Goal: Contribute content: Contribute content

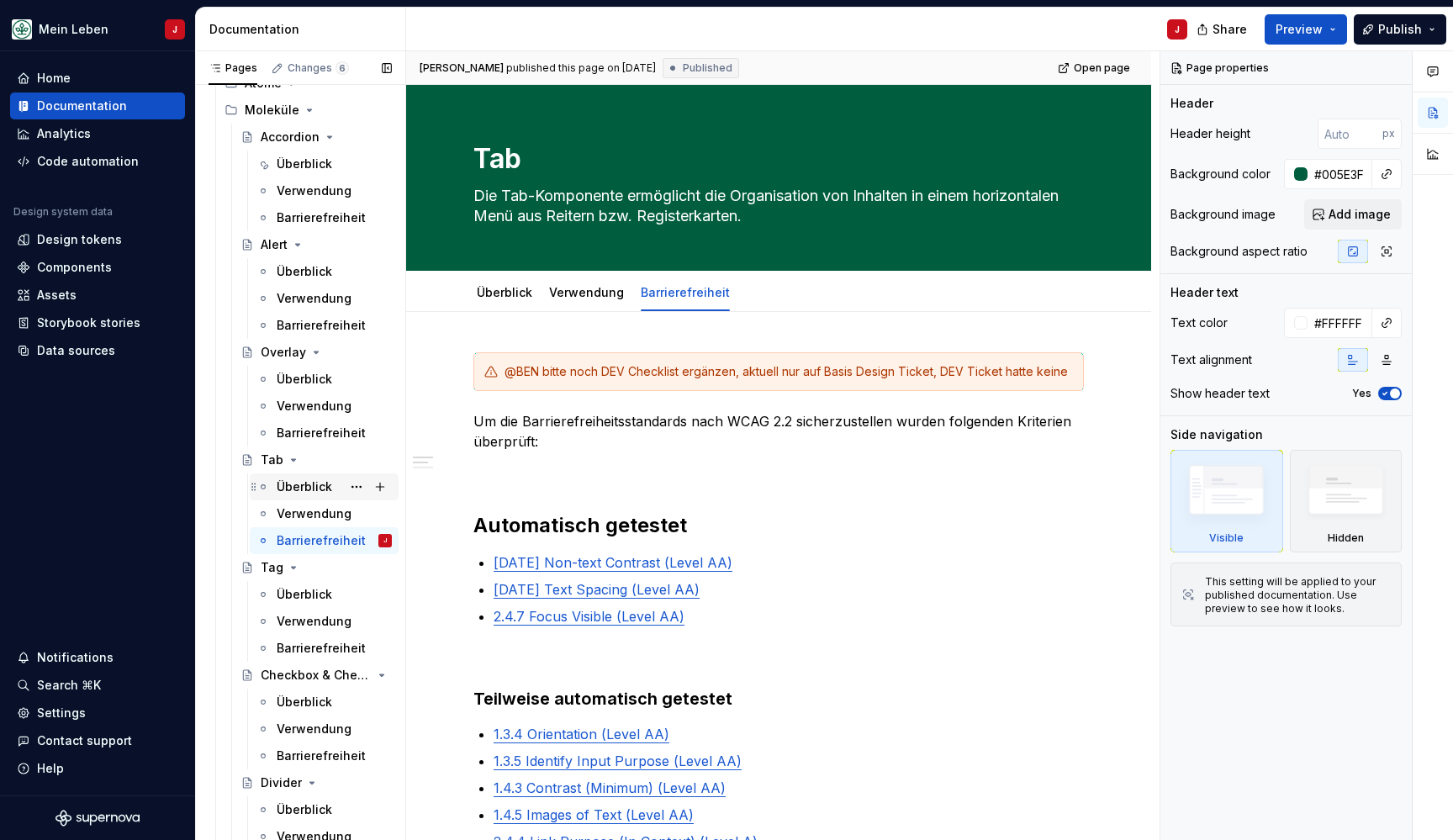
scroll to position [586, 0]
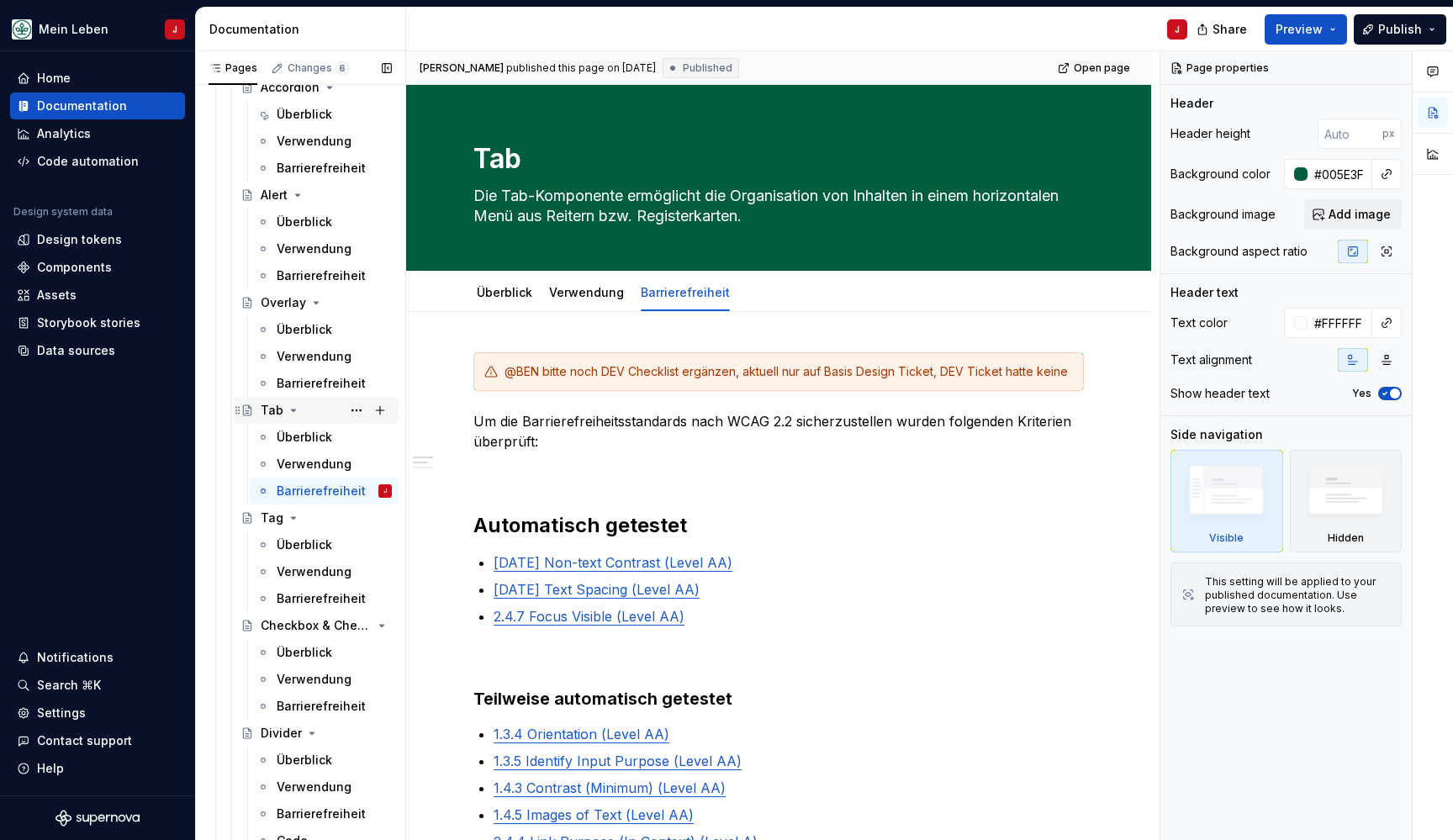
click at [323, 416] on div "Tab" at bounding box center [326, 410] width 131 height 24
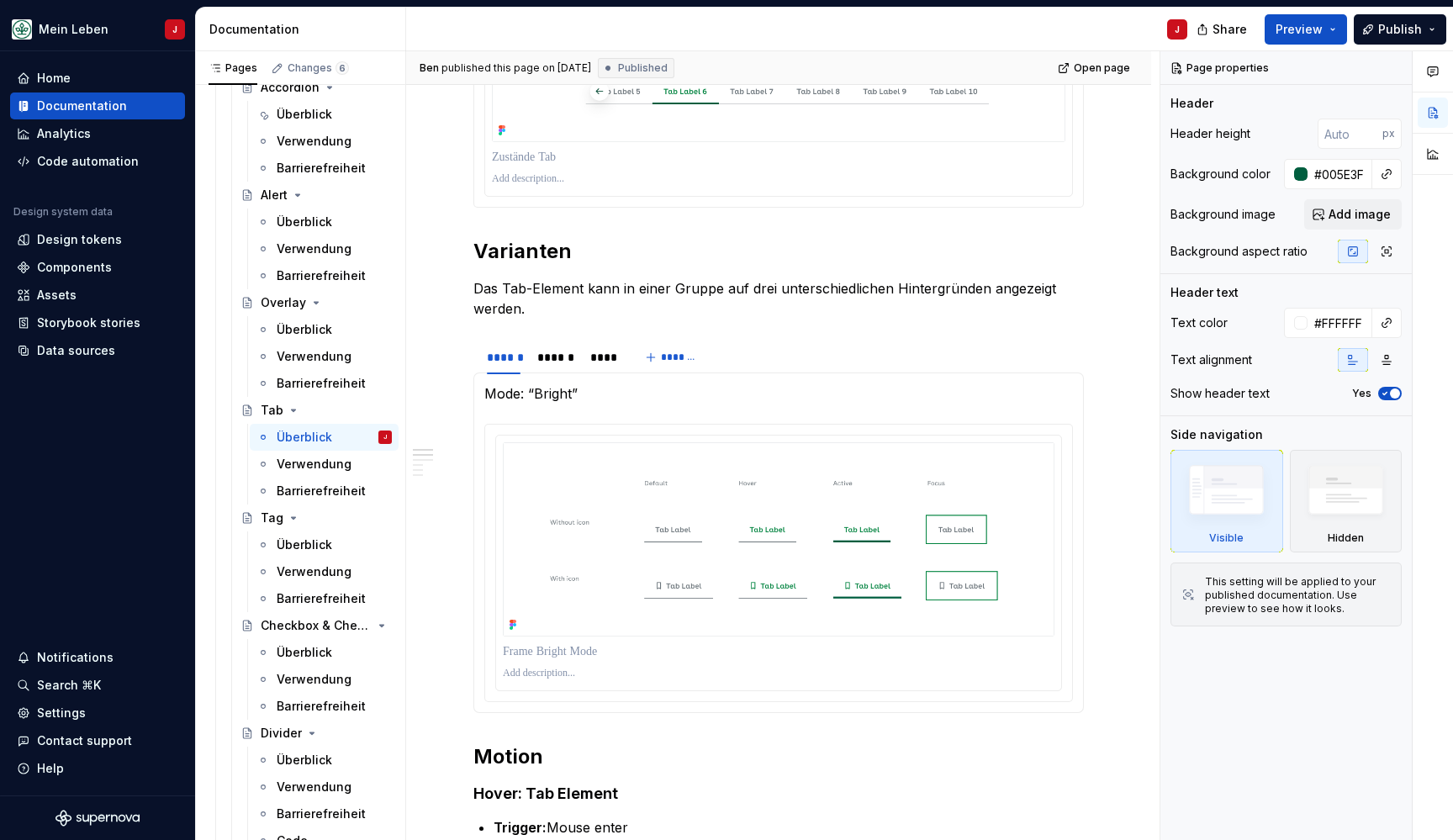
scroll to position [1110, 0]
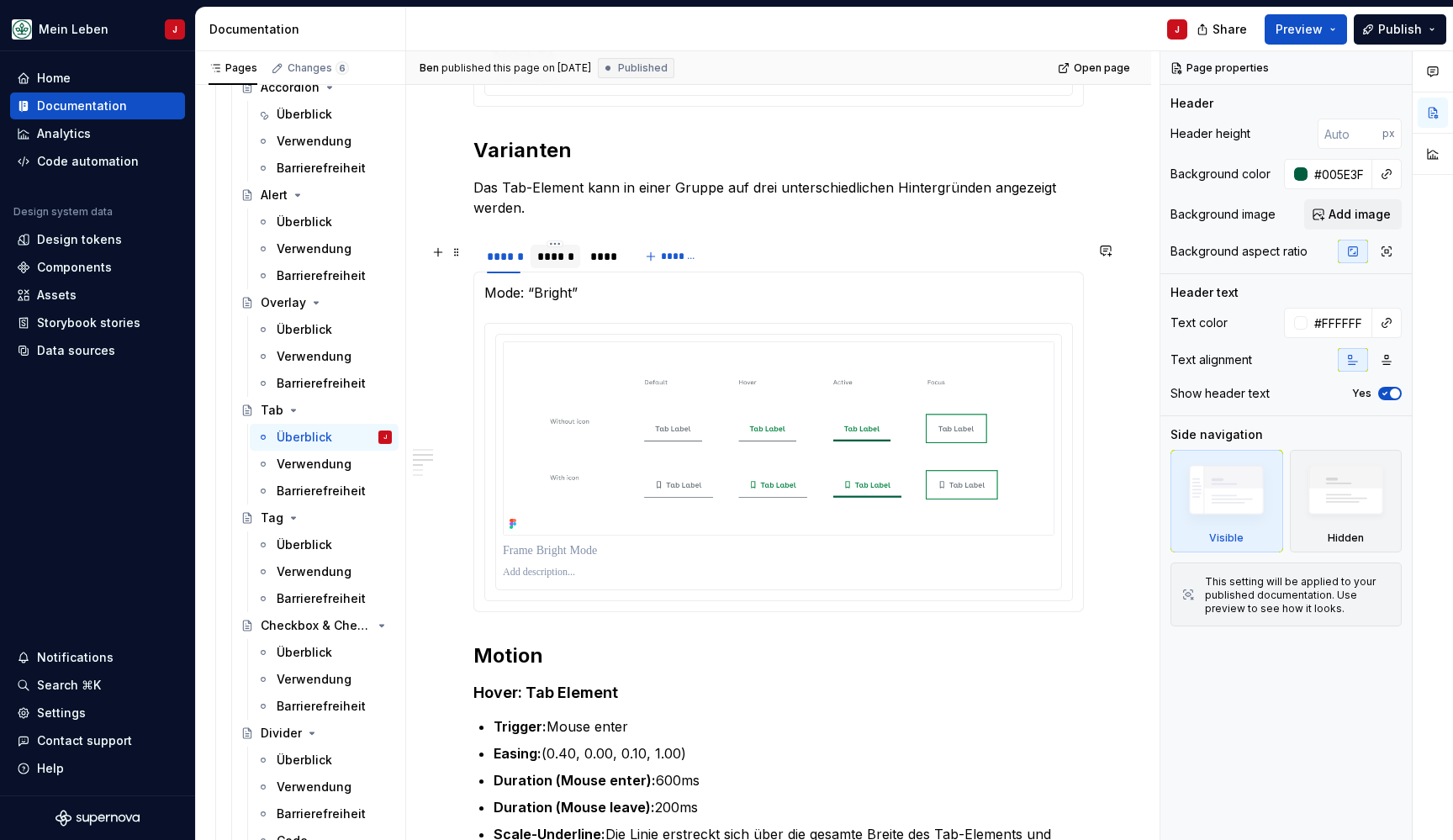
click at [553, 259] on div "******" at bounding box center [555, 257] width 36 height 17
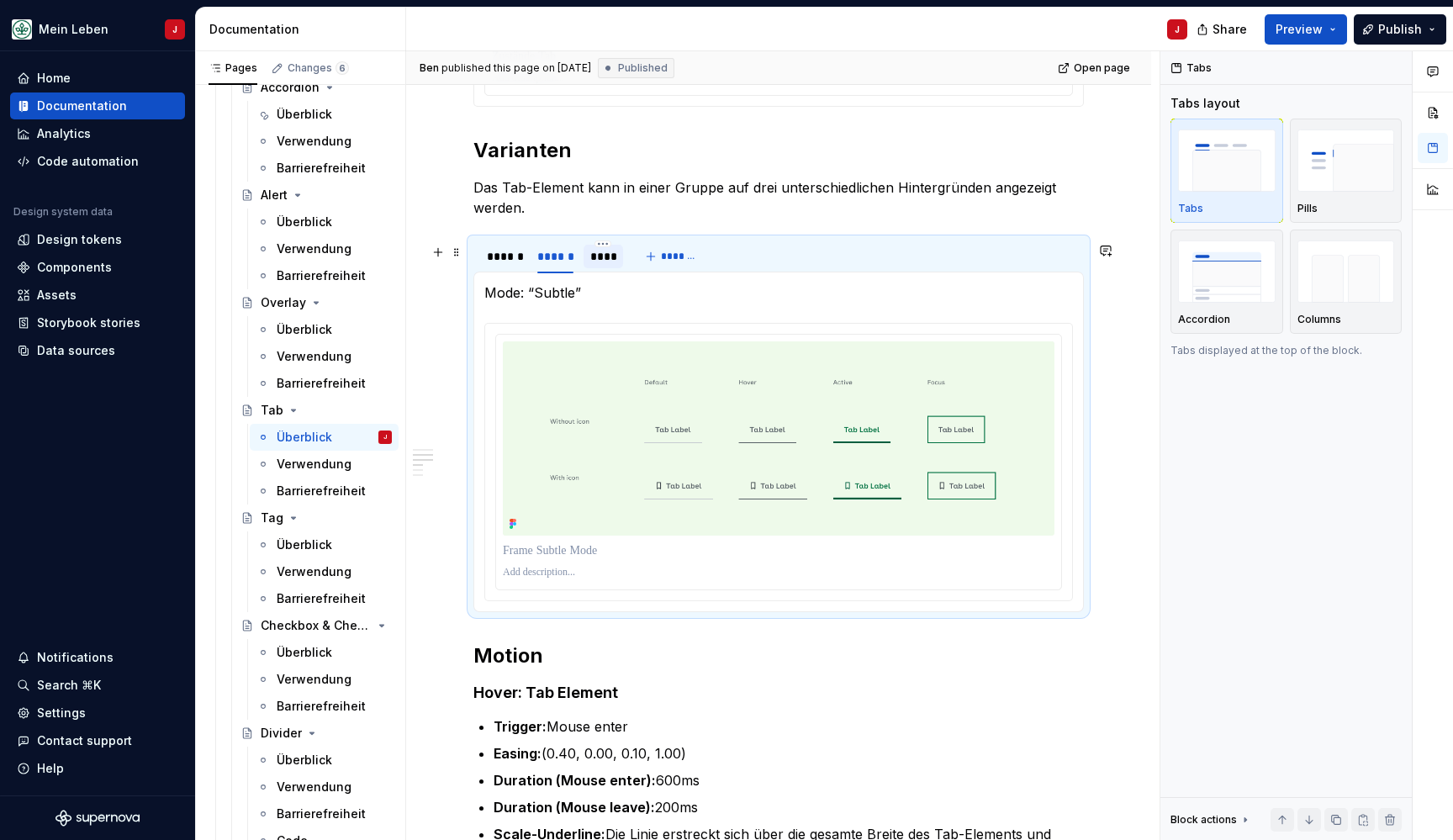
click at [614, 262] on div "****" at bounding box center [603, 257] width 27 height 17
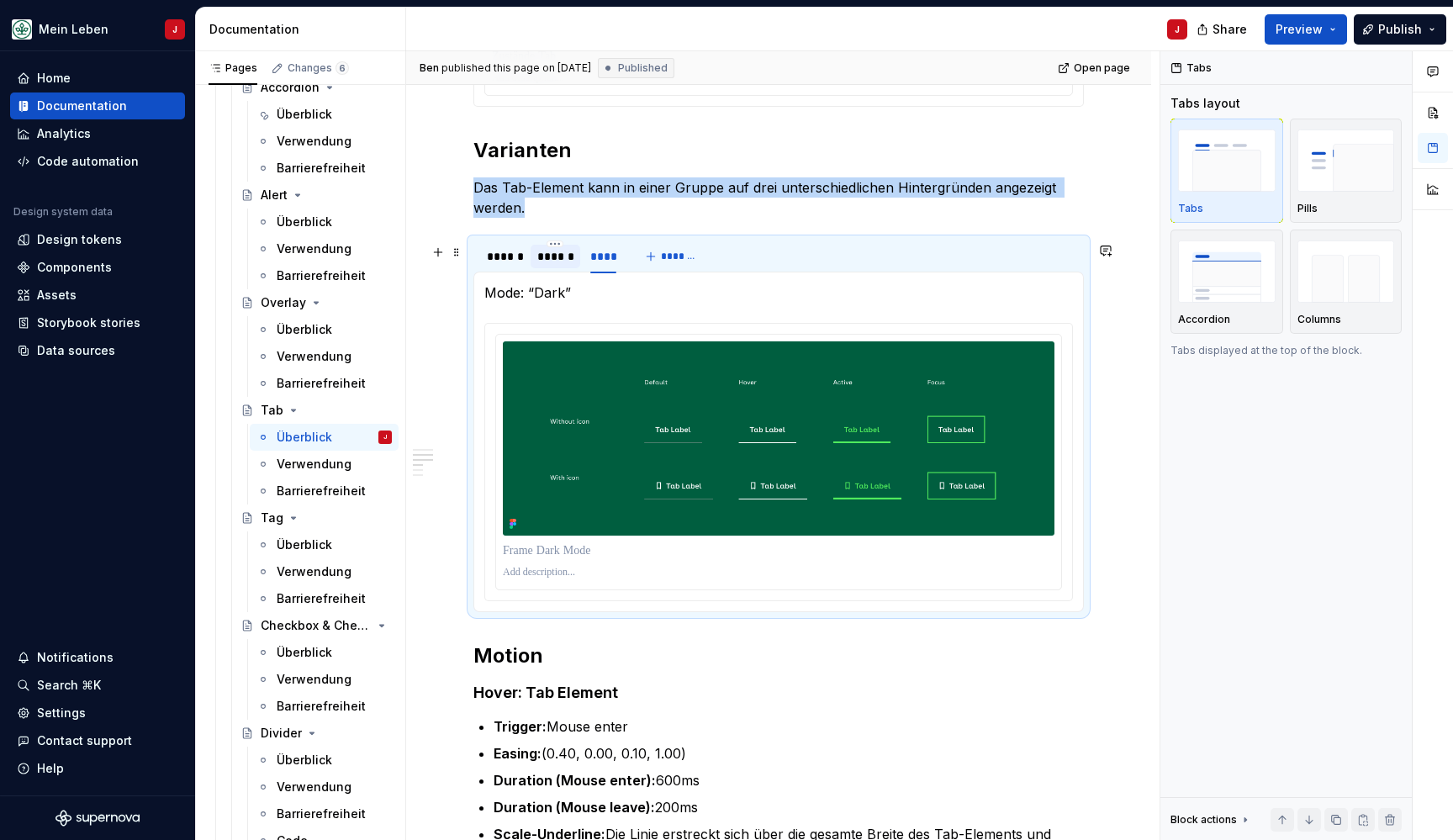
click at [552, 257] on div "******" at bounding box center [555, 257] width 36 height 17
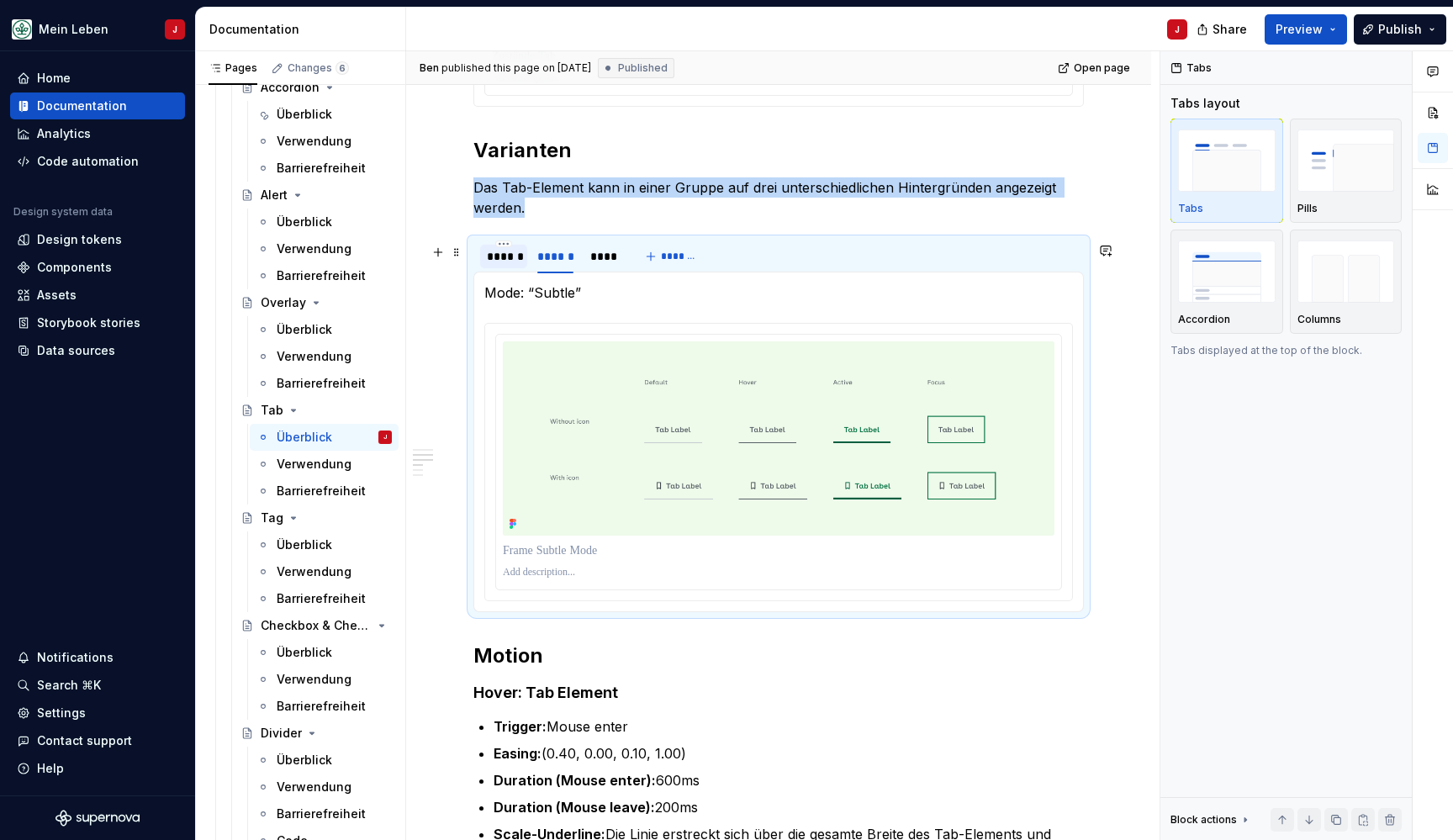
click at [502, 262] on div "******" at bounding box center [503, 257] width 34 height 17
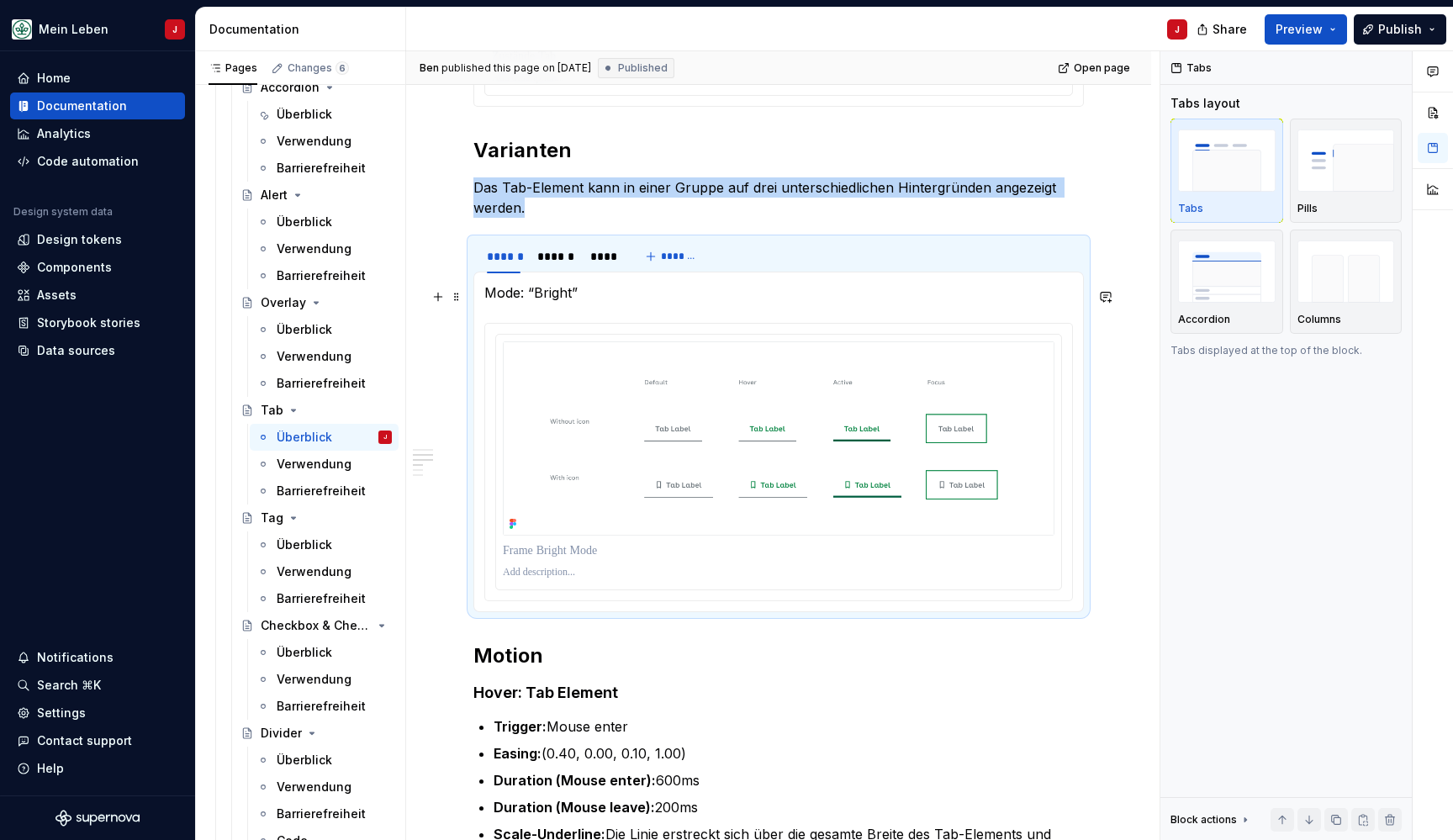
click at [494, 300] on p "Mode: “Bright”" at bounding box center [778, 292] width 588 height 20
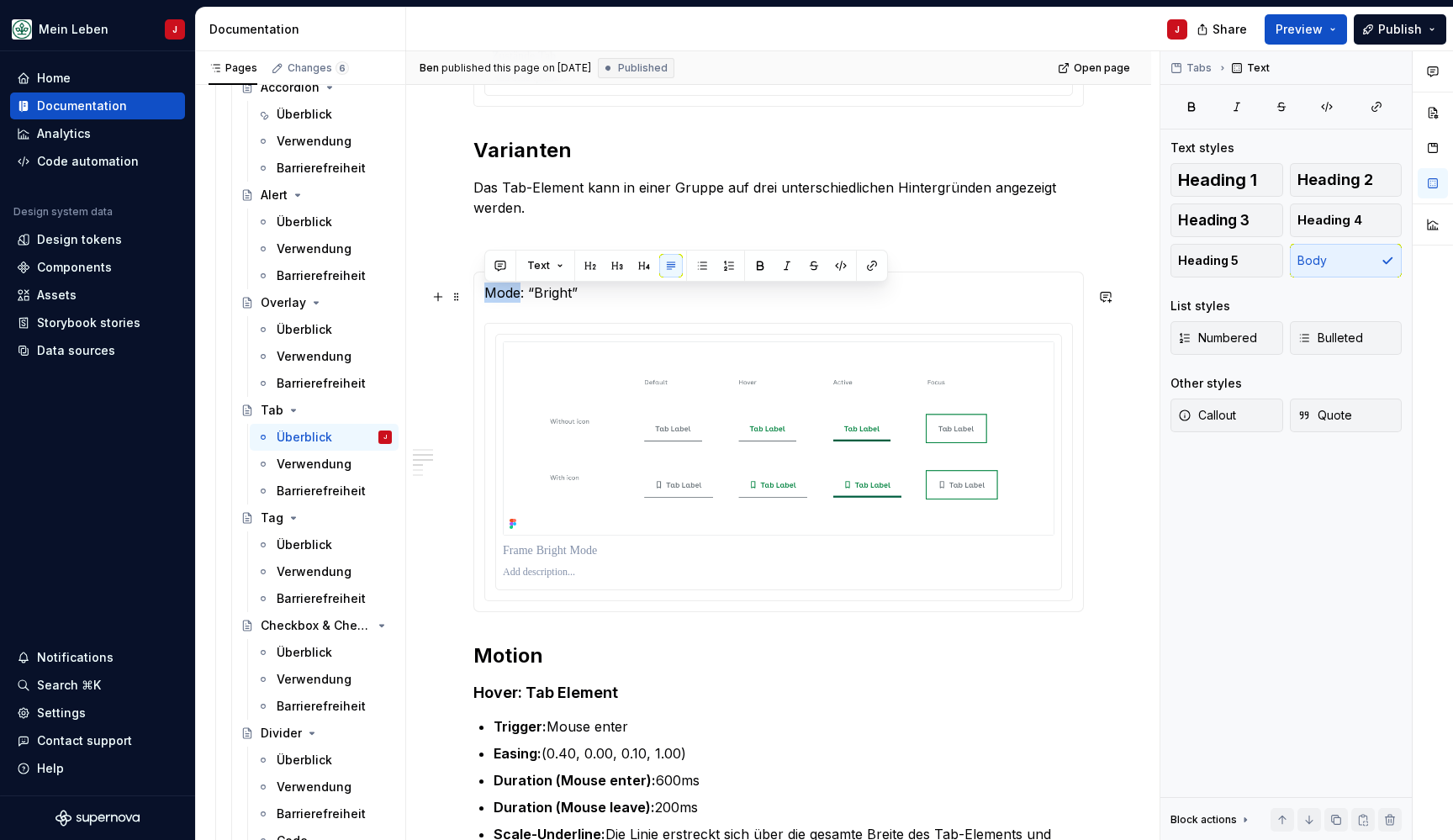
click at [494, 300] on p "Mode: “Bright”" at bounding box center [778, 292] width 588 height 20
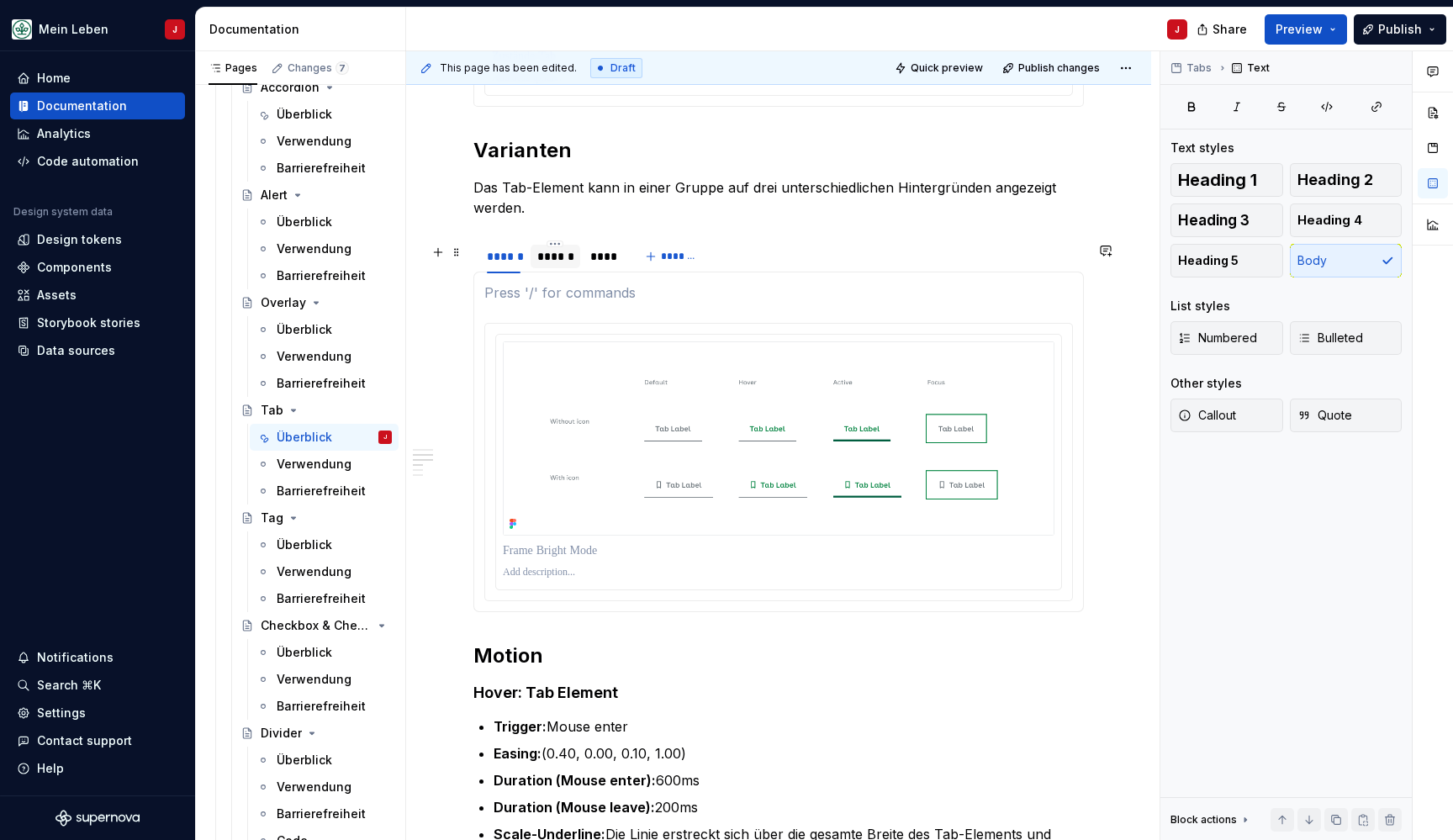
click at [549, 262] on div "******" at bounding box center [555, 257] width 36 height 17
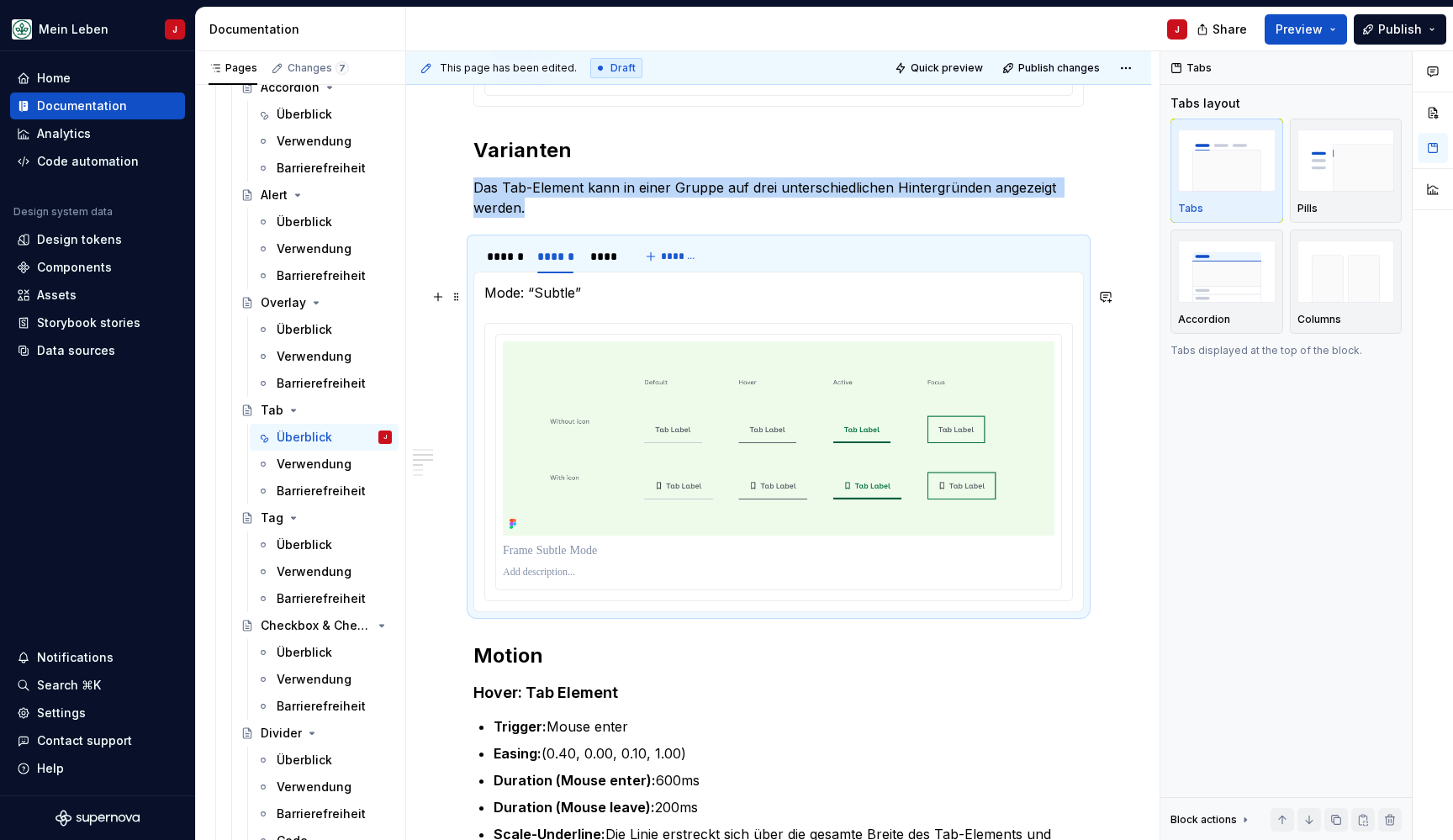
click at [553, 294] on p "Mode: “Subtle”" at bounding box center [778, 292] width 588 height 20
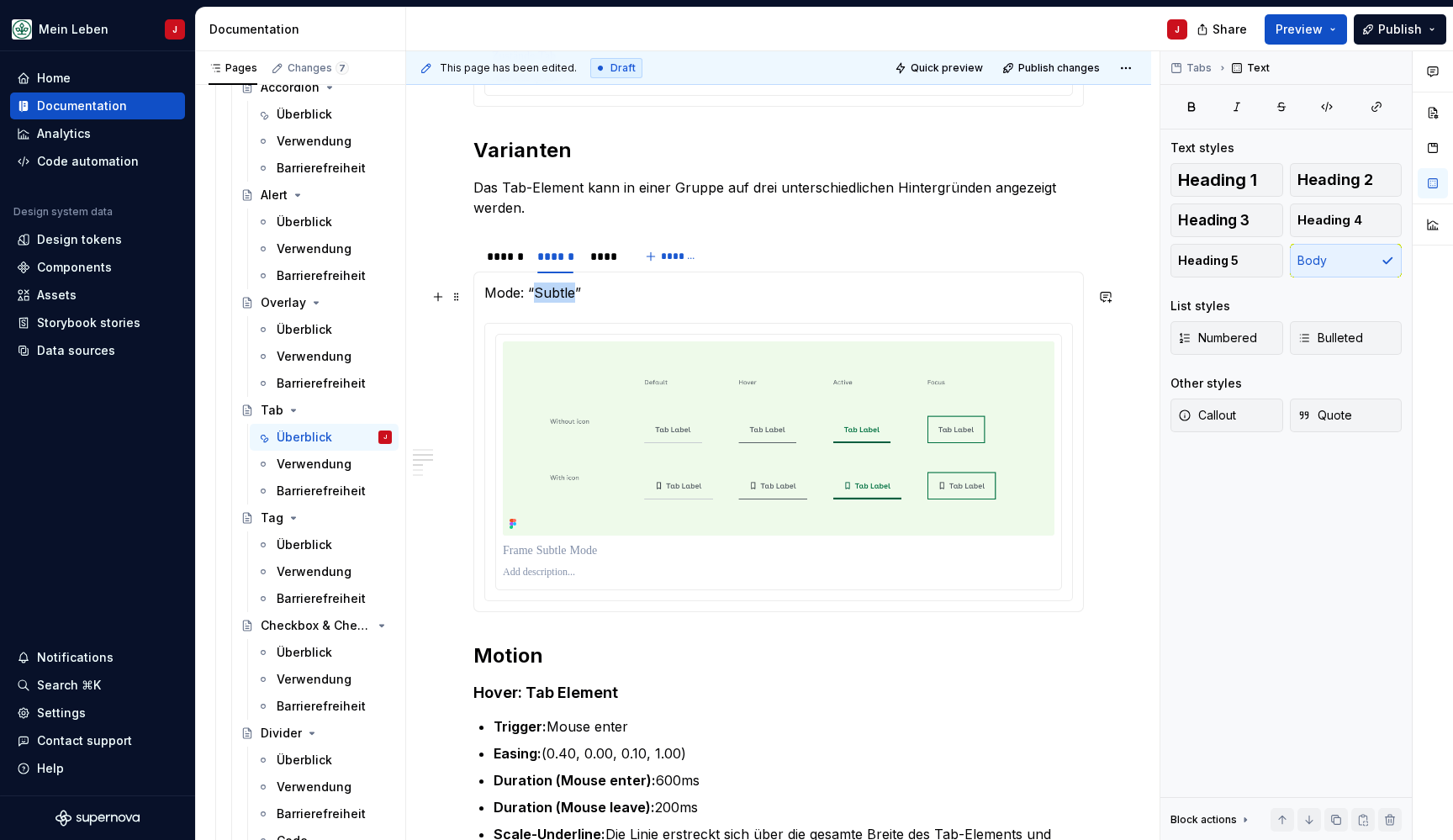
click at [553, 294] on p "Mode: “Subtle”" at bounding box center [778, 292] width 588 height 20
click at [599, 260] on div "****" at bounding box center [603, 257] width 27 height 17
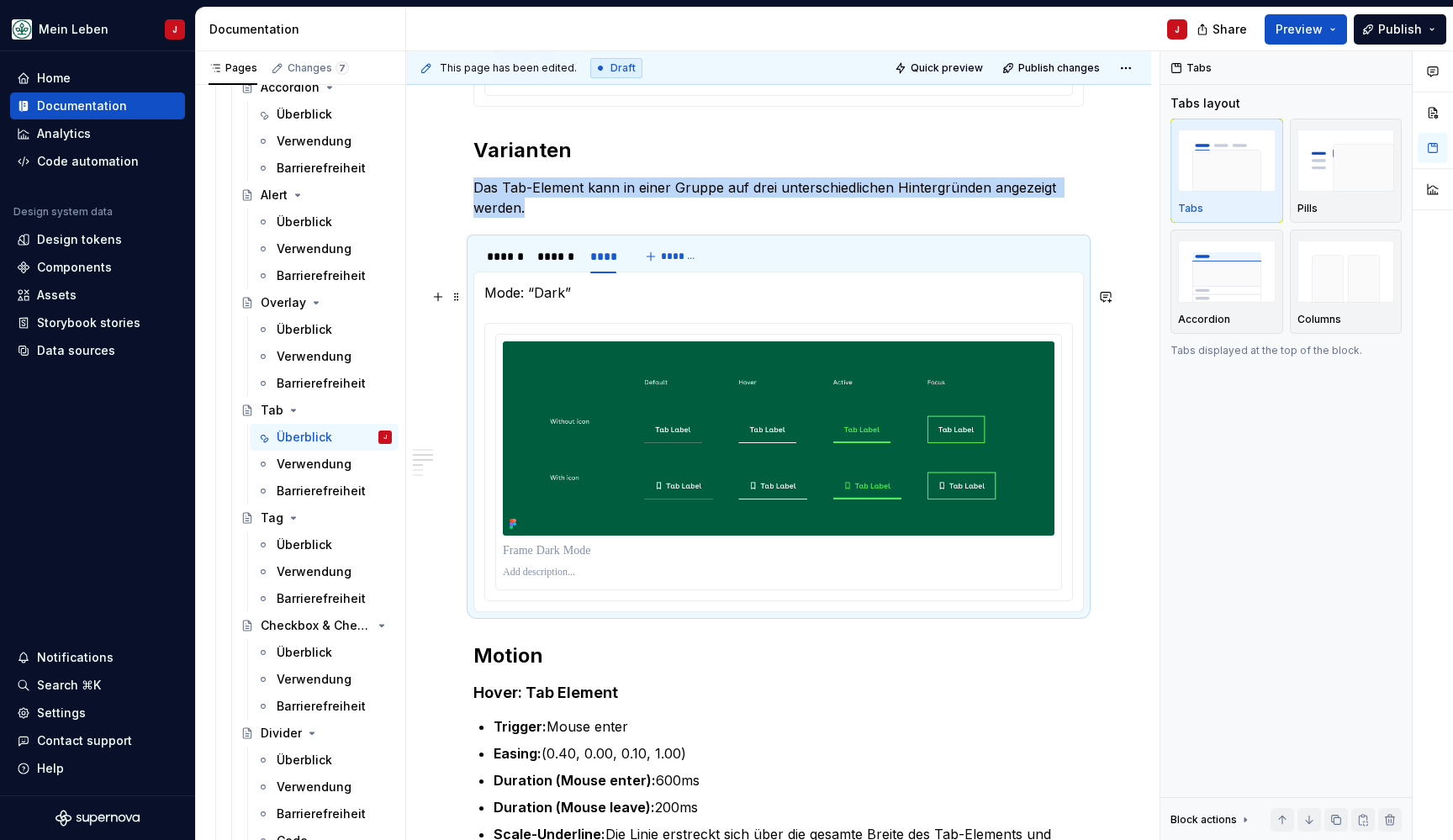
click at [558, 303] on p "Mode: “Dark”" at bounding box center [778, 292] width 588 height 20
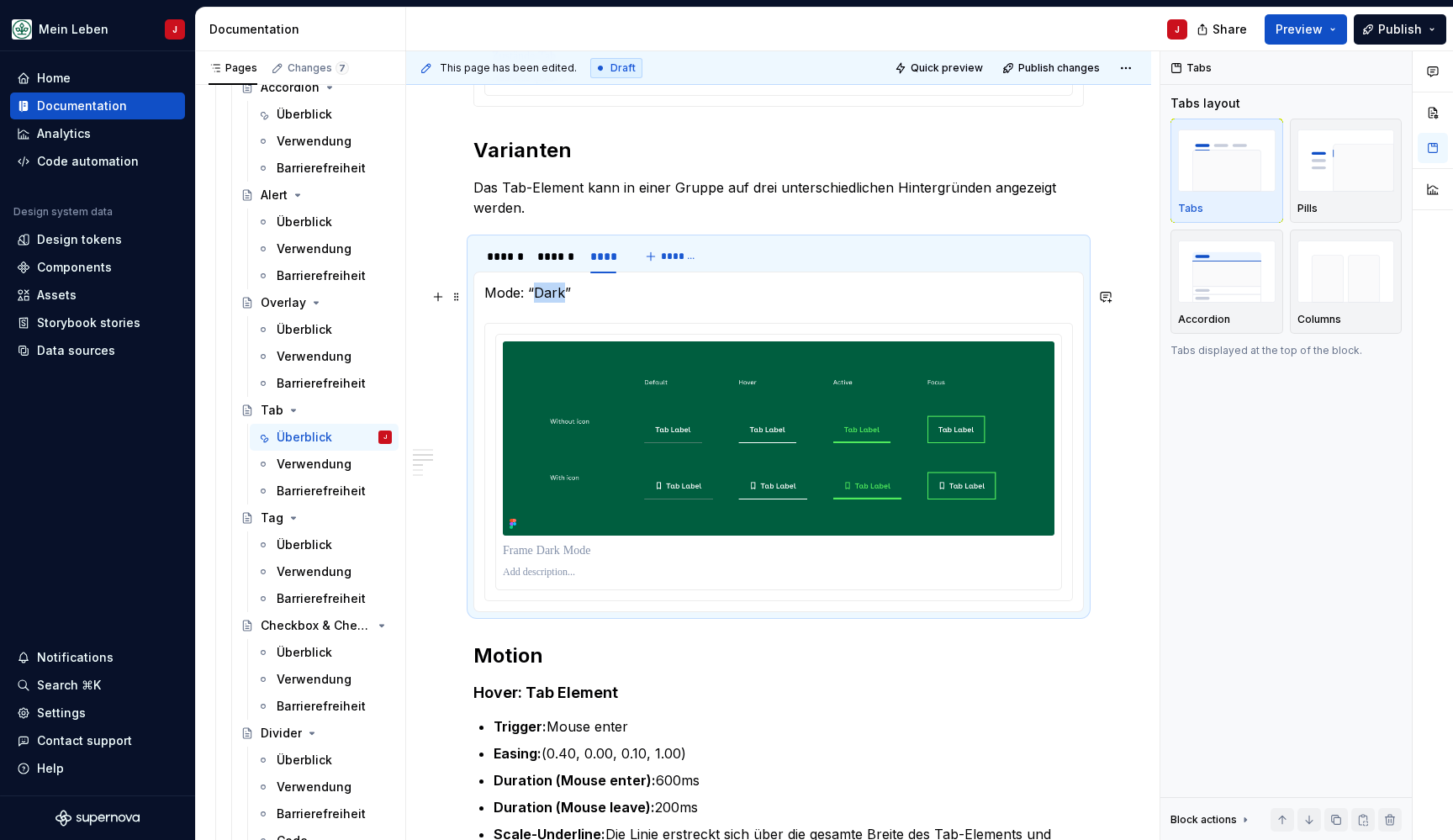
click at [558, 303] on p "Mode: “Dark”" at bounding box center [778, 292] width 588 height 20
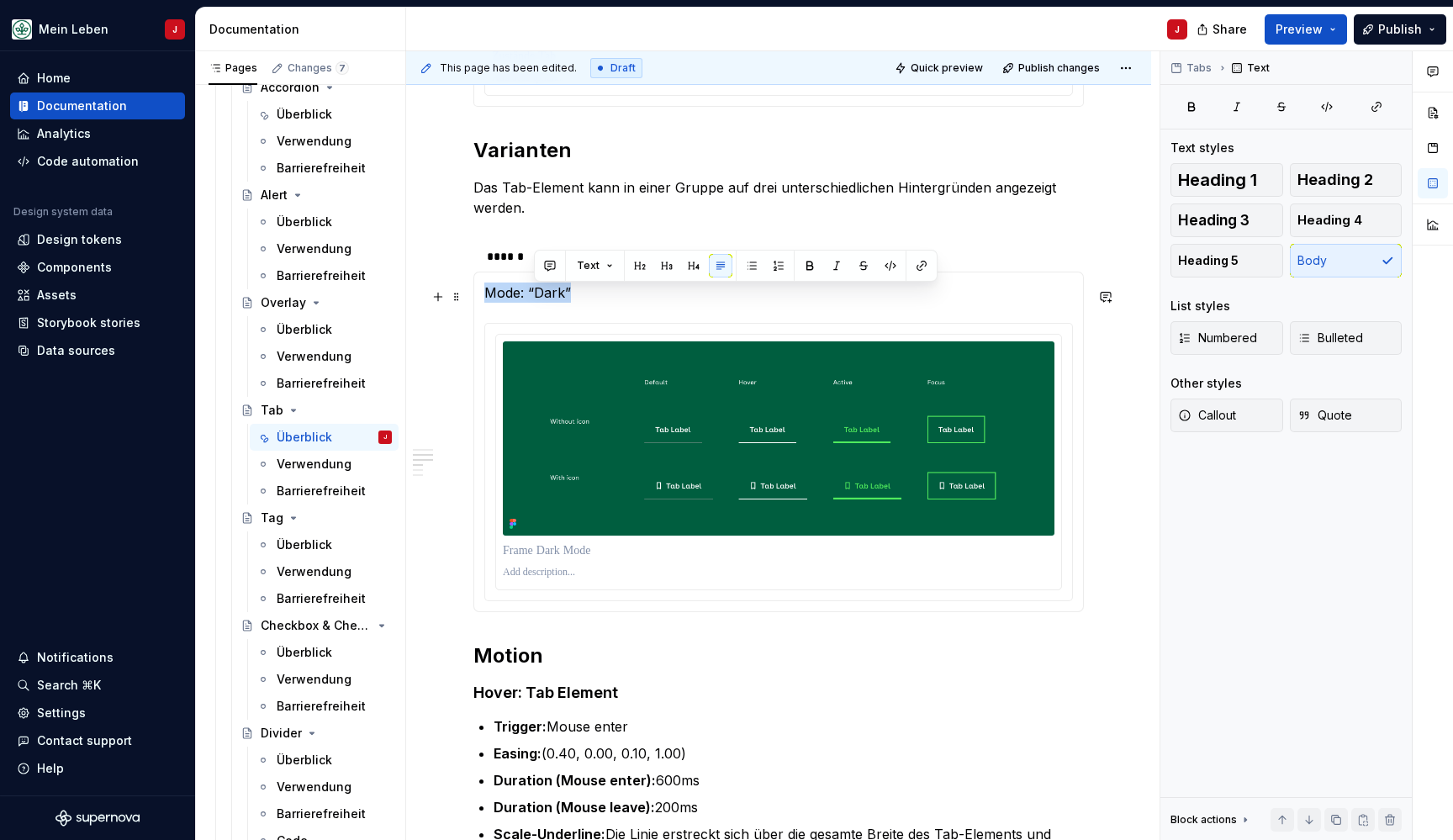
click at [558, 303] on p "Mode: “Dark”" at bounding box center [778, 292] width 588 height 20
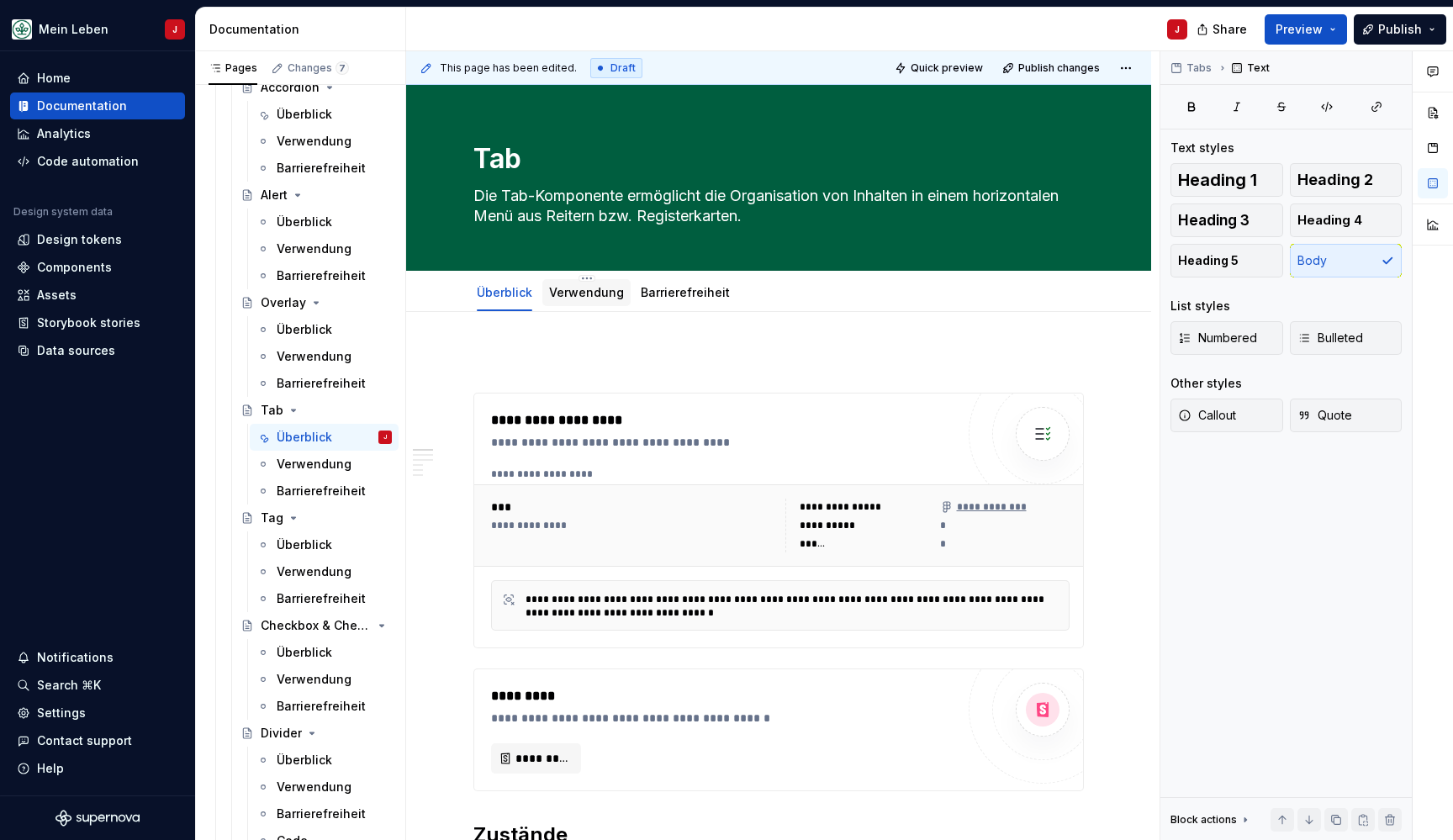
scroll to position [0, 0]
click at [591, 294] on link "Verwendung" at bounding box center [586, 292] width 75 height 14
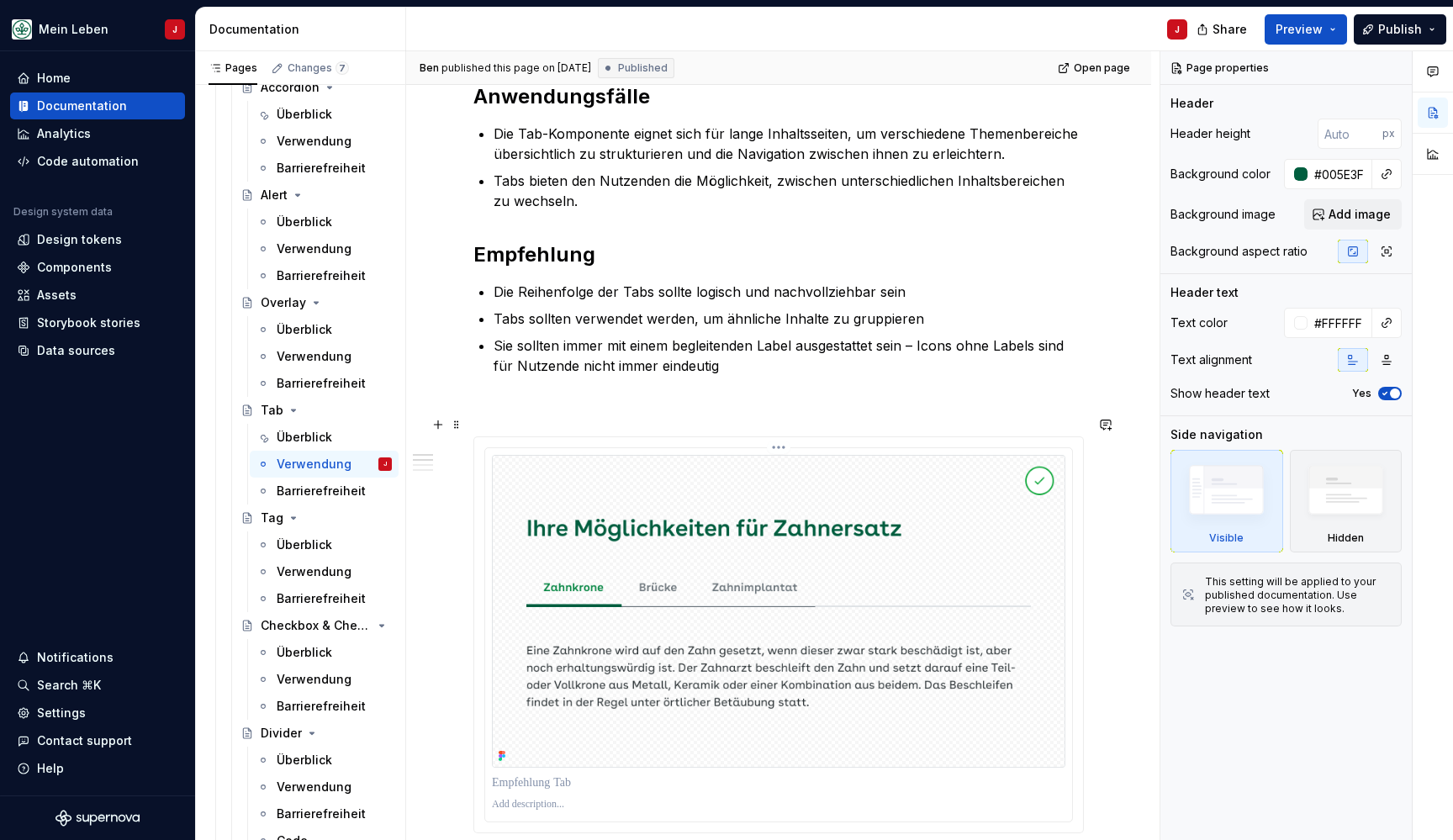
scroll to position [434, 0]
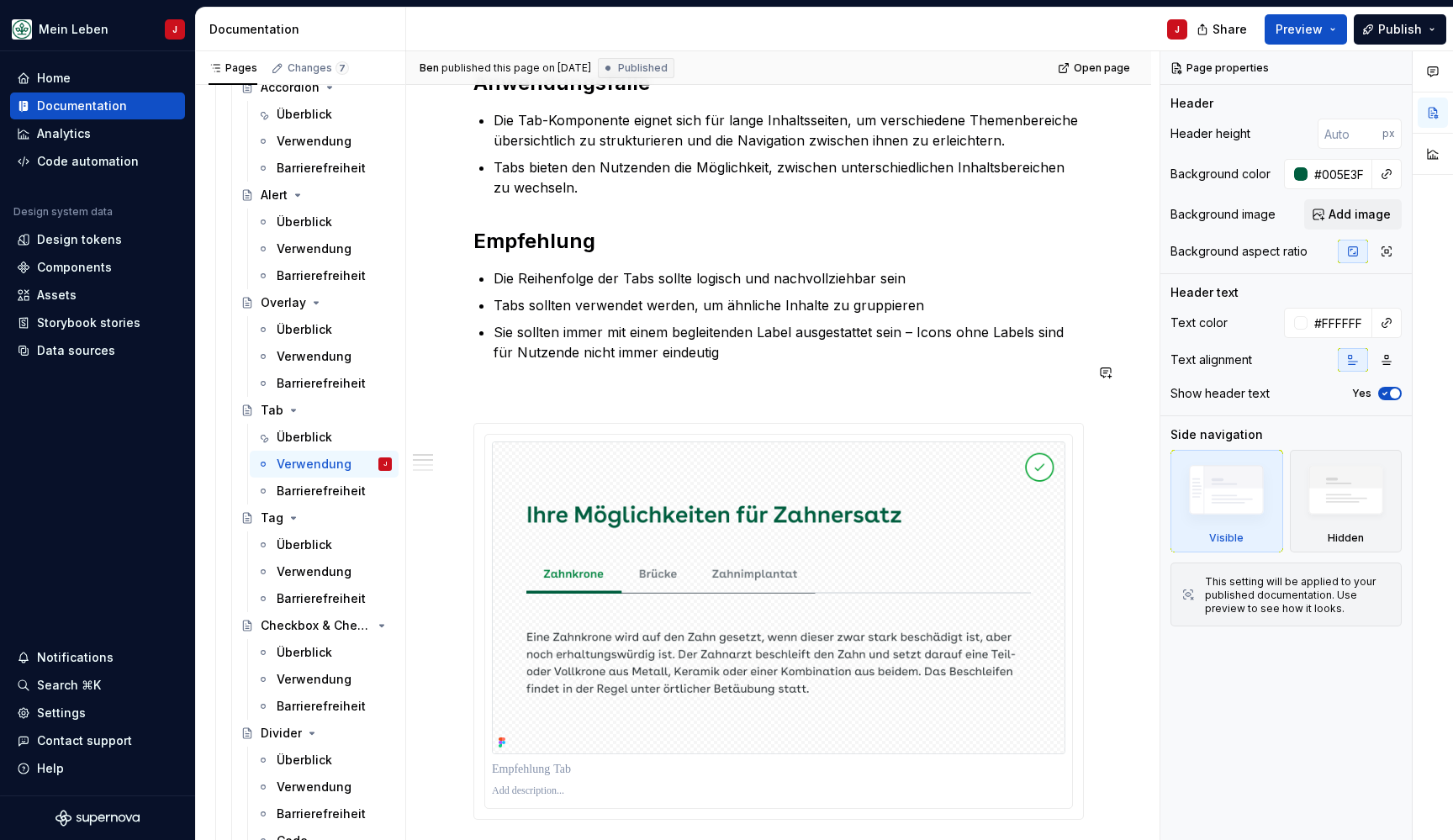
click at [502, 383] on p at bounding box center [778, 392] width 611 height 20
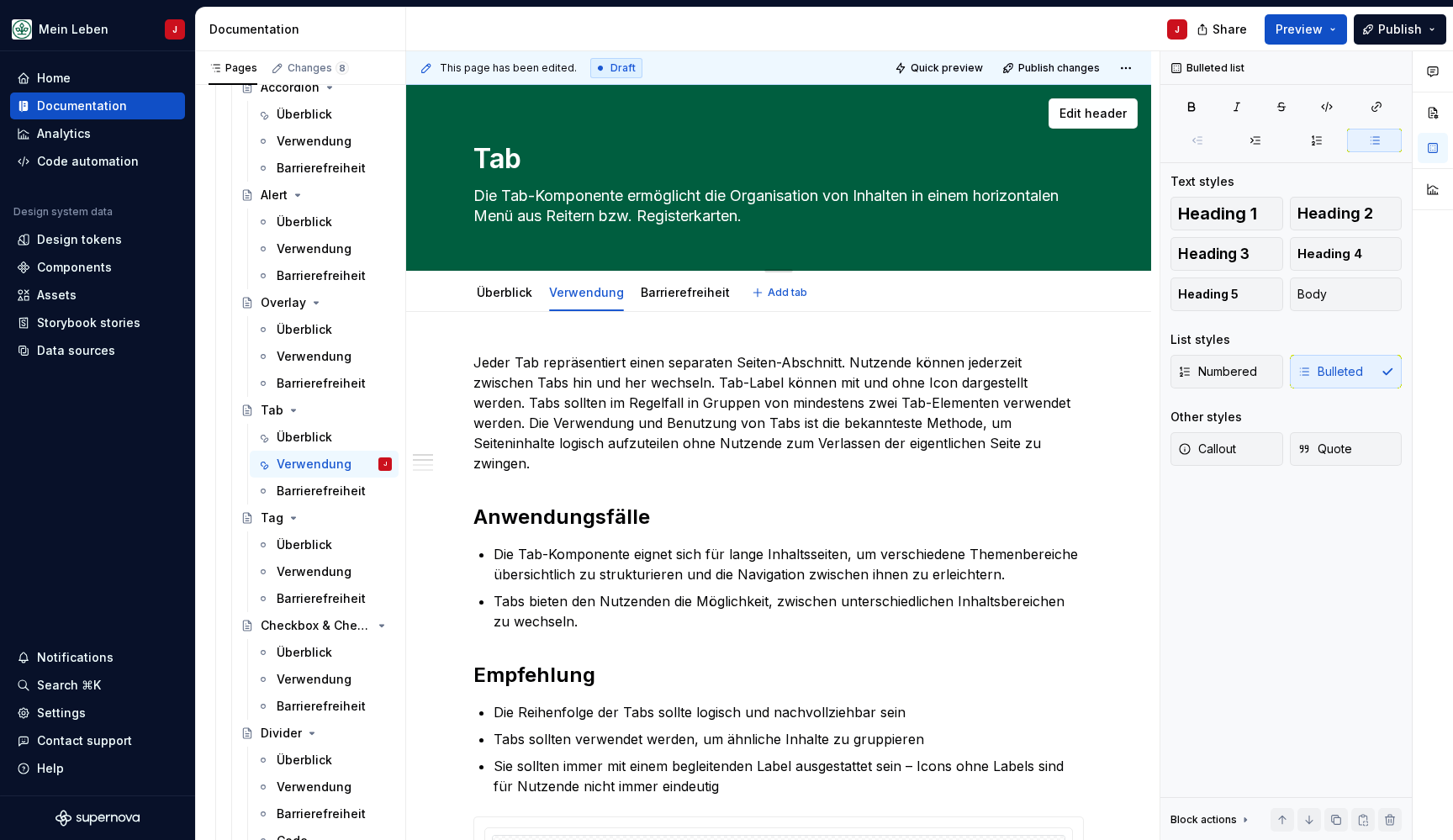
scroll to position [0, 0]
click at [679, 296] on link "Barrierefreiheit" at bounding box center [685, 292] width 89 height 14
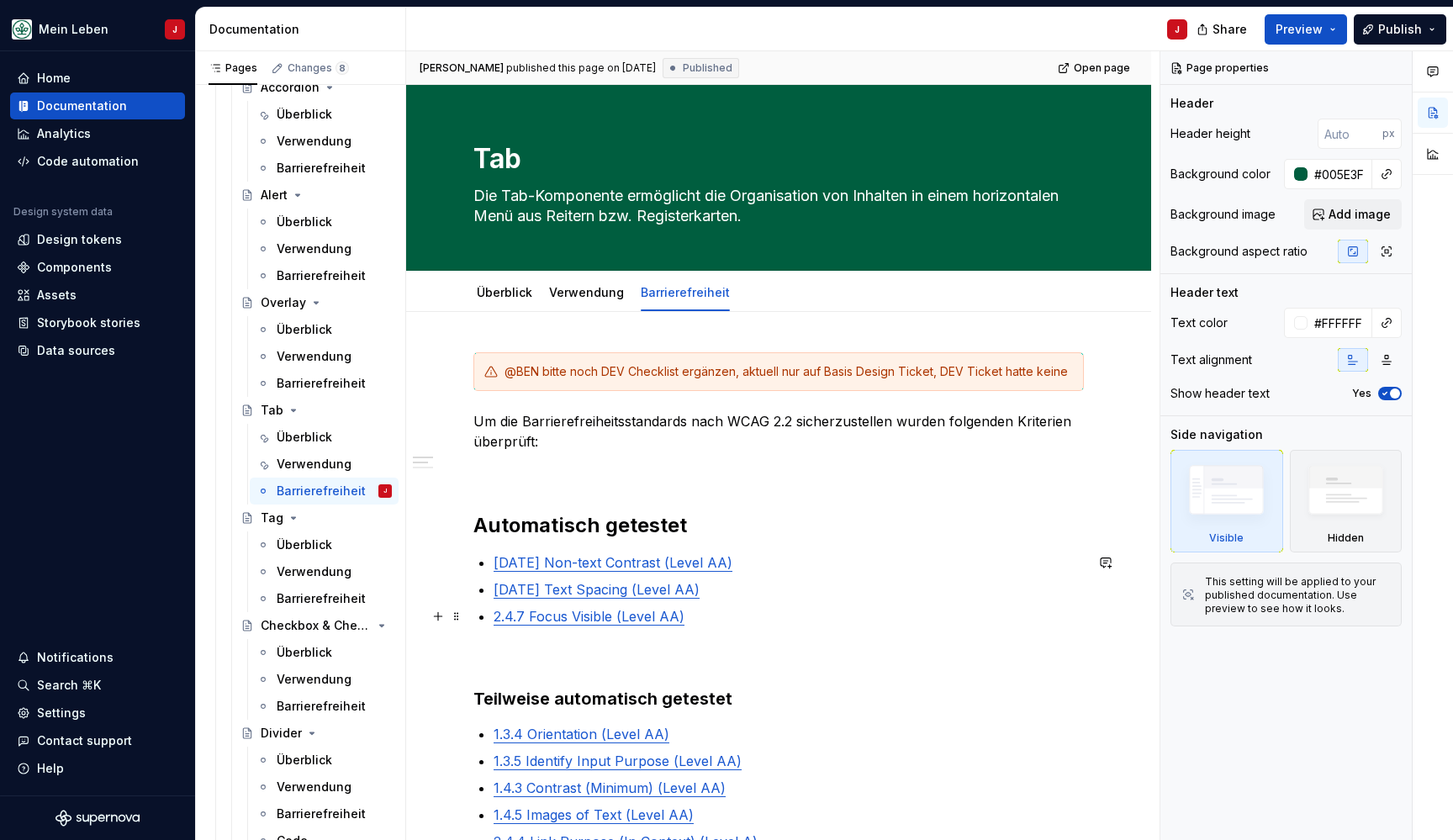
scroll to position [15, 0]
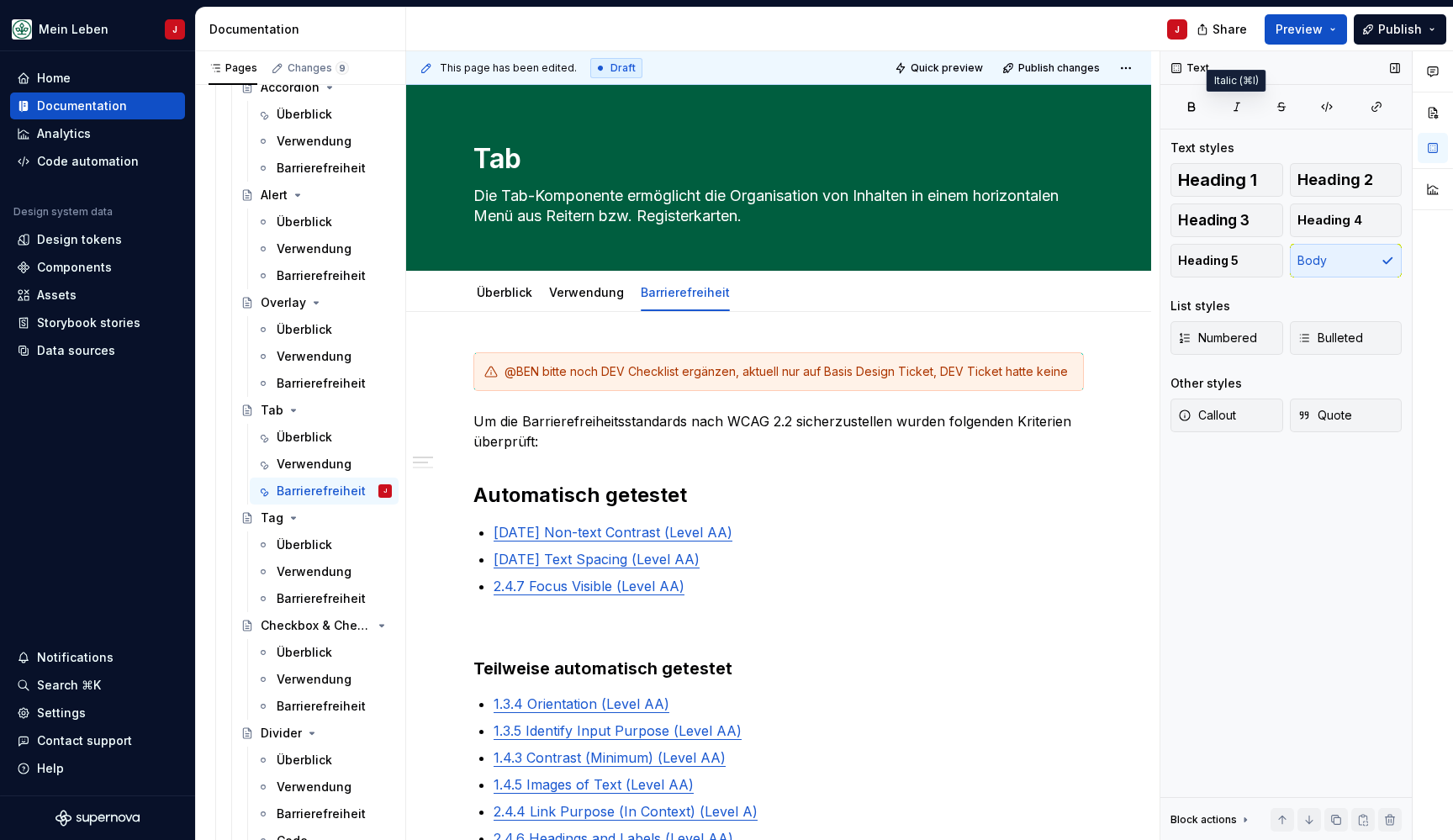
scroll to position [0, 0]
click at [1399, 32] on span "Publish" at bounding box center [1399, 29] width 43 height 17
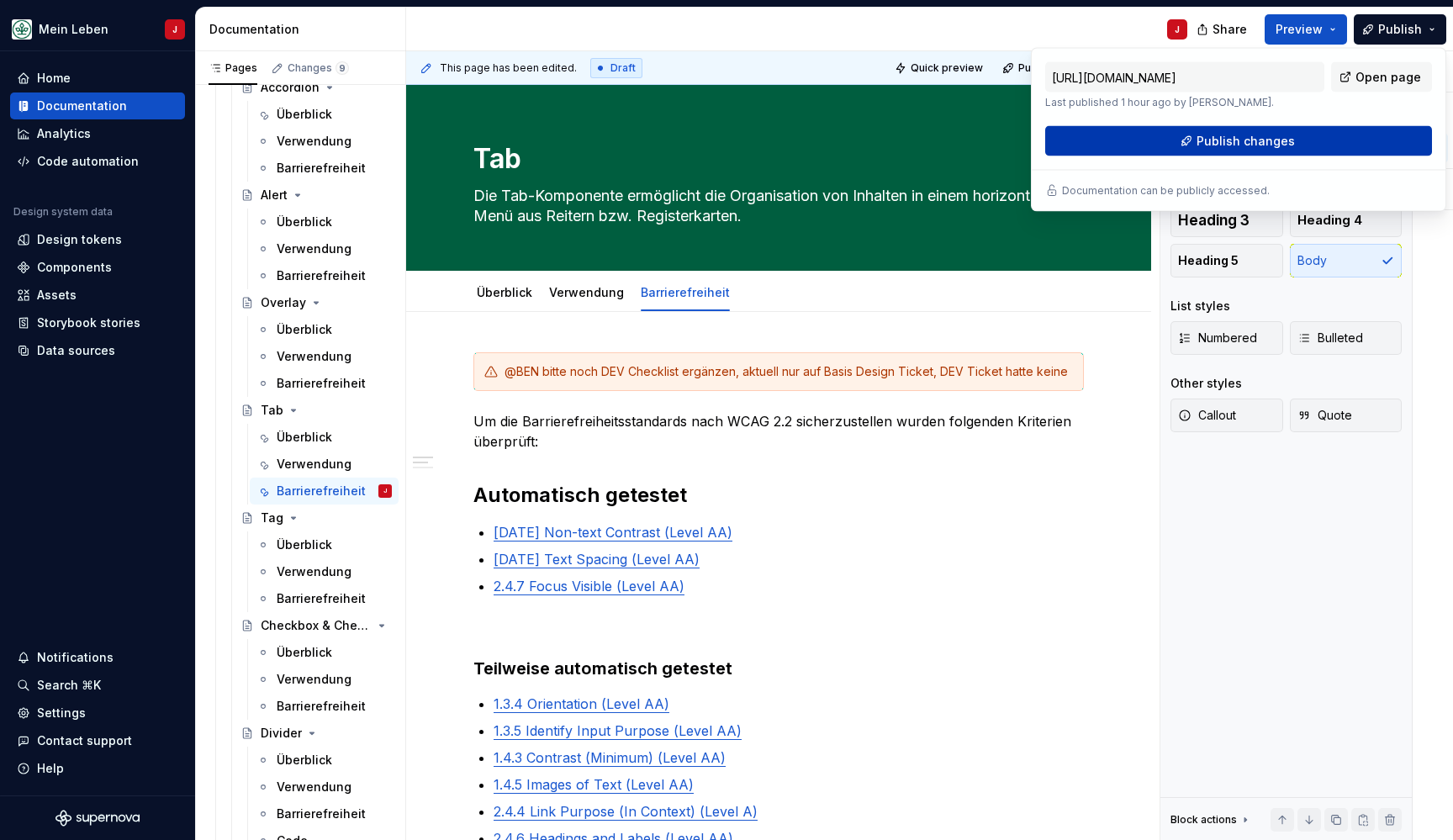
click at [1254, 134] on span "Publish changes" at bounding box center [1245, 141] width 99 height 17
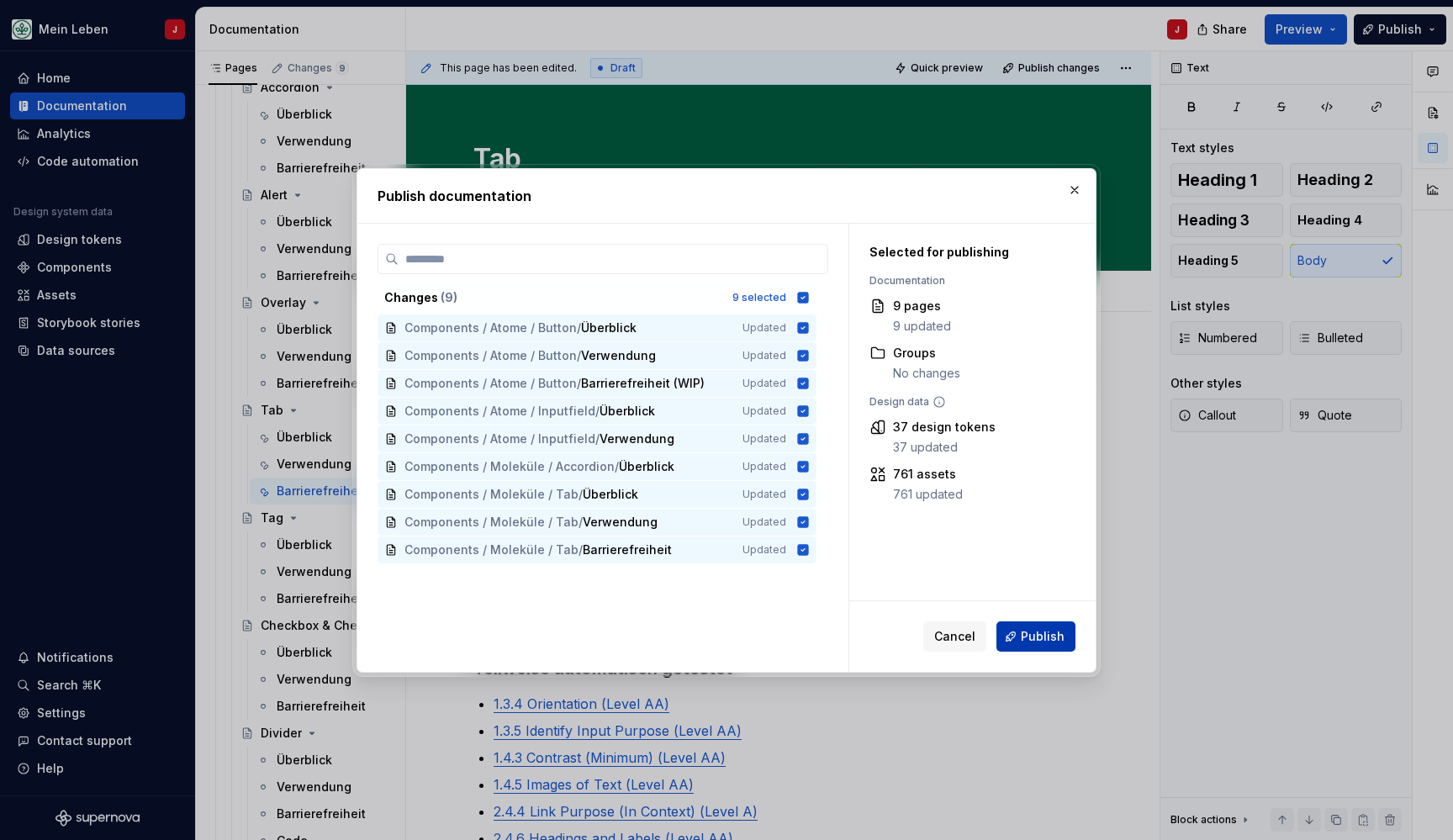
click at [1033, 635] on span "Publish" at bounding box center [1043, 636] width 43 height 17
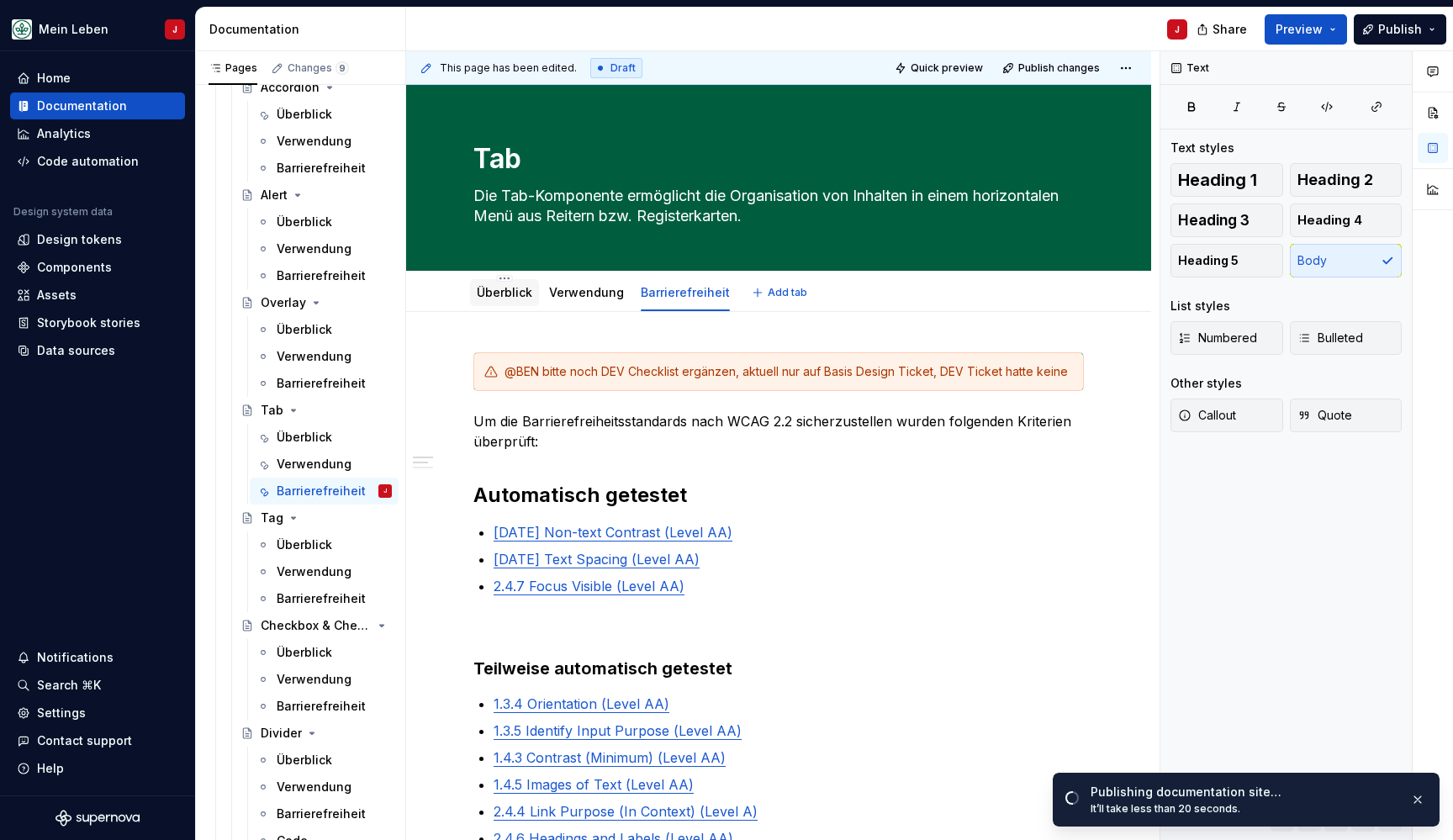
click at [506, 302] on div "Überblick" at bounding box center [504, 292] width 56 height 20
click at [494, 297] on link "Überblick" at bounding box center [504, 292] width 56 height 14
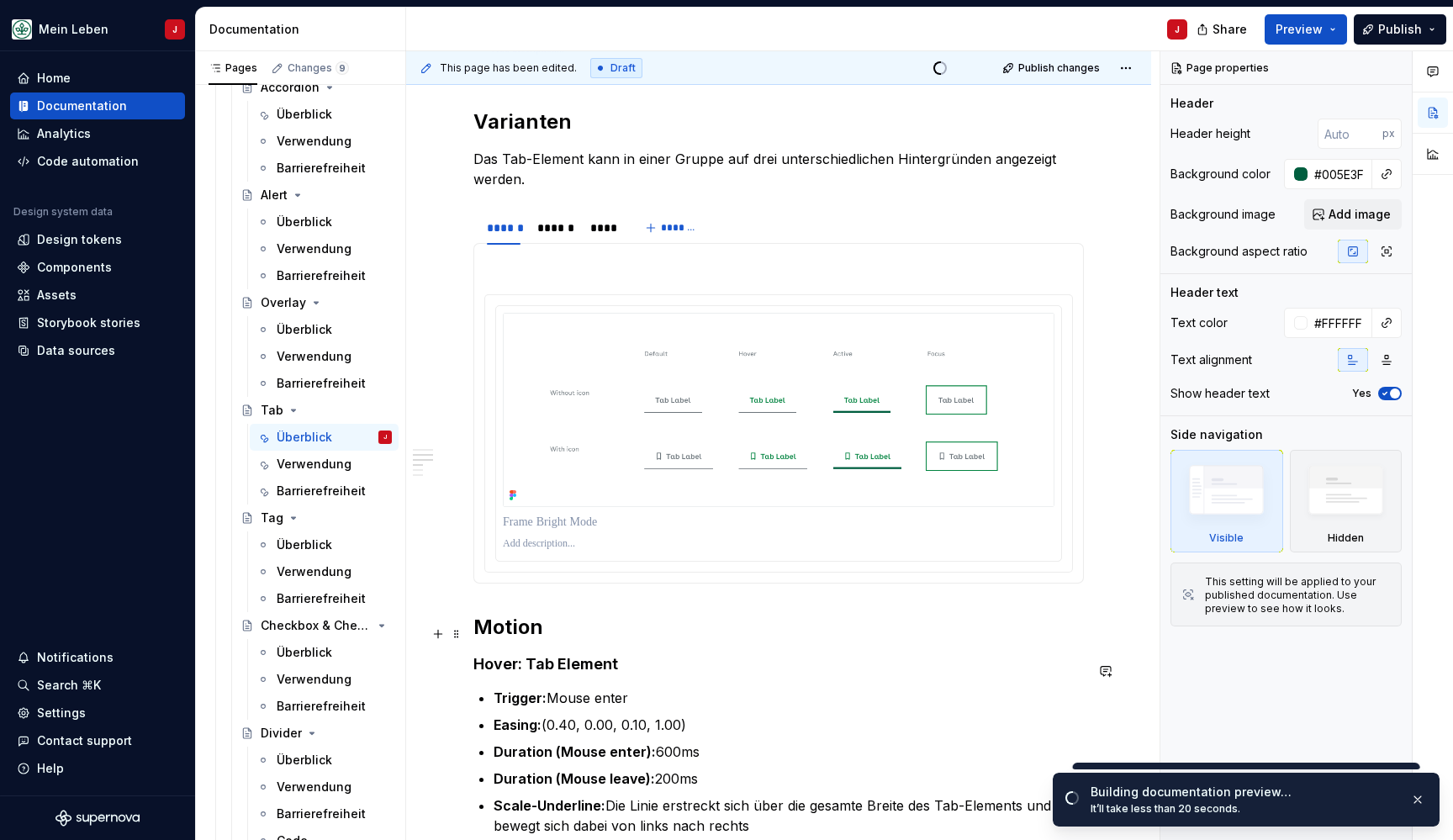
scroll to position [1040, 0]
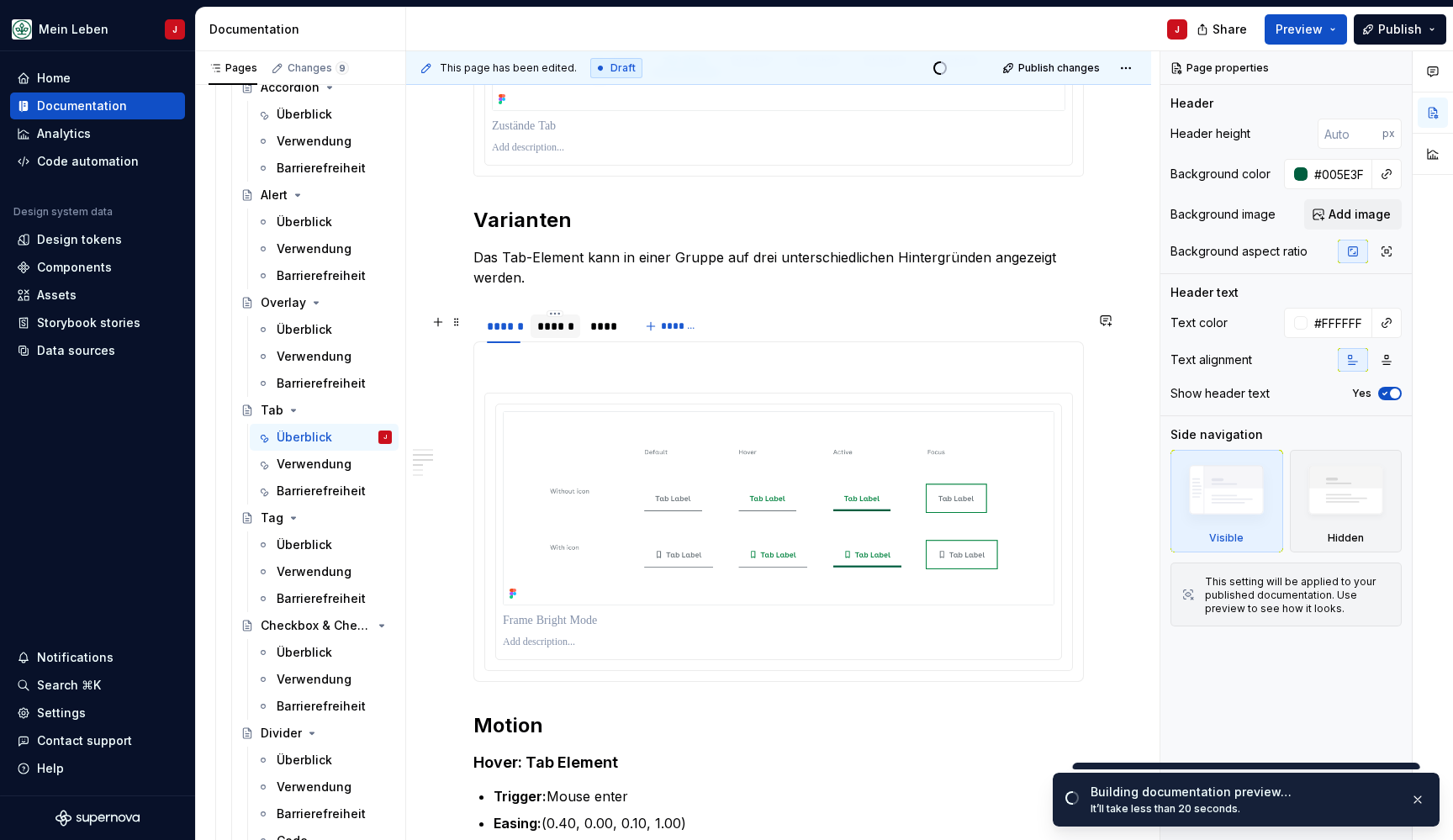
click at [551, 330] on div "******" at bounding box center [555, 326] width 36 height 17
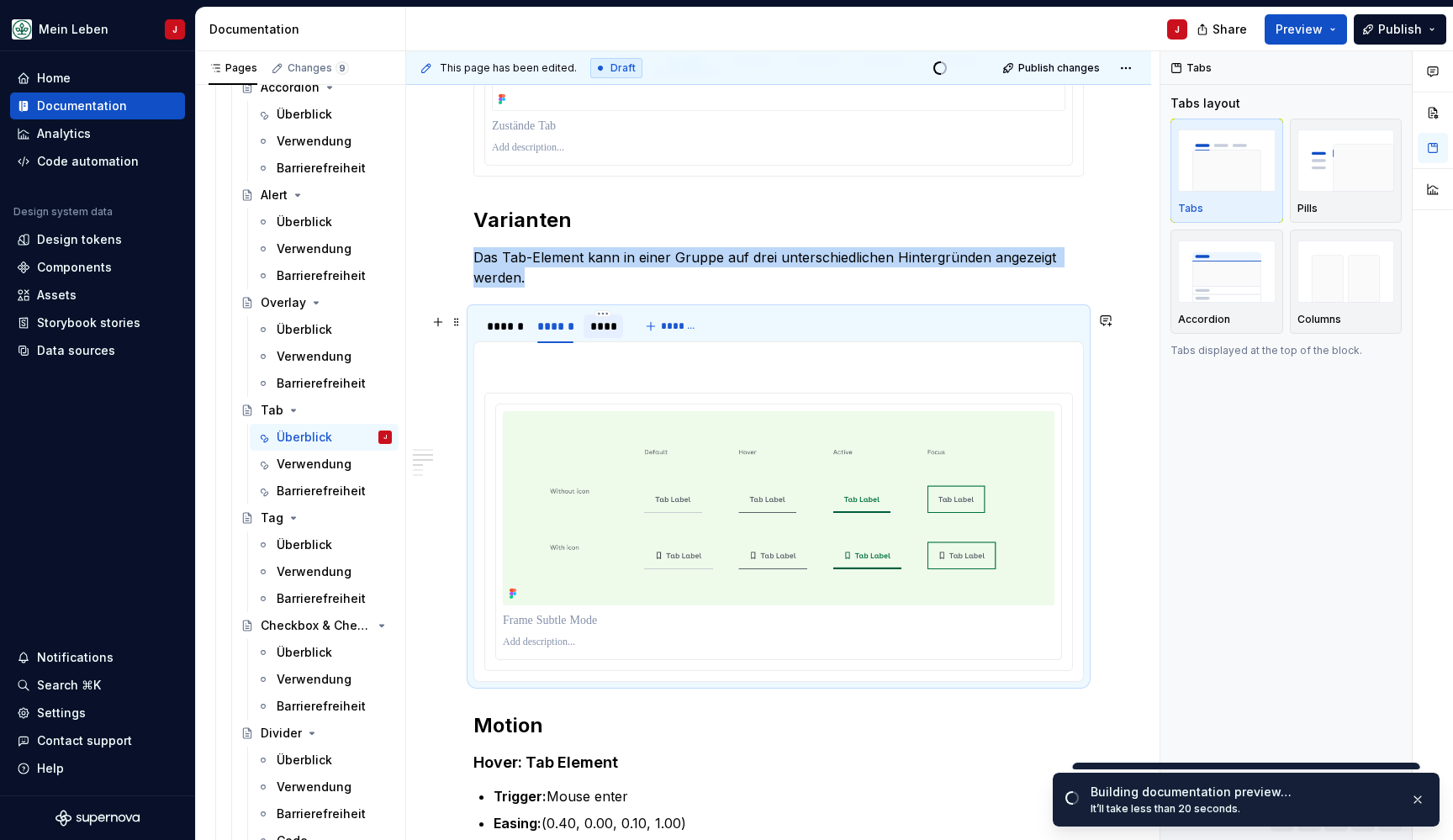
click at [622, 327] on div "****" at bounding box center [603, 325] width 40 height 24
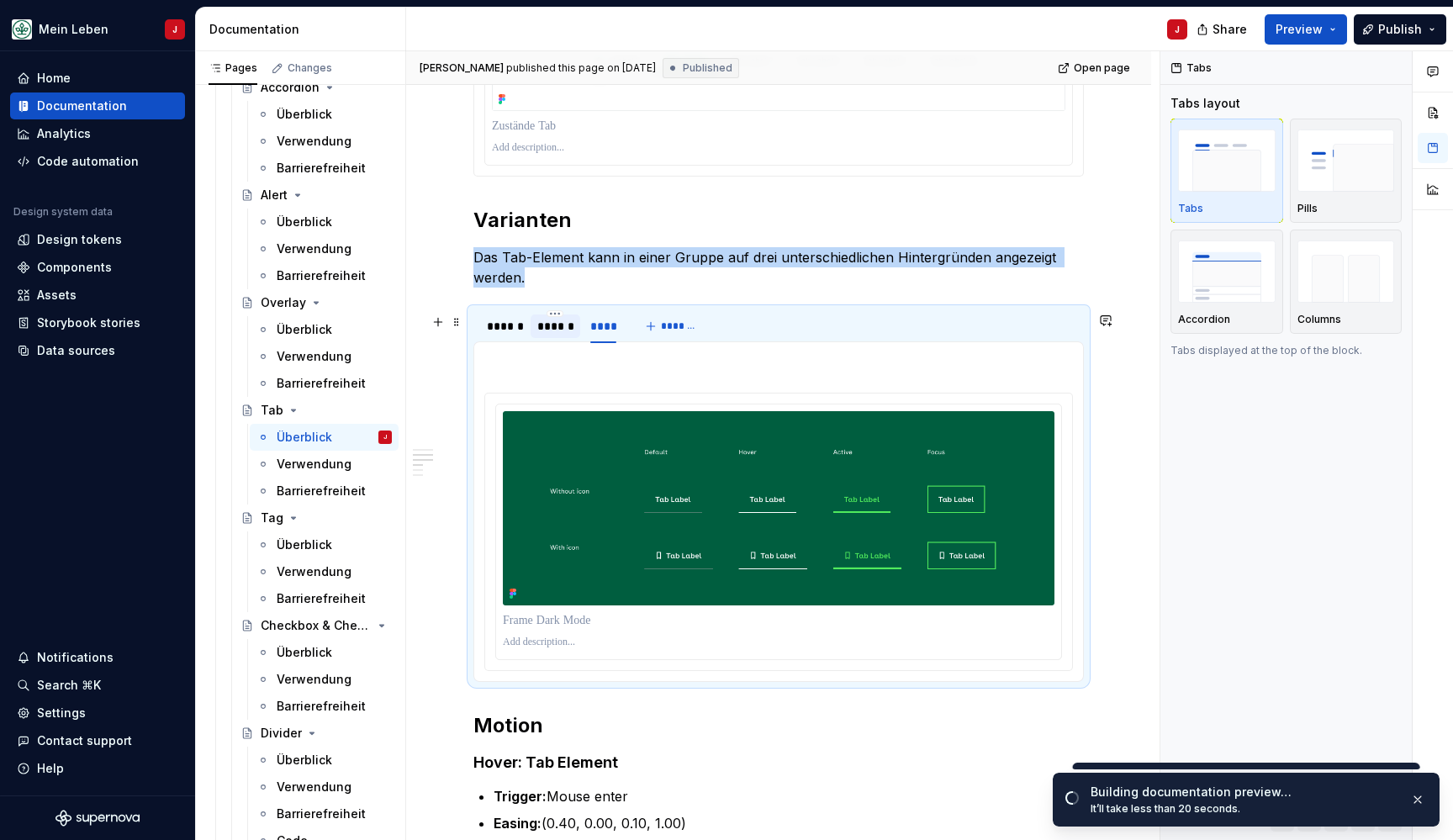
click at [561, 329] on div "******" at bounding box center [555, 326] width 36 height 17
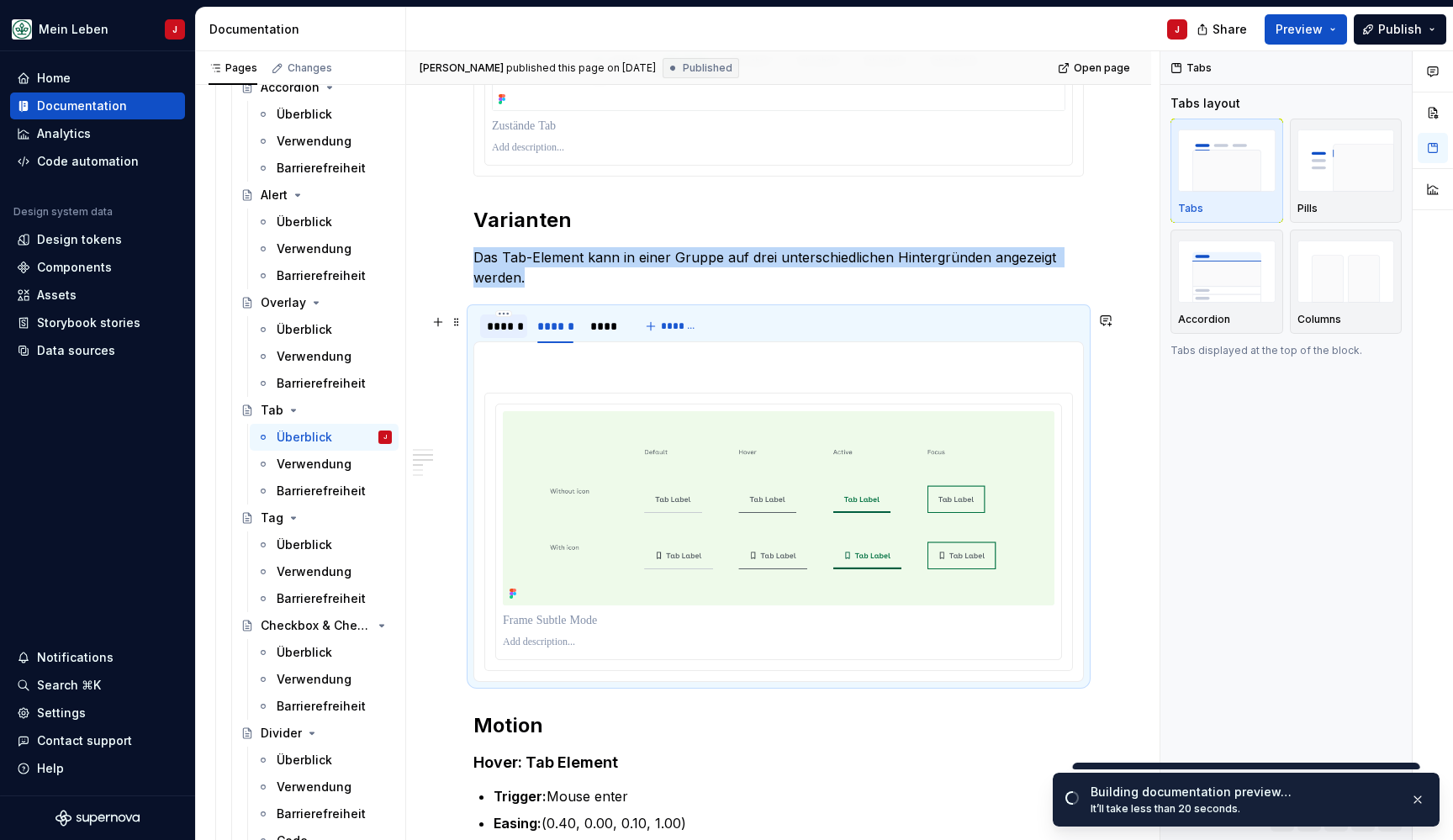
click at [520, 329] on div "******" at bounding box center [503, 326] width 34 height 17
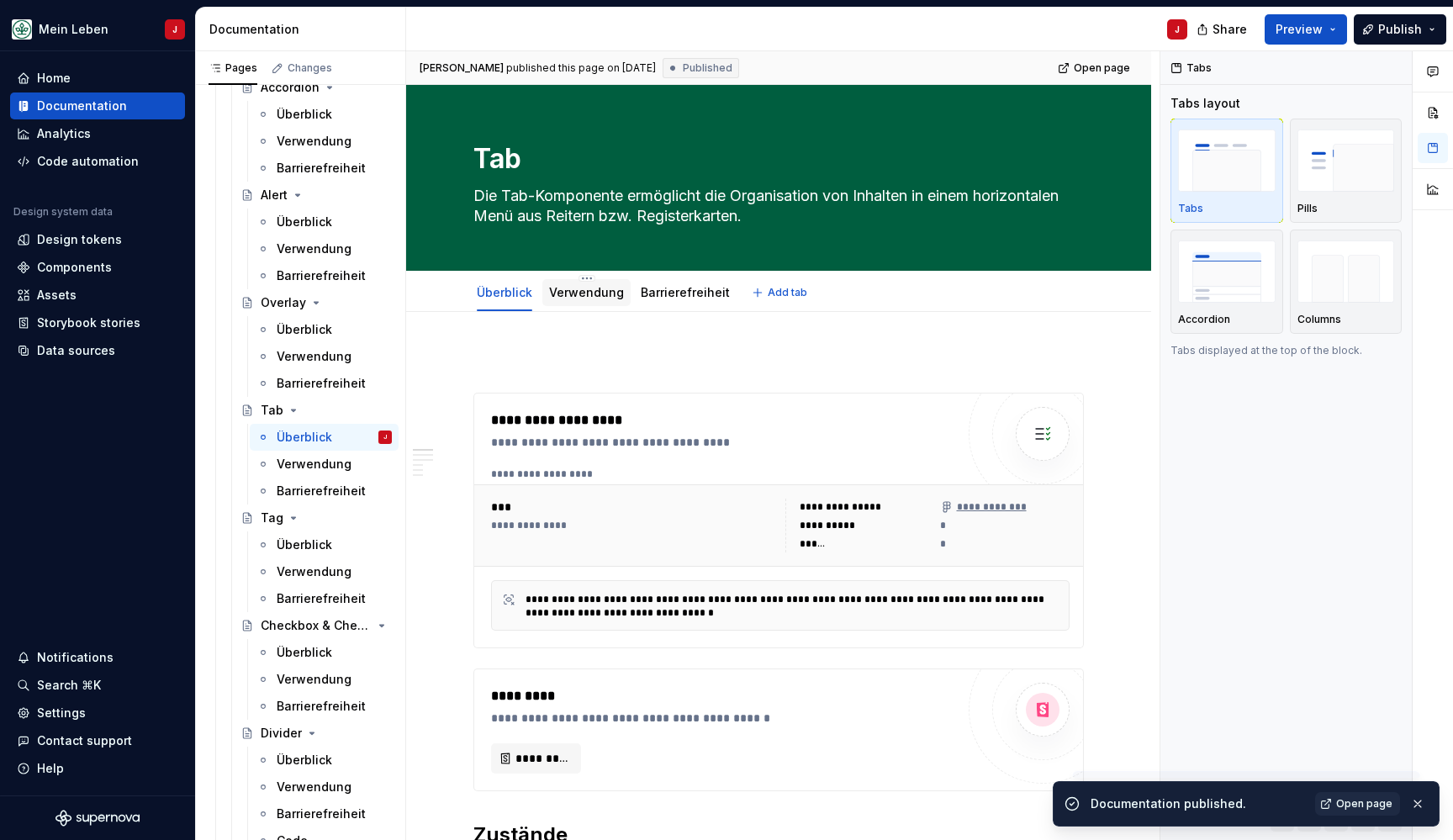
scroll to position [0, 0]
click at [567, 293] on link "Verwendung" at bounding box center [586, 292] width 75 height 14
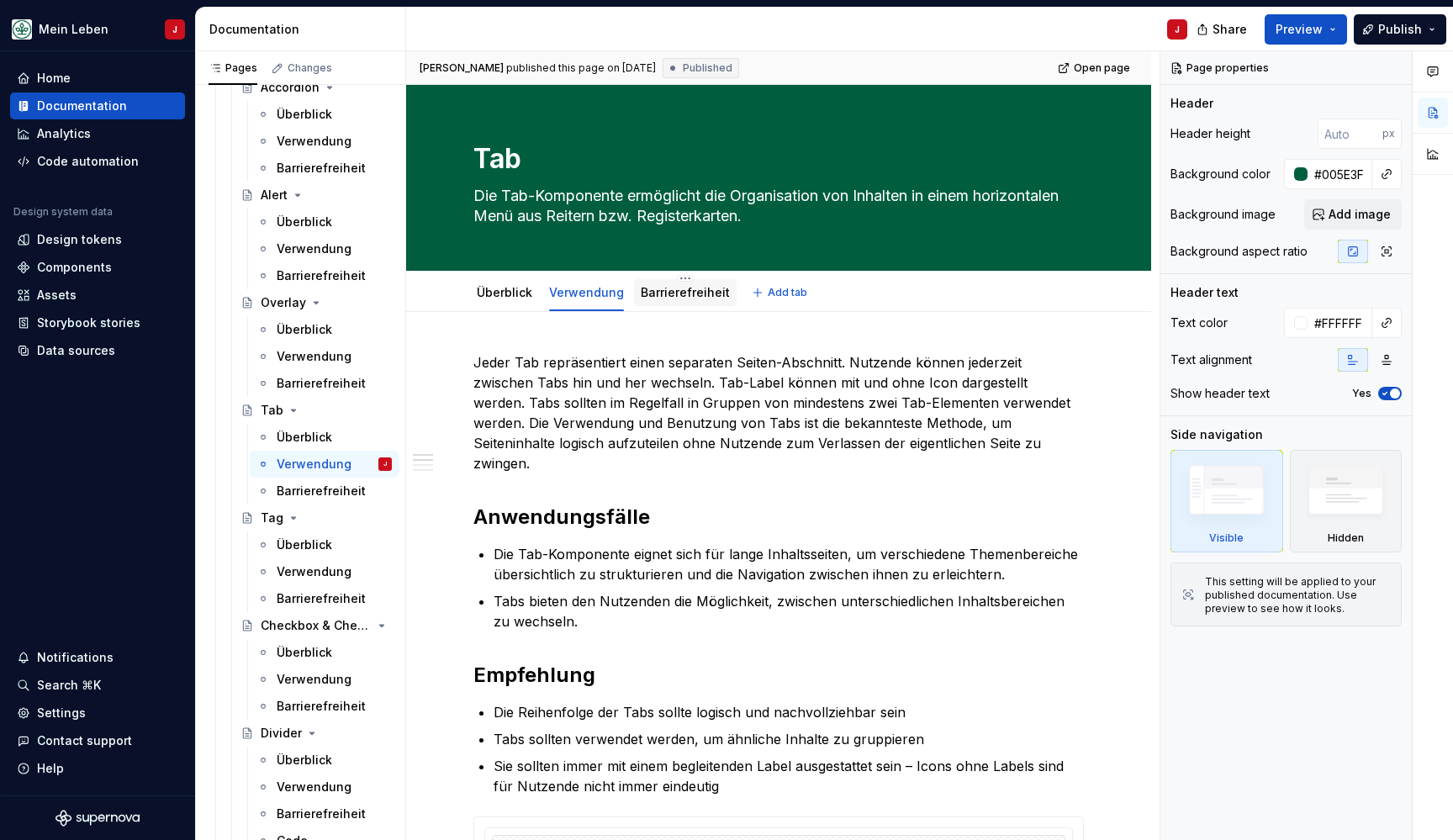
click at [678, 307] on div "Barrierefreiheit" at bounding box center [685, 293] width 103 height 30
click at [679, 289] on link "Barrierefreiheit" at bounding box center [685, 292] width 89 height 14
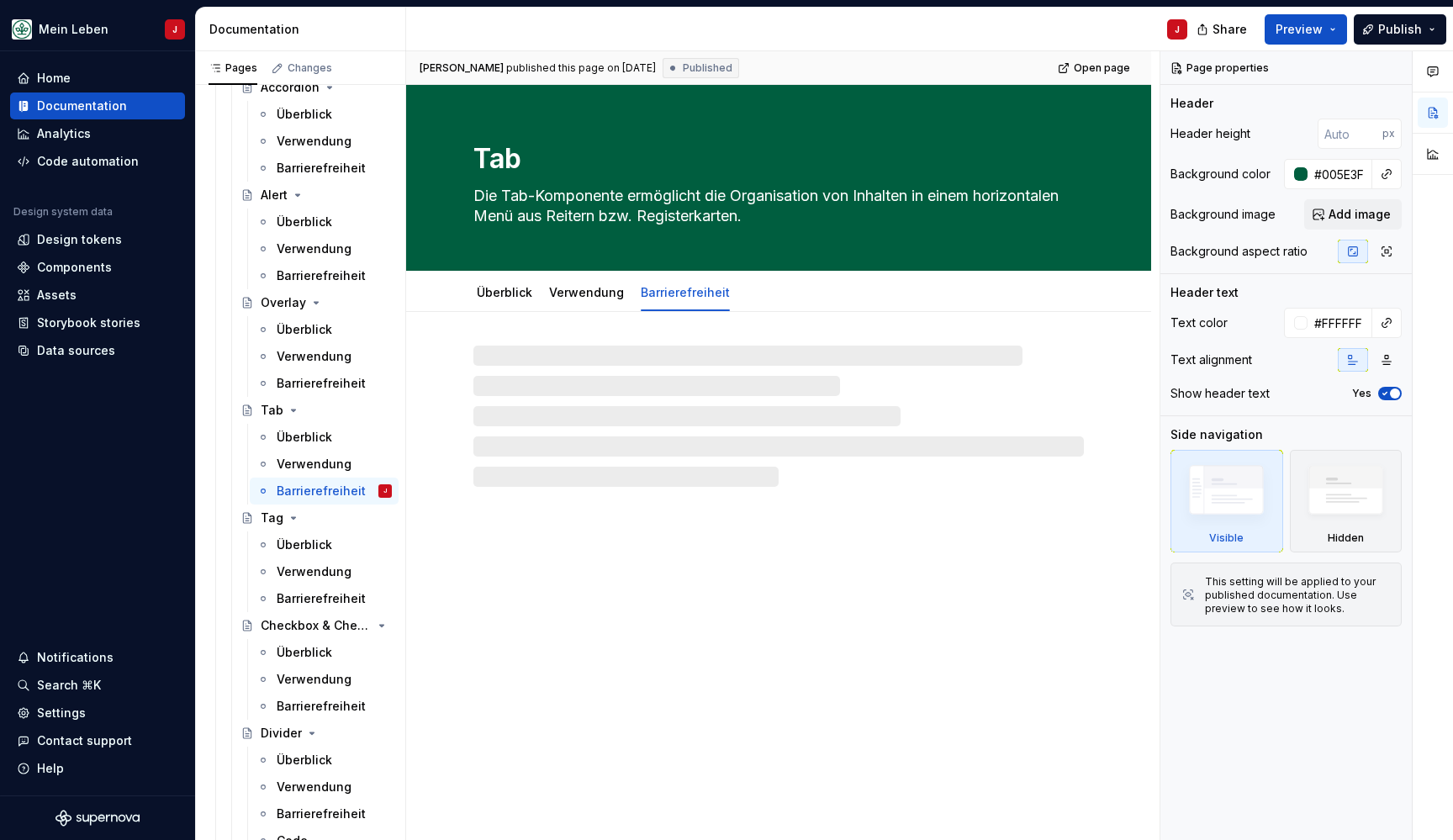
type textarea "*"
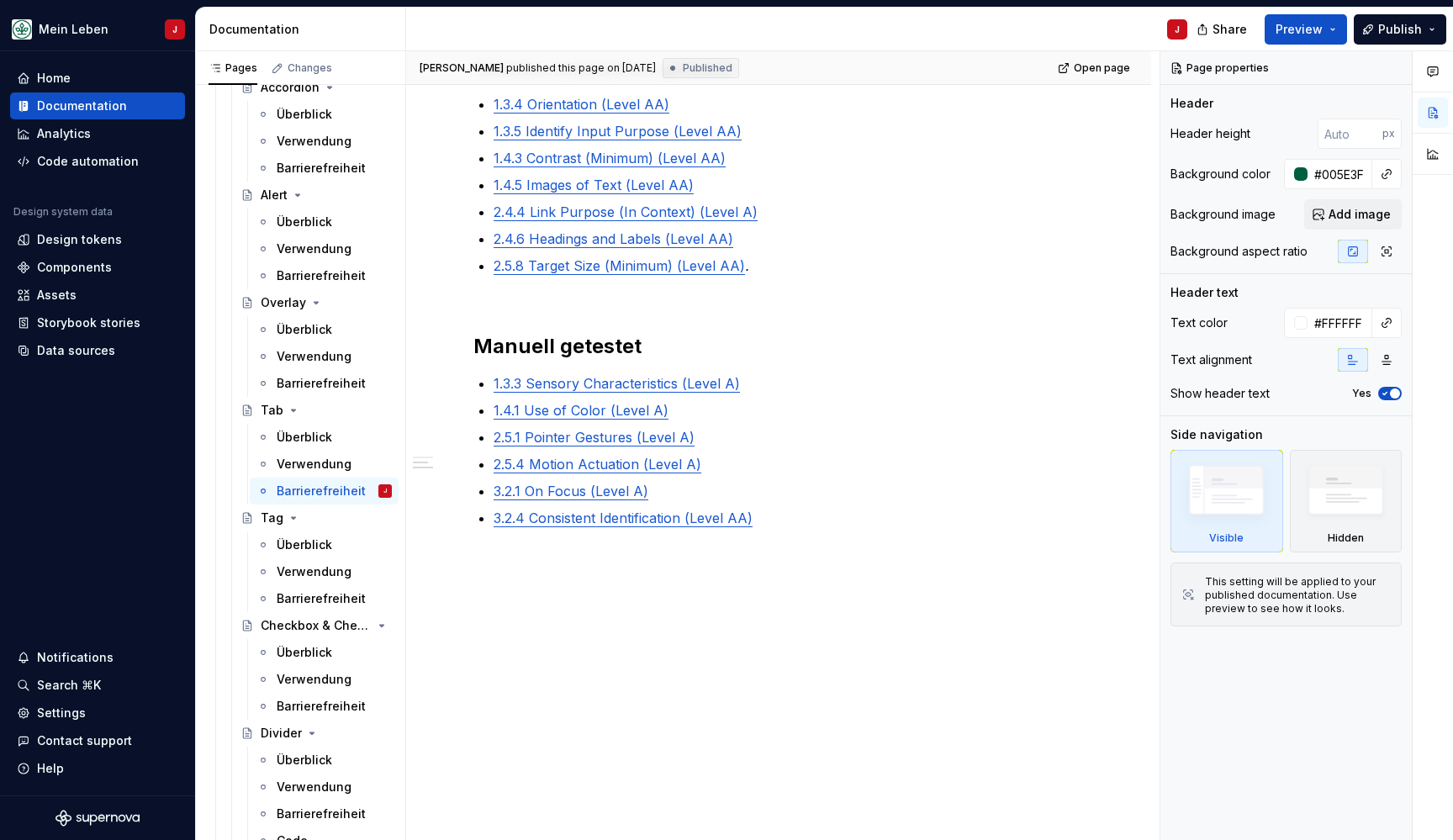
scroll to position [599, 0]
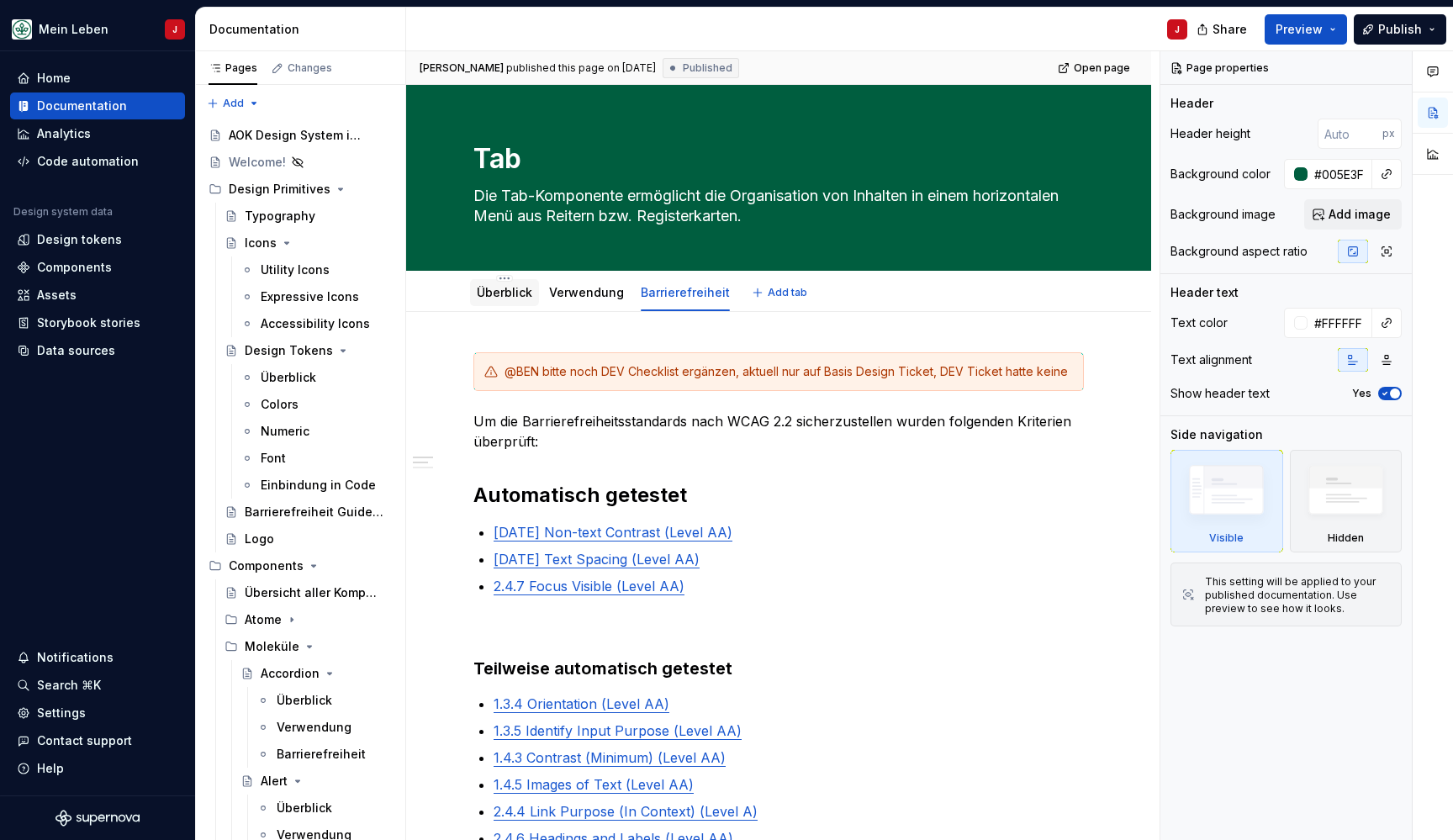
click at [503, 296] on link "Überblick" at bounding box center [504, 292] width 56 height 14
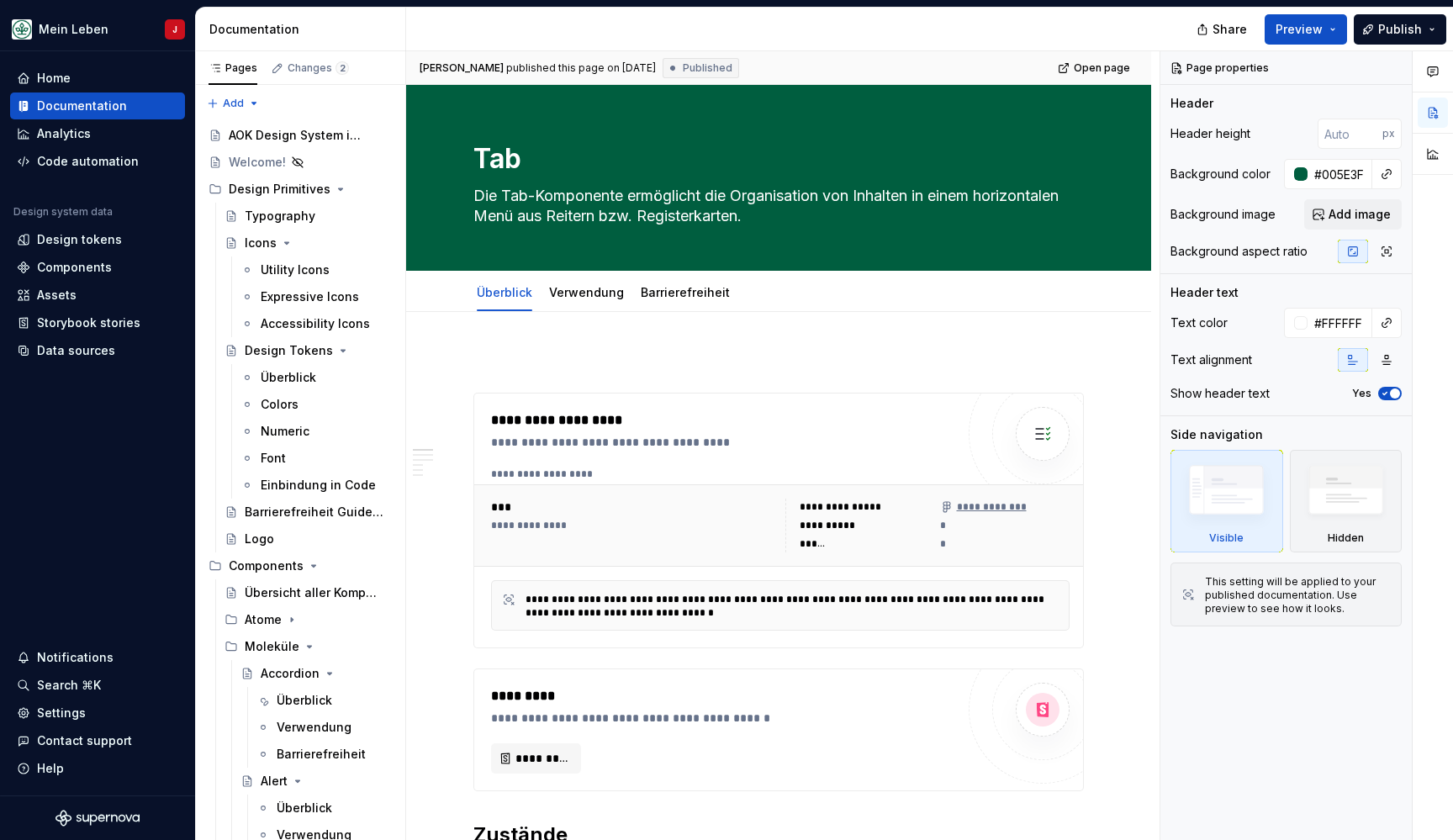
type textarea "*"
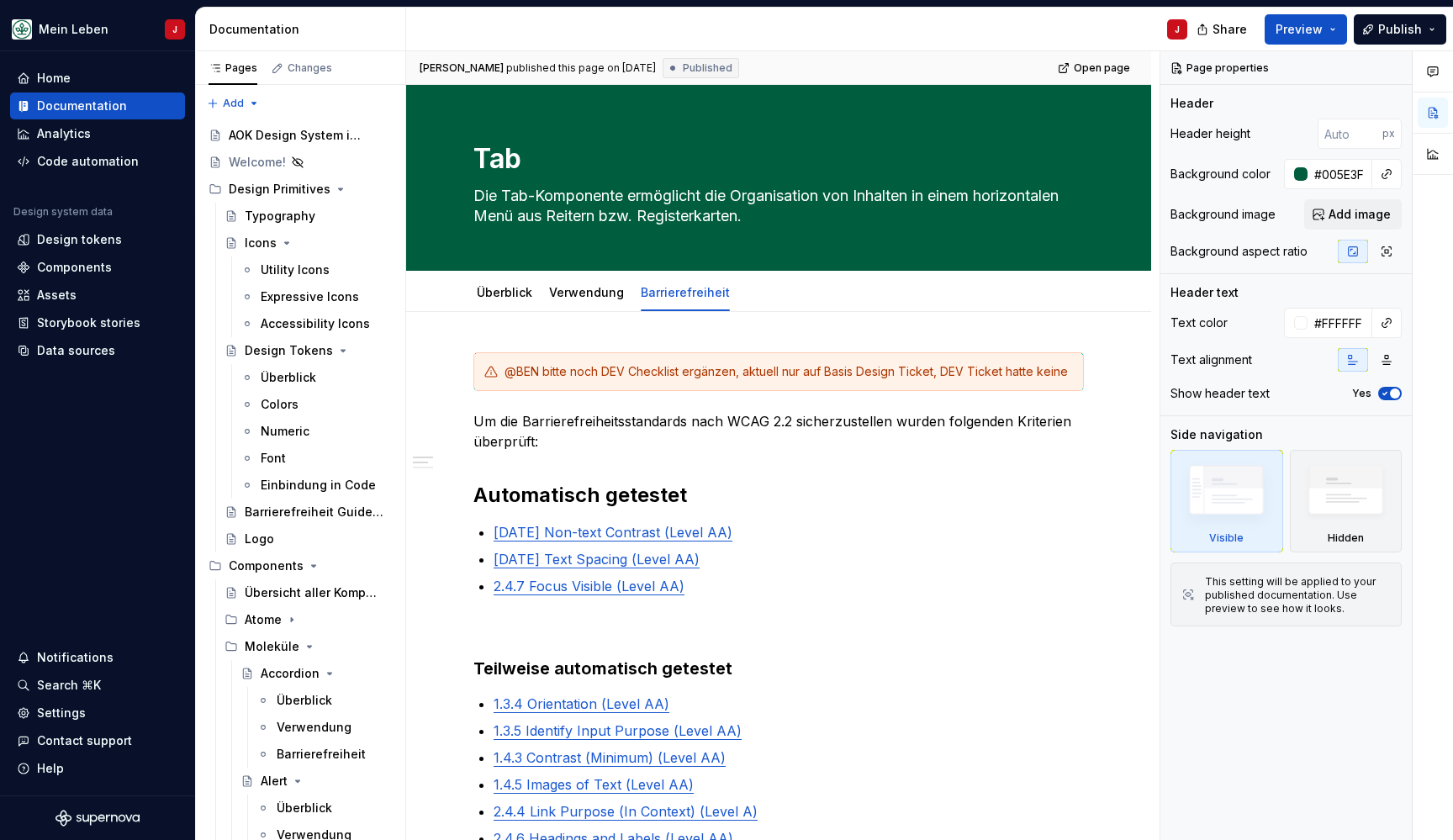
type textarea "*"
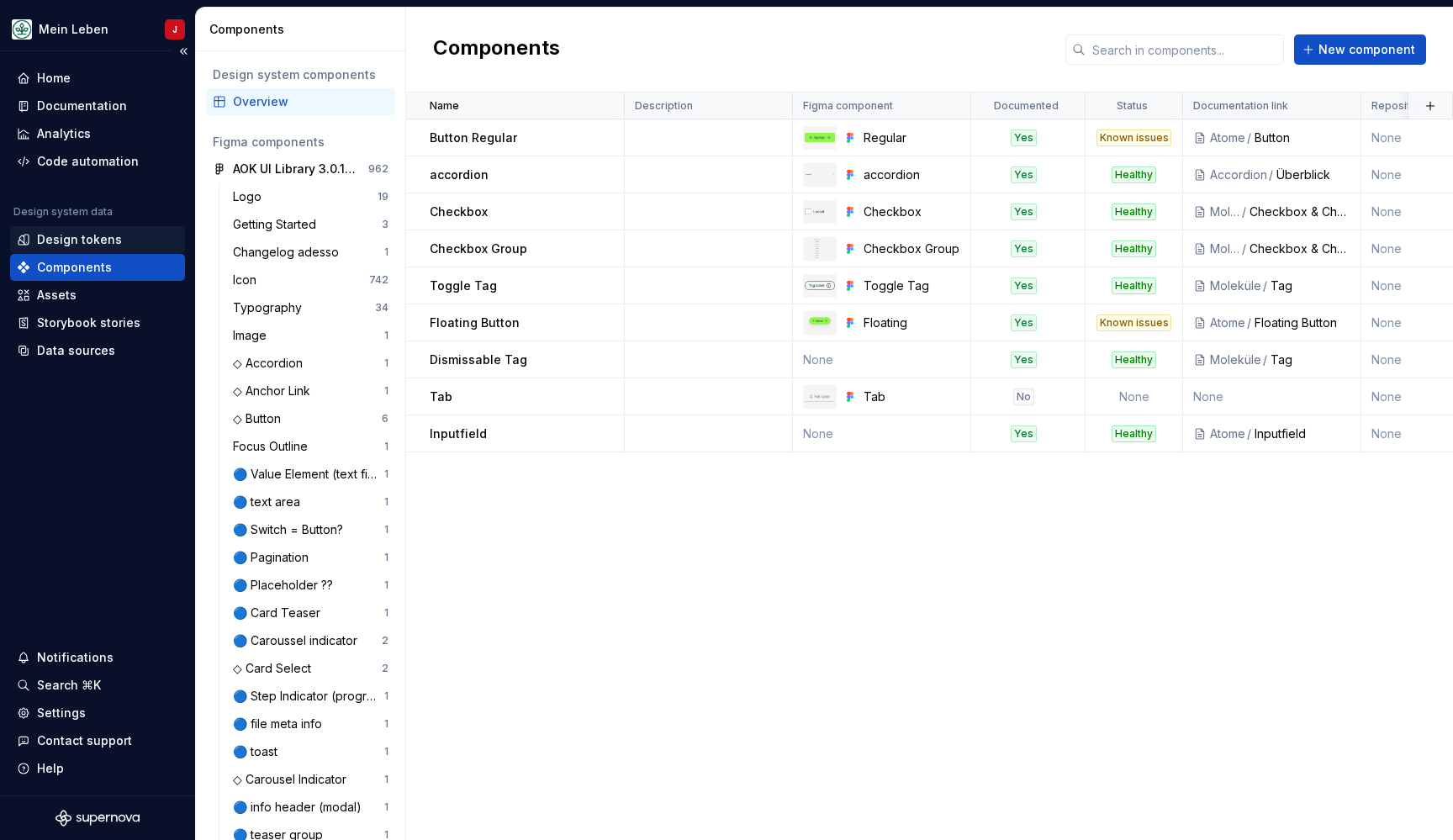
click at [103, 236] on div "Design tokens" at bounding box center [79, 240] width 85 height 17
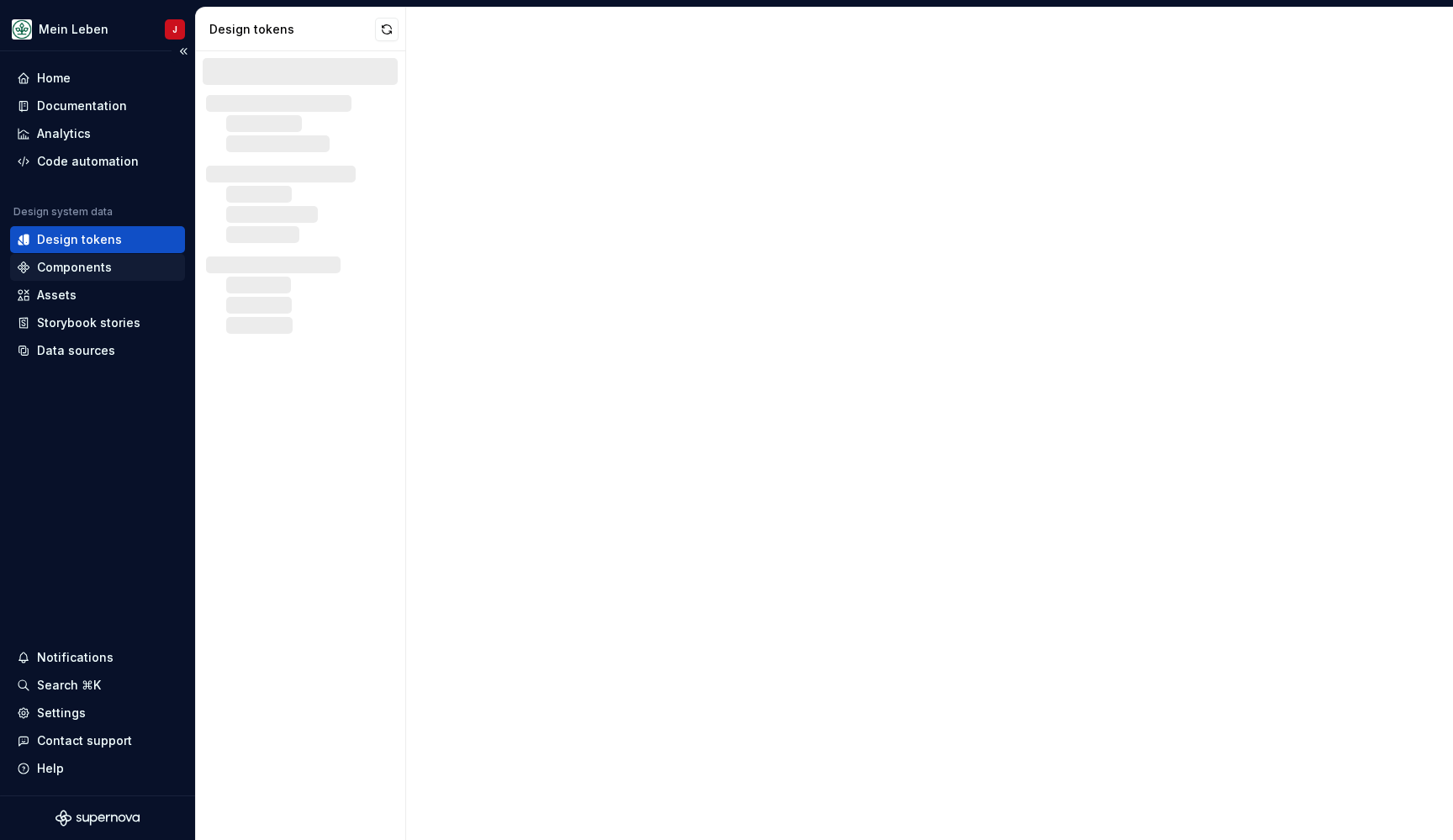
click at [89, 272] on div "Components" at bounding box center [74, 267] width 75 height 17
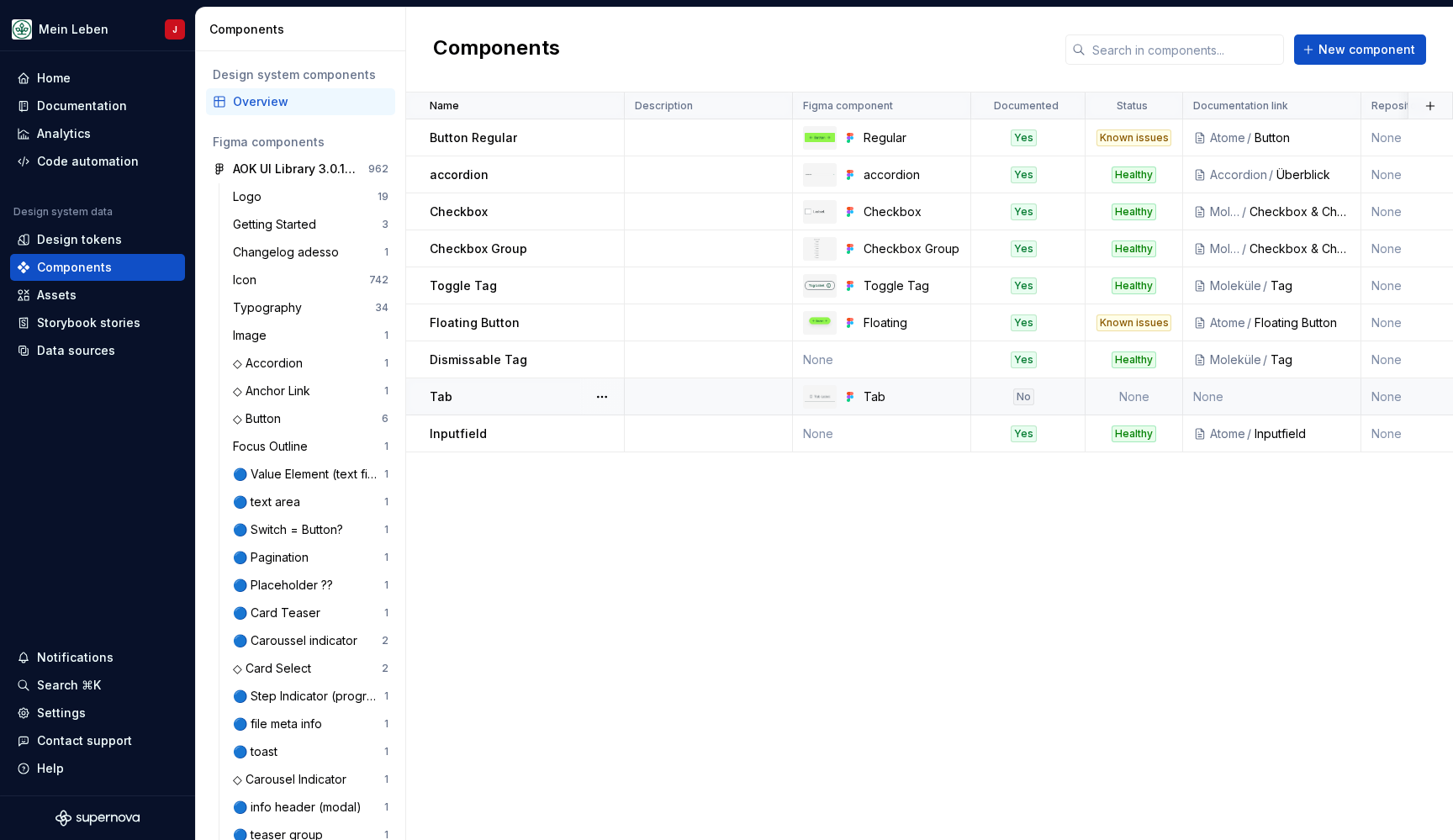
click at [1226, 398] on td "None" at bounding box center [1271, 396] width 178 height 37
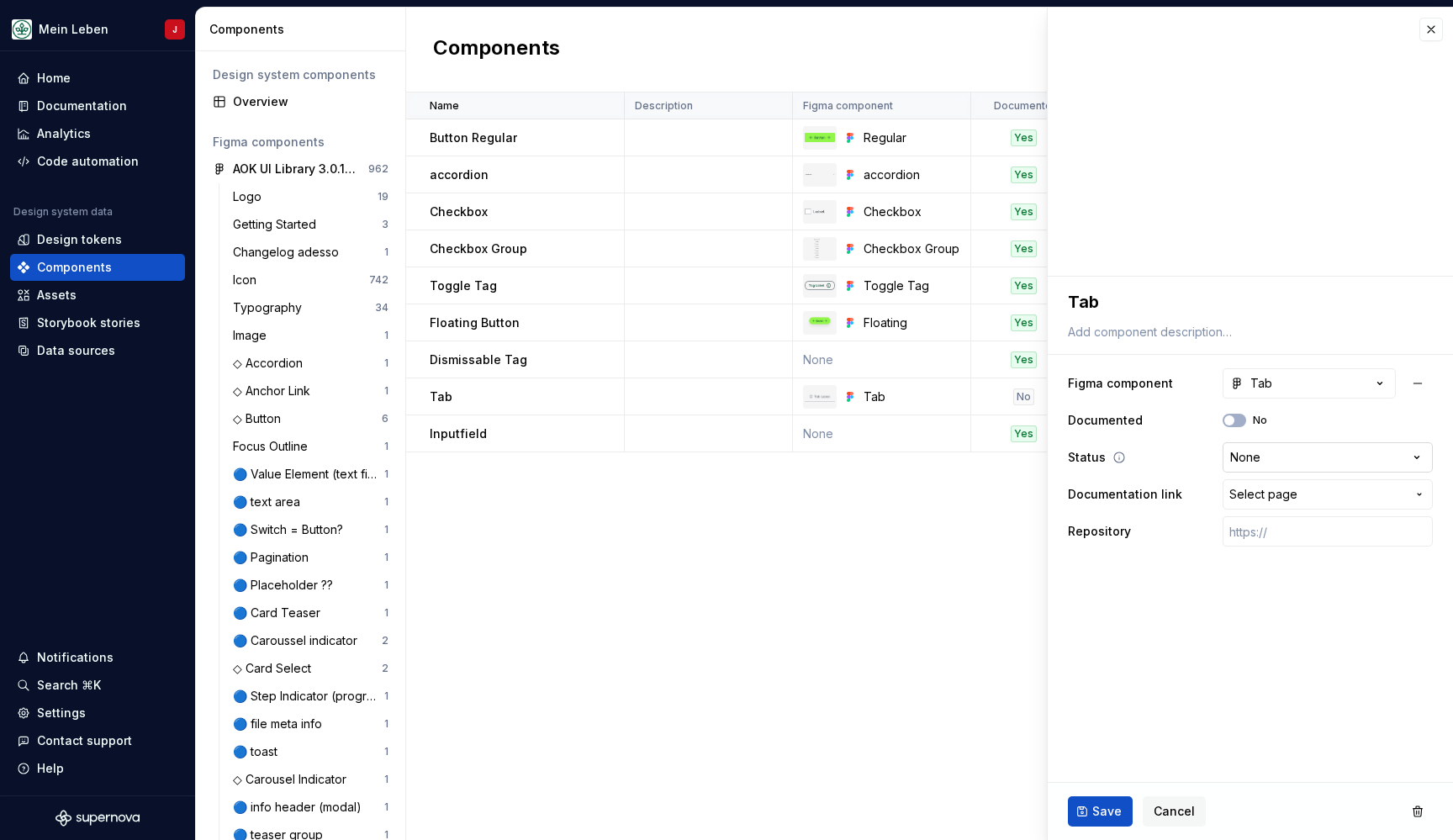
click at [1315, 448] on html "Mein Leben J Home Documentation Analytics Code automation Design system data De…" at bounding box center [726, 420] width 1453 height 840
click at [1432, 29] on button "button" at bounding box center [1430, 29] width 24 height 24
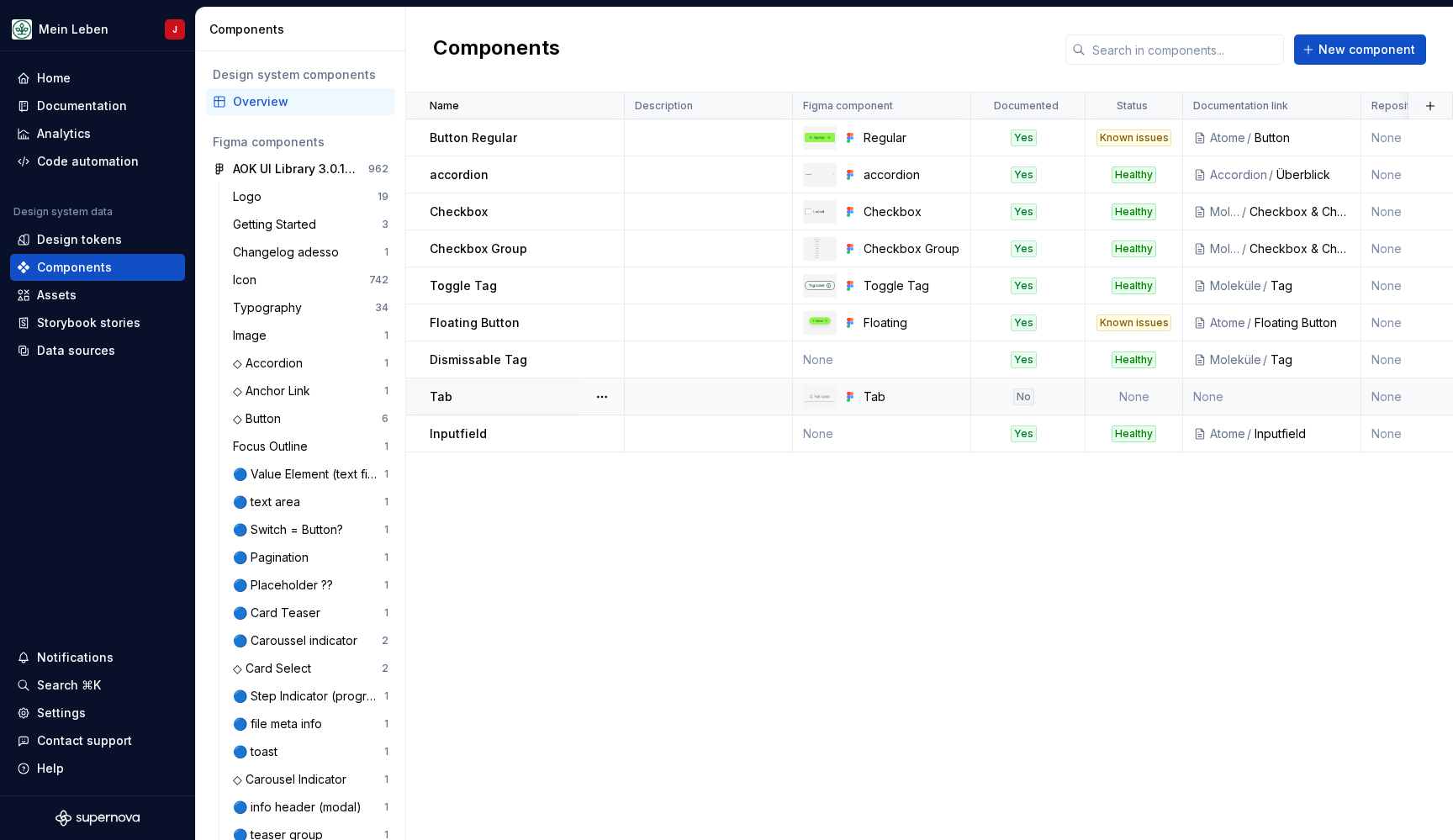
click at [1299, 402] on td "None" at bounding box center [1271, 396] width 178 height 37
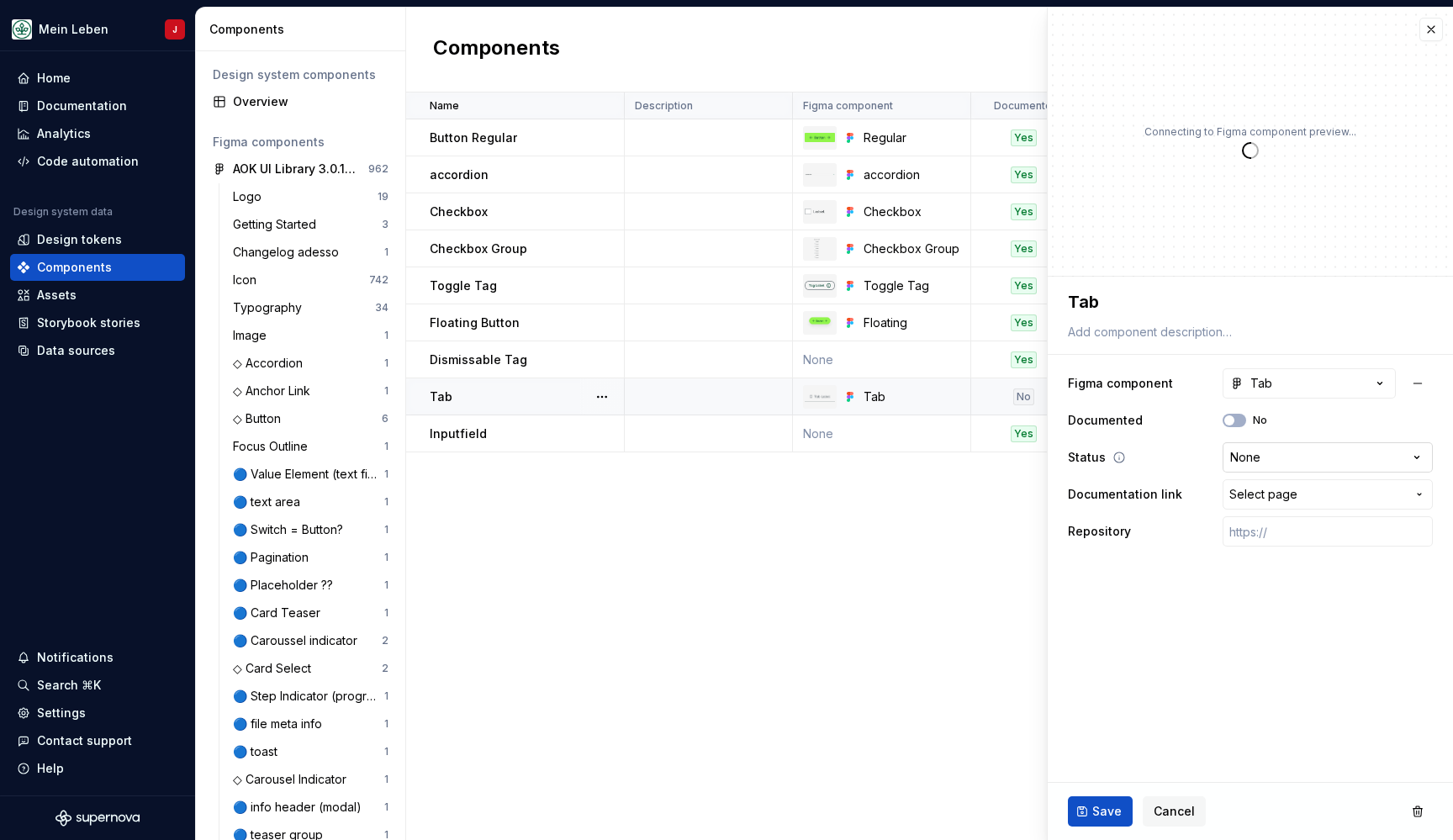
type textarea "*"
click at [1256, 452] on html "Mein Leben J Home Documentation Analytics Code automation Design system data De…" at bounding box center [726, 420] width 1453 height 840
select select "**********"
click at [1094, 0] on div "Mein Leben J Home Documentation Analytics Code automation Design system data De…" at bounding box center [726, 420] width 1453 height 840
type textarea "*"
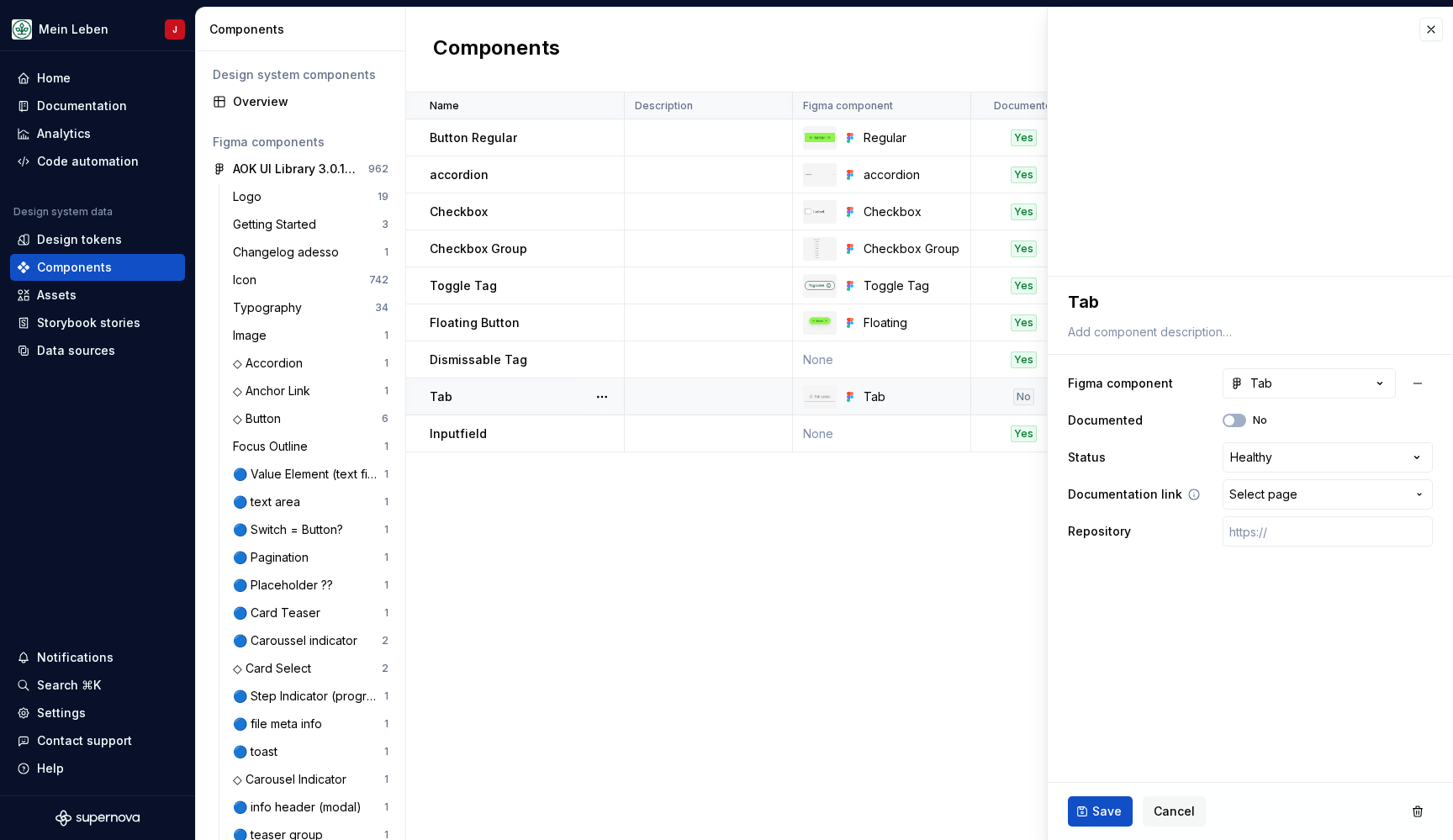
click at [1319, 496] on span "Select page" at bounding box center [1317, 494] width 177 height 17
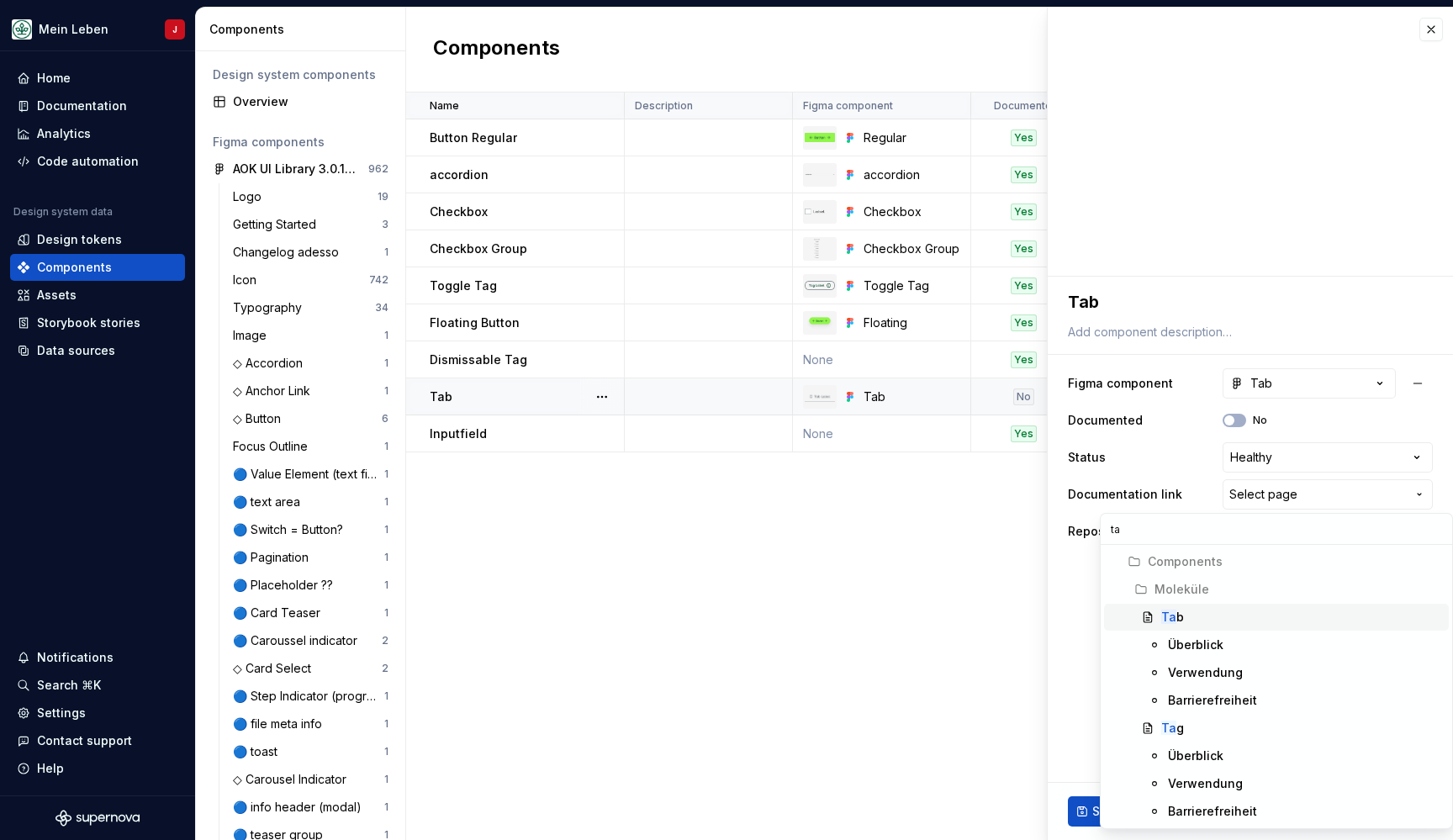
type input "tab"
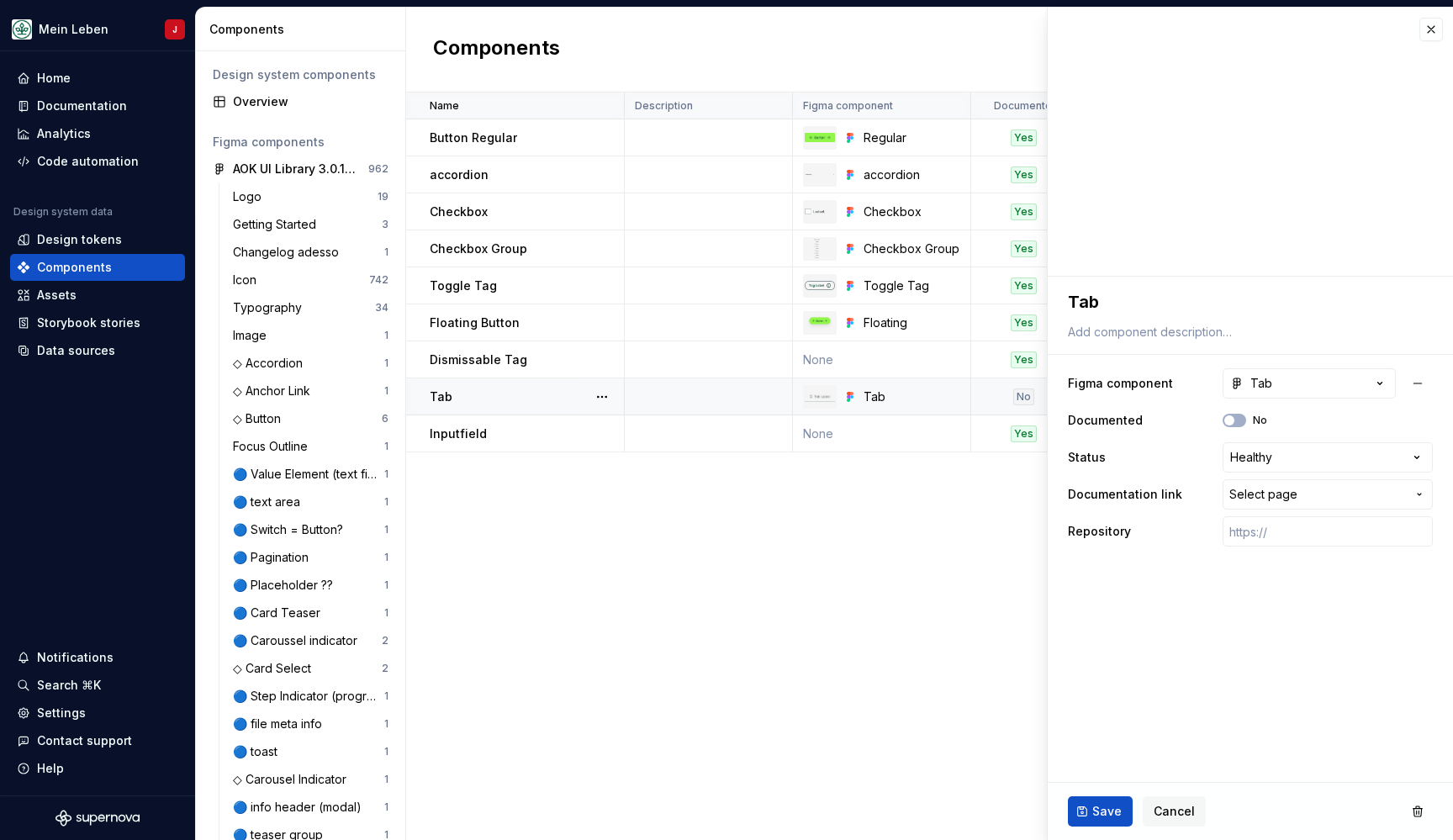
click at [1062, 610] on html "Mein Leben J Home Documentation Analytics Code automation Design system data De…" at bounding box center [726, 420] width 1453 height 840
click at [1432, 38] on button "button" at bounding box center [1430, 29] width 24 height 24
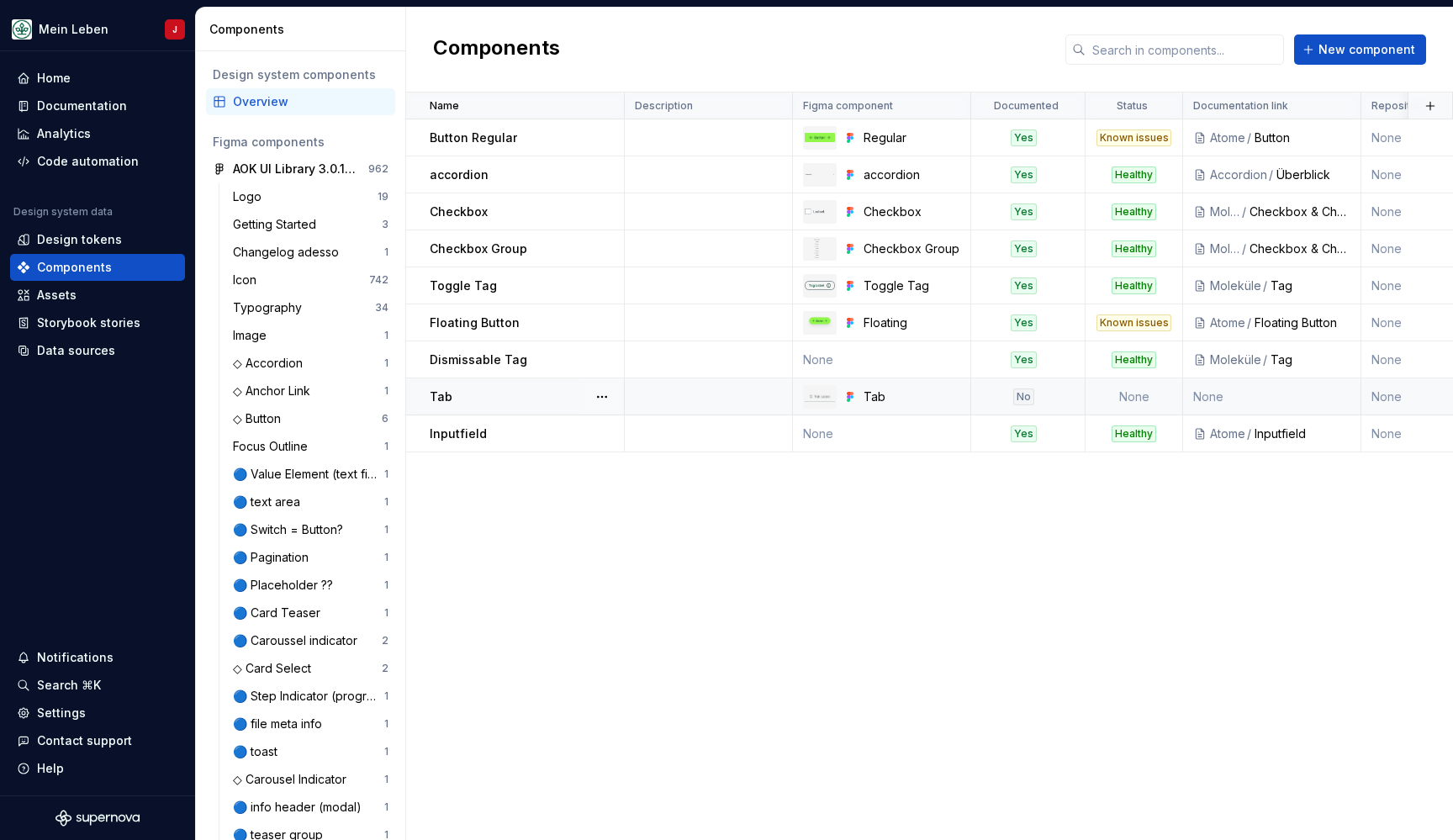
click at [1342, 406] on td "None" at bounding box center [1271, 396] width 178 height 37
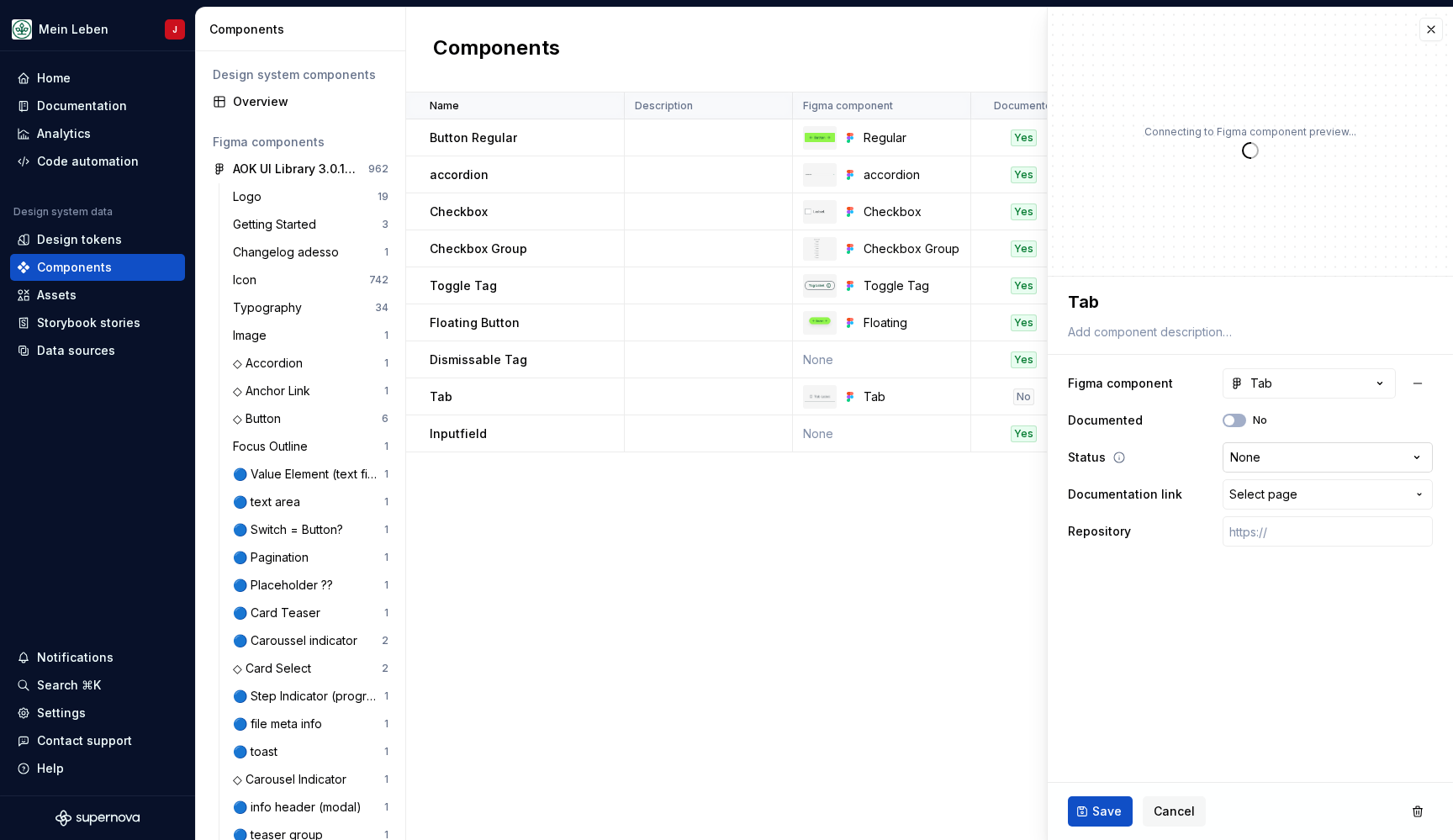
click at [1306, 453] on html "Mein Leben J Home Documentation Analytics Code automation Design system data De…" at bounding box center [726, 420] width 1453 height 840
type textarea "*"
select select "**********"
click at [844, 563] on div "Name Description Figma component Documented Status Documentation link Repositor…" at bounding box center [930, 466] width 1046 height 747
click at [1431, 28] on button "button" at bounding box center [1430, 29] width 24 height 24
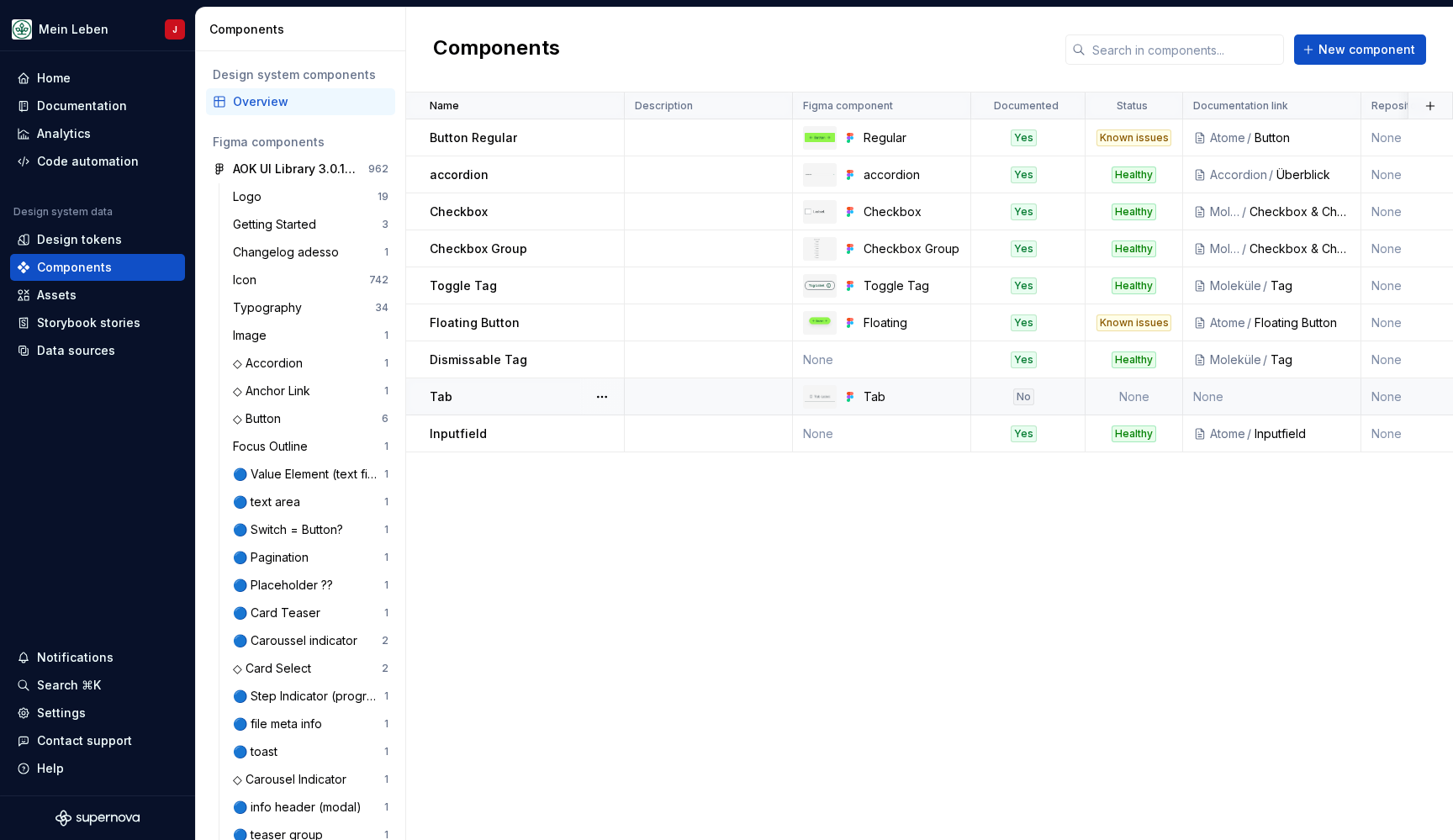
click at [1056, 397] on div "No" at bounding box center [1023, 397] width 103 height 17
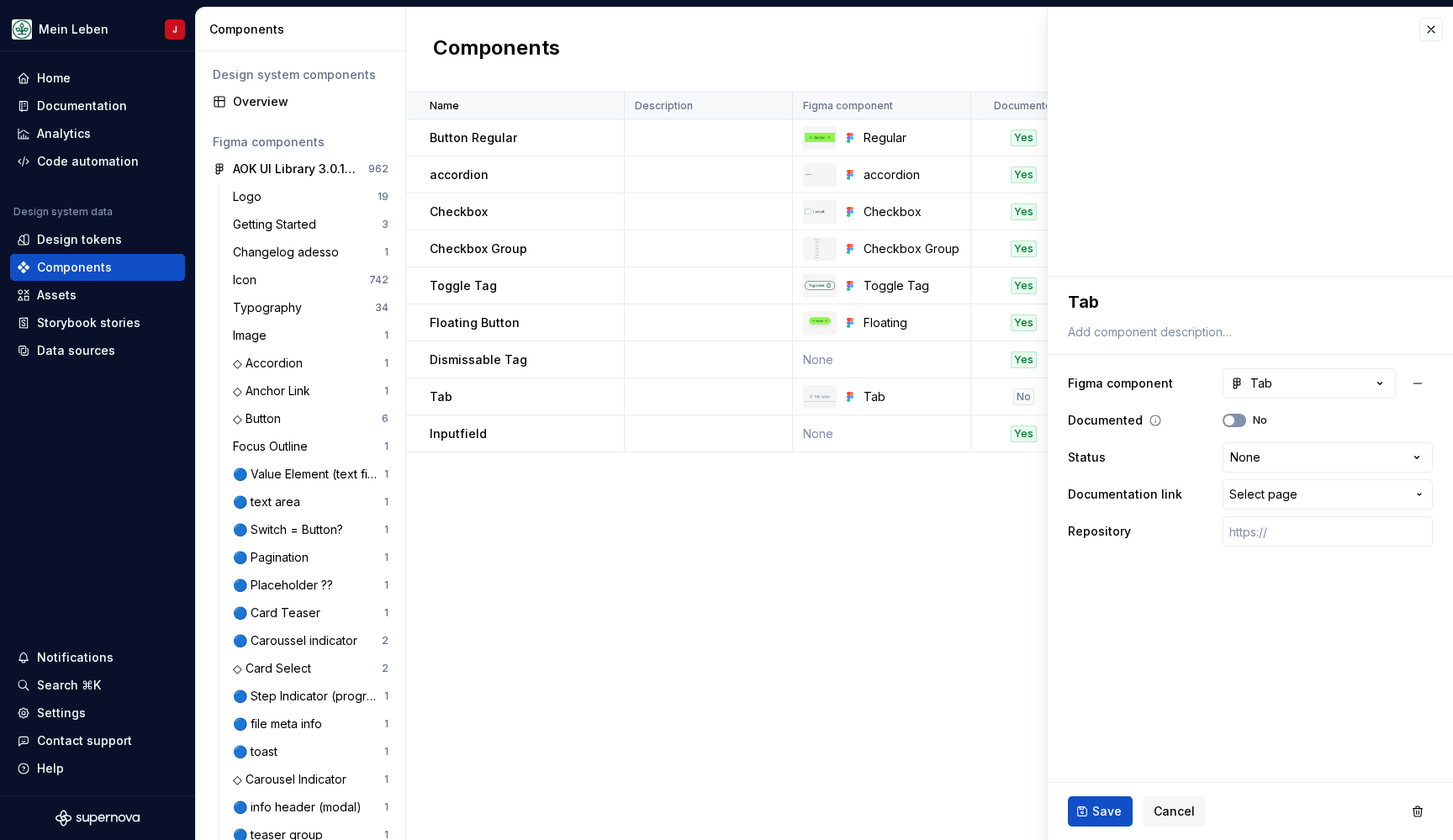
click at [1231, 420] on span "button" at bounding box center [1229, 420] width 10 height 10
type textarea "*"
click at [1289, 472] on div "**********" at bounding box center [1251, 457] width 365 height 185
click at [1317, 455] on html "Mein Leben J Home Documentation Analytics Code automation Design system data De…" at bounding box center [726, 420] width 1453 height 840
select select "**********"
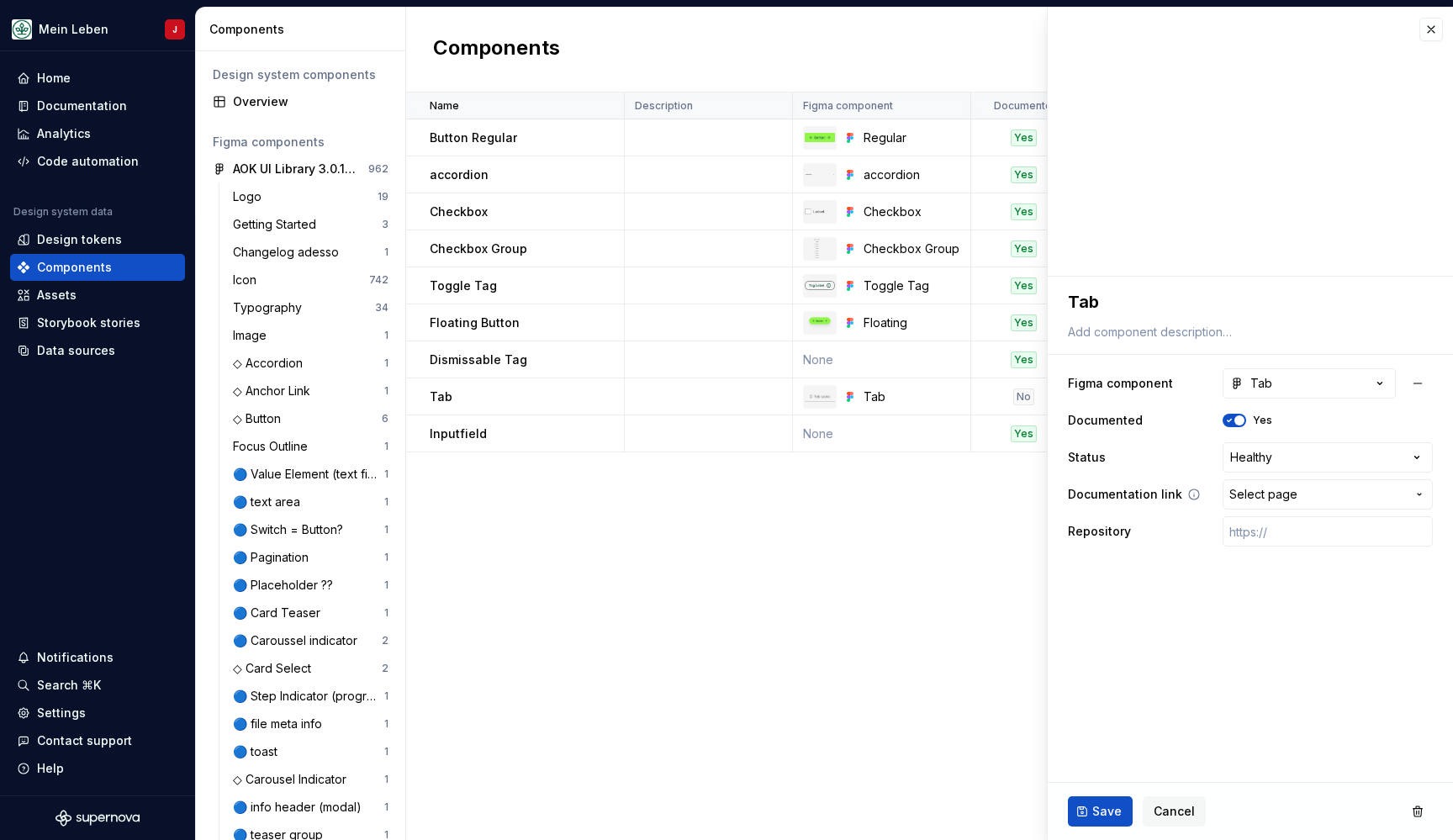
click at [1313, 497] on span "Select page" at bounding box center [1317, 494] width 177 height 17
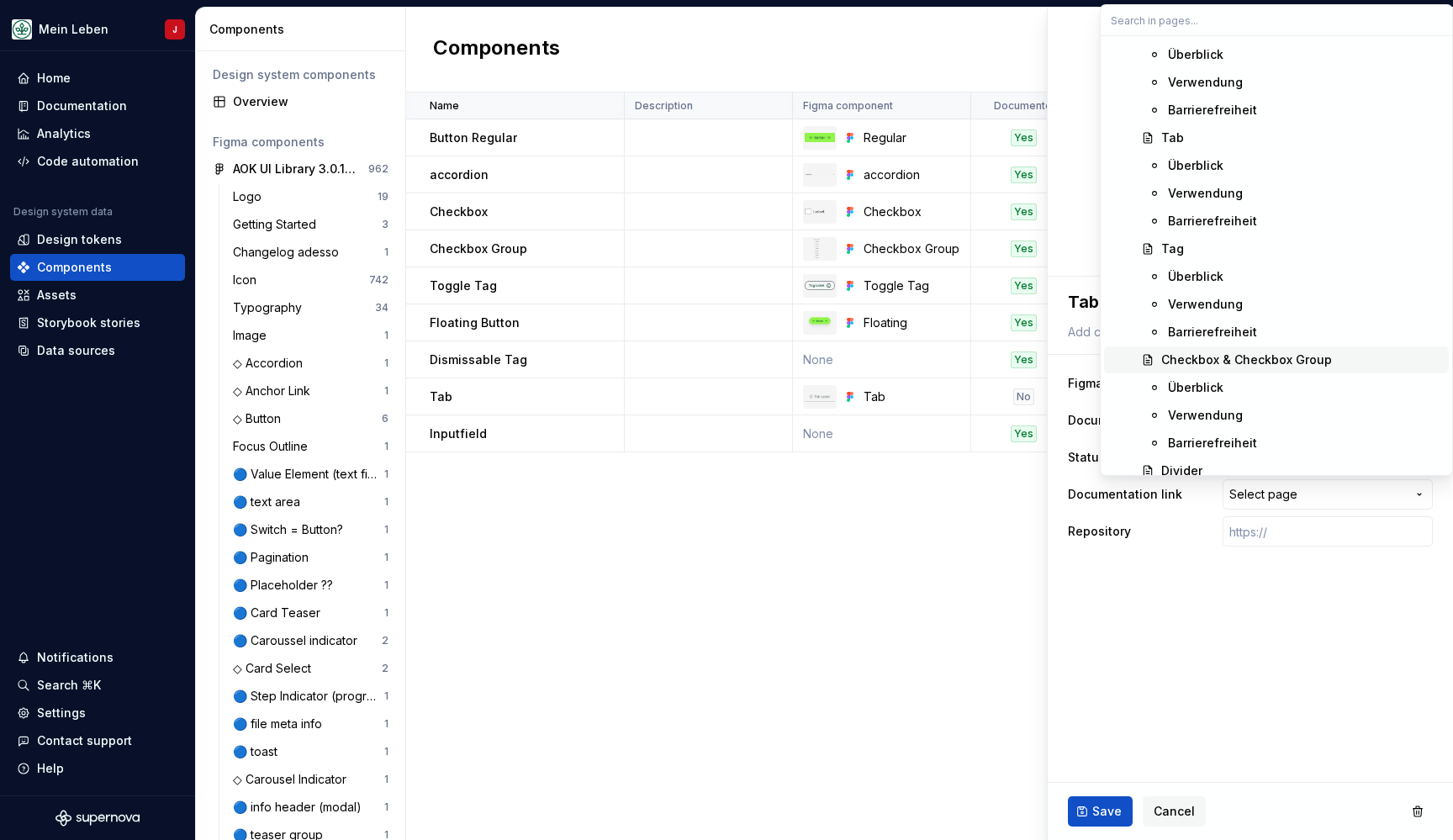
scroll to position [1373, 0]
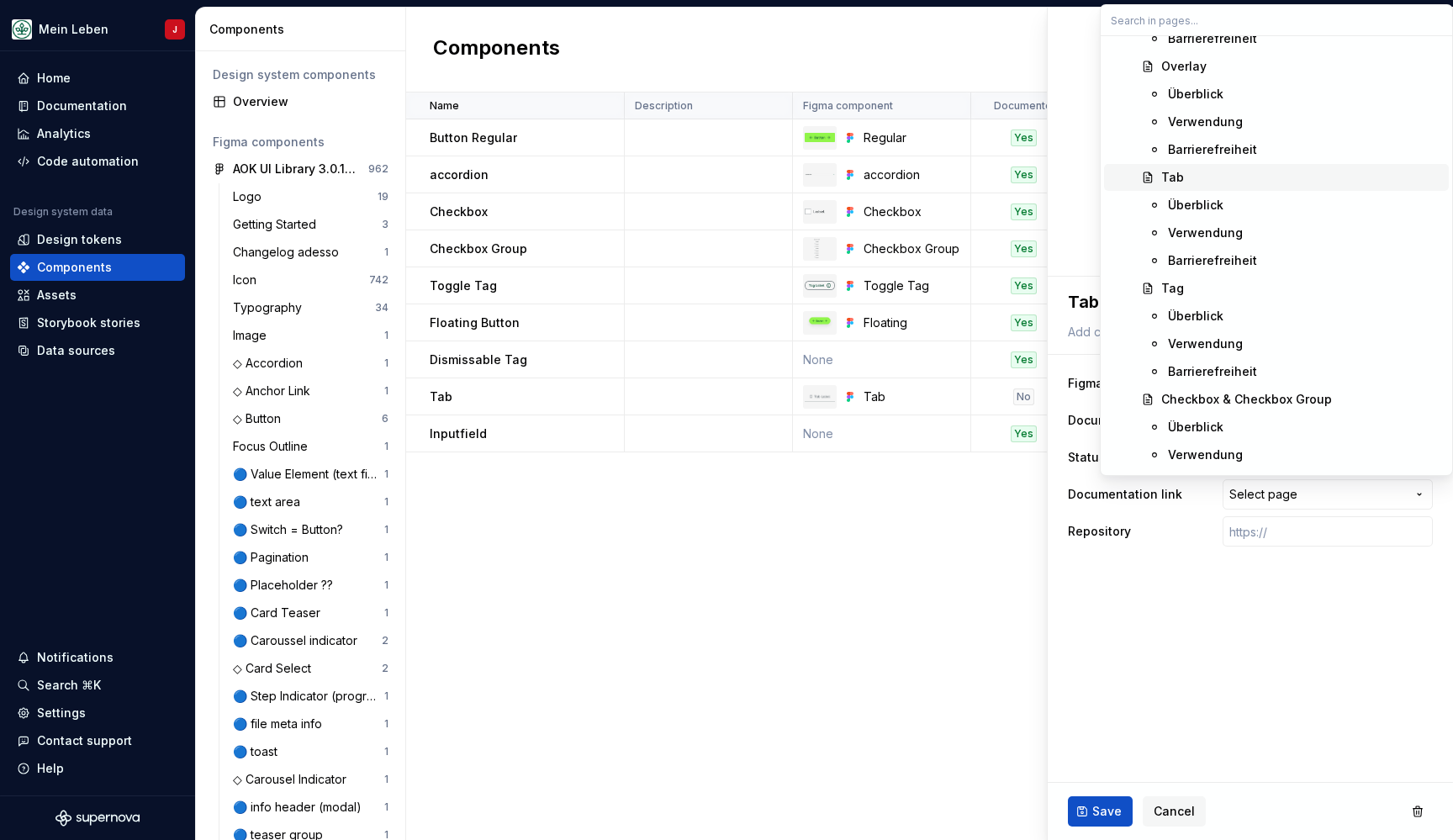
click at [1223, 178] on div "Tab" at bounding box center [1301, 178] width 280 height 17
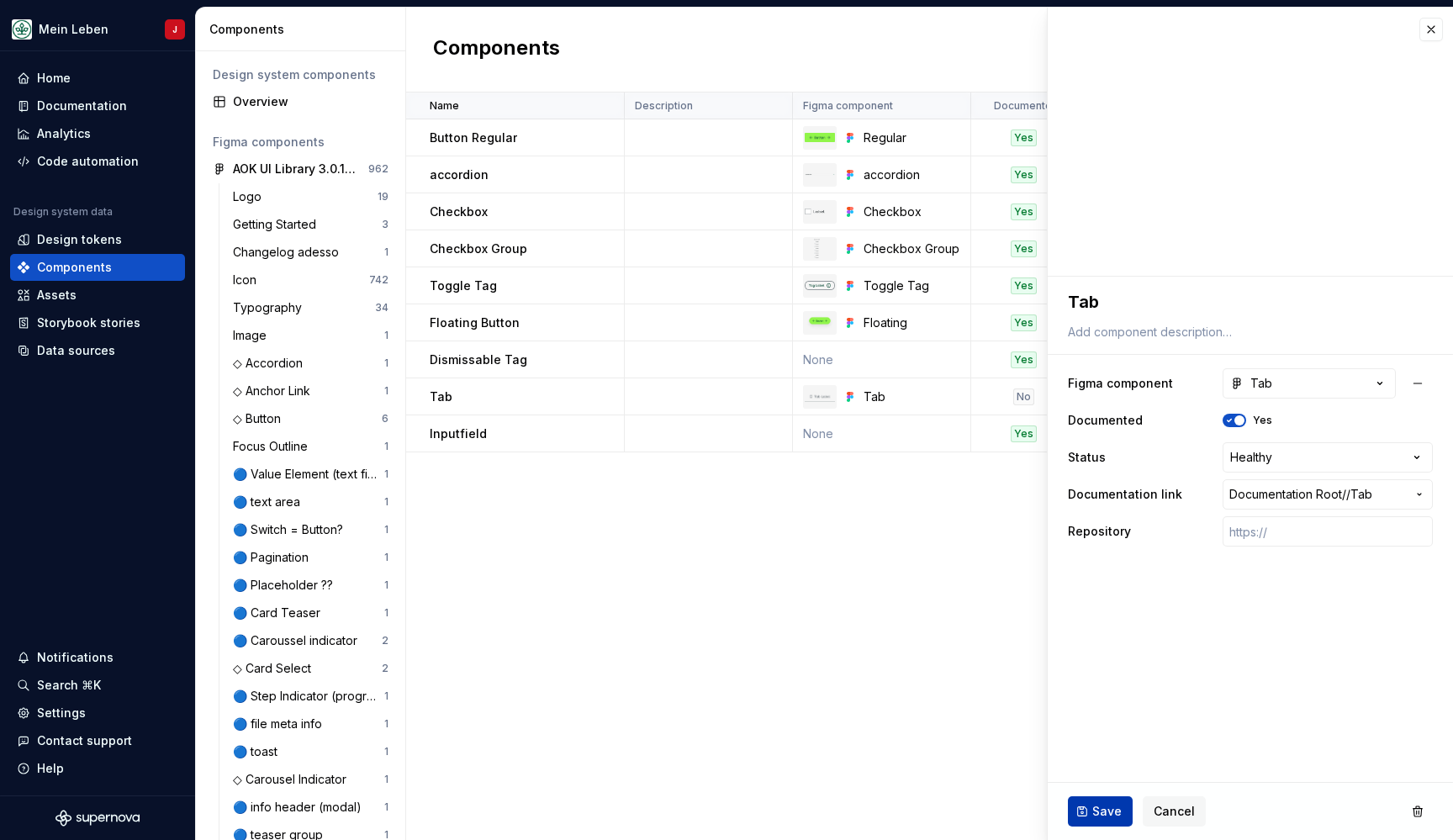
click at [1103, 802] on button "Save" at bounding box center [1100, 811] width 65 height 30
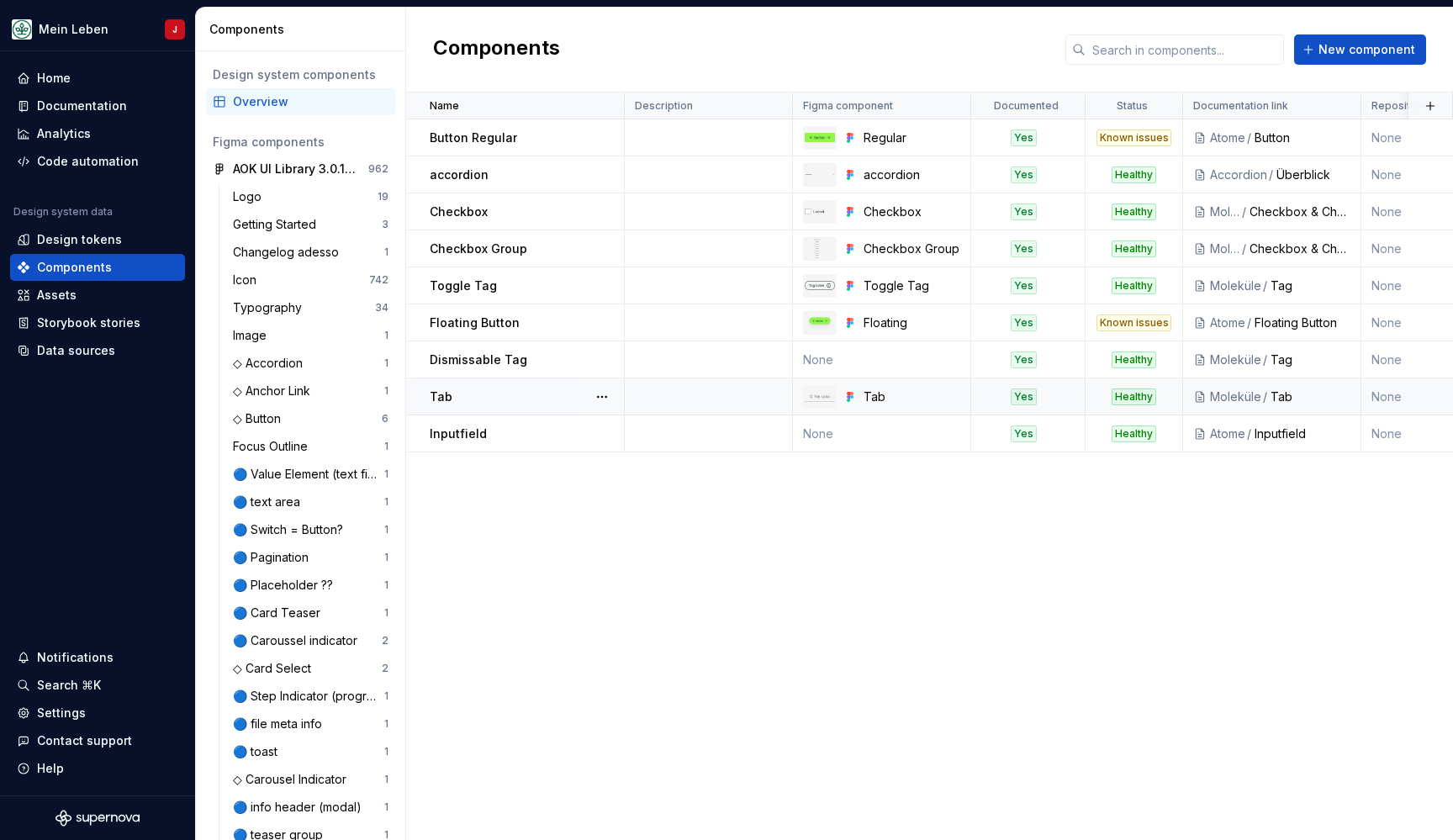
click at [1262, 403] on div "/" at bounding box center [1266, 397] width 9 height 17
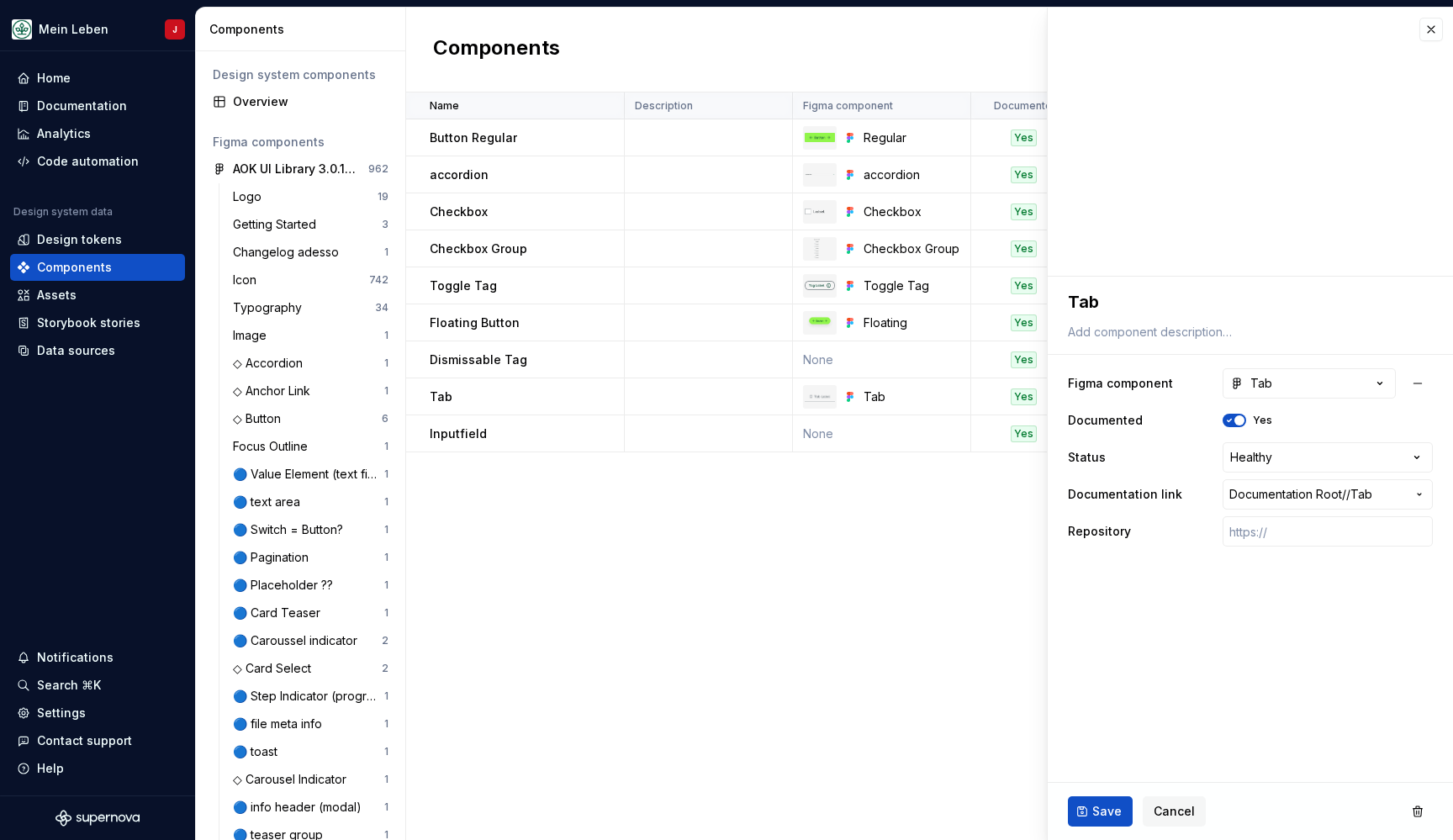
click at [871, 706] on div "Name Description Figma component Documented Status Documentation link Repositor…" at bounding box center [930, 466] width 1046 height 747
click at [1181, 816] on span "Cancel" at bounding box center [1174, 811] width 41 height 17
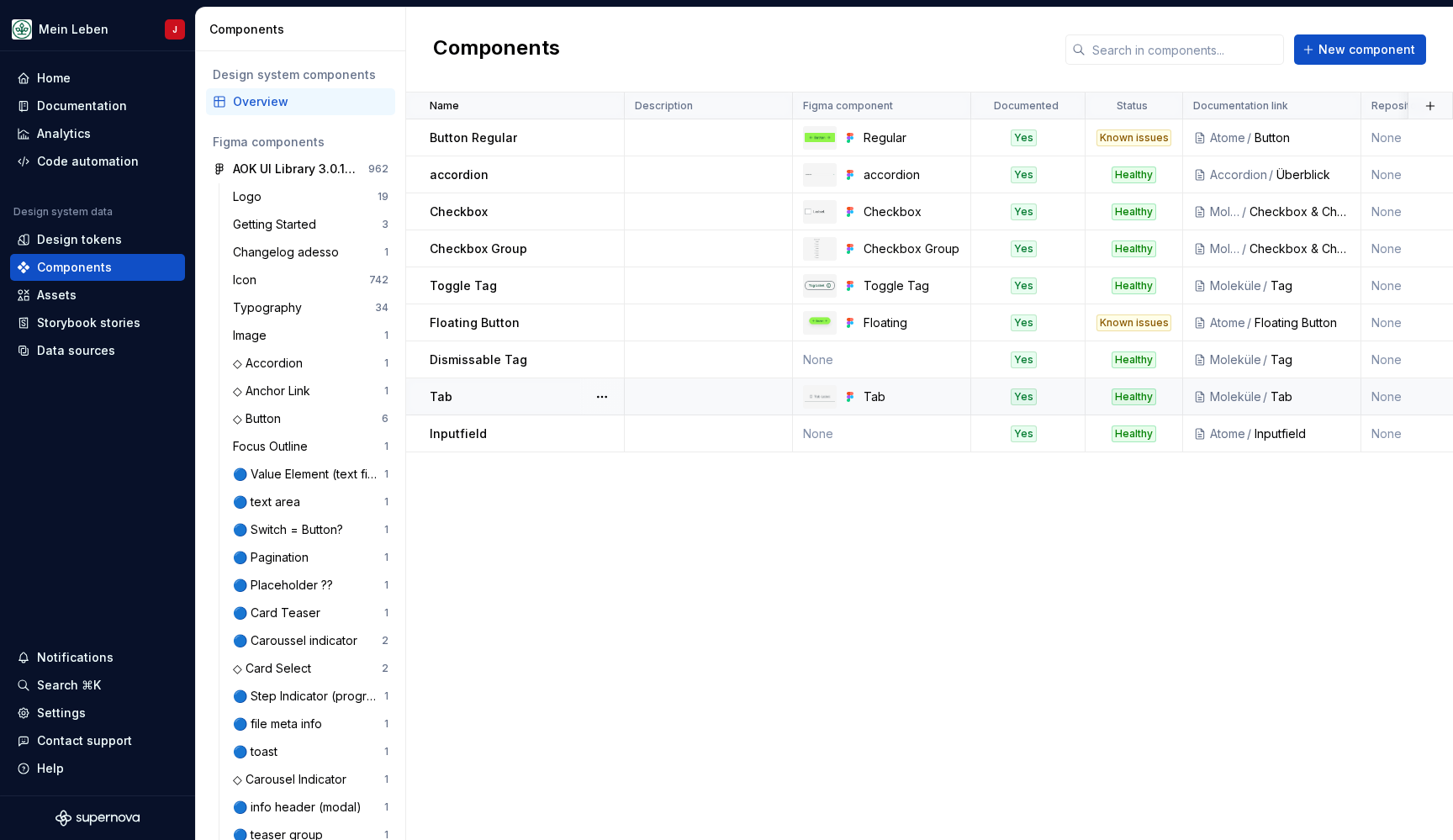
click at [1227, 397] on div "Moleküle" at bounding box center [1236, 397] width 52 height 17
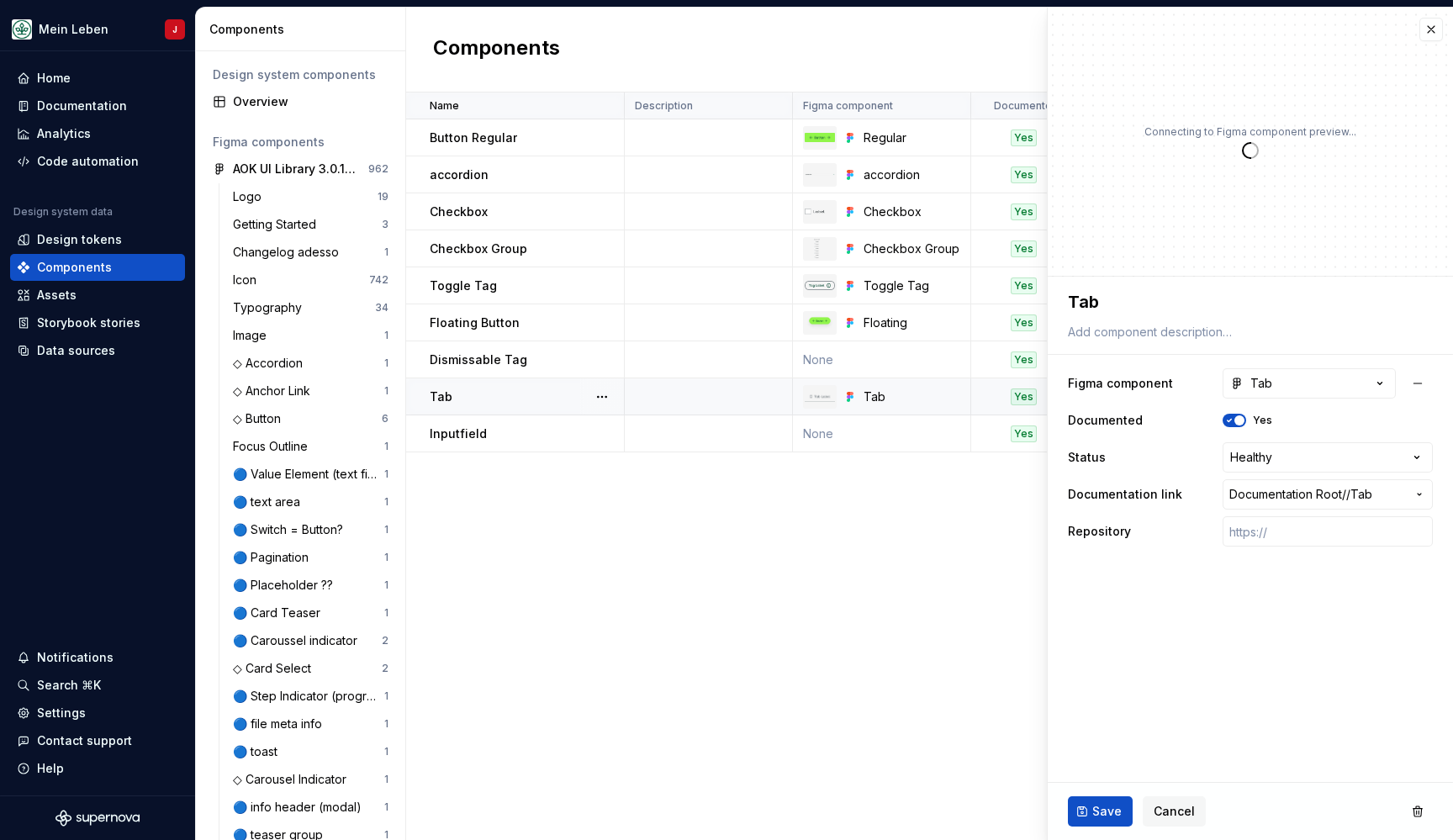
click at [912, 584] on div "Name Description Figma component Documented Status Documentation link Repositor…" at bounding box center [930, 466] width 1046 height 747
click at [1158, 816] on span "Cancel" at bounding box center [1174, 811] width 41 height 17
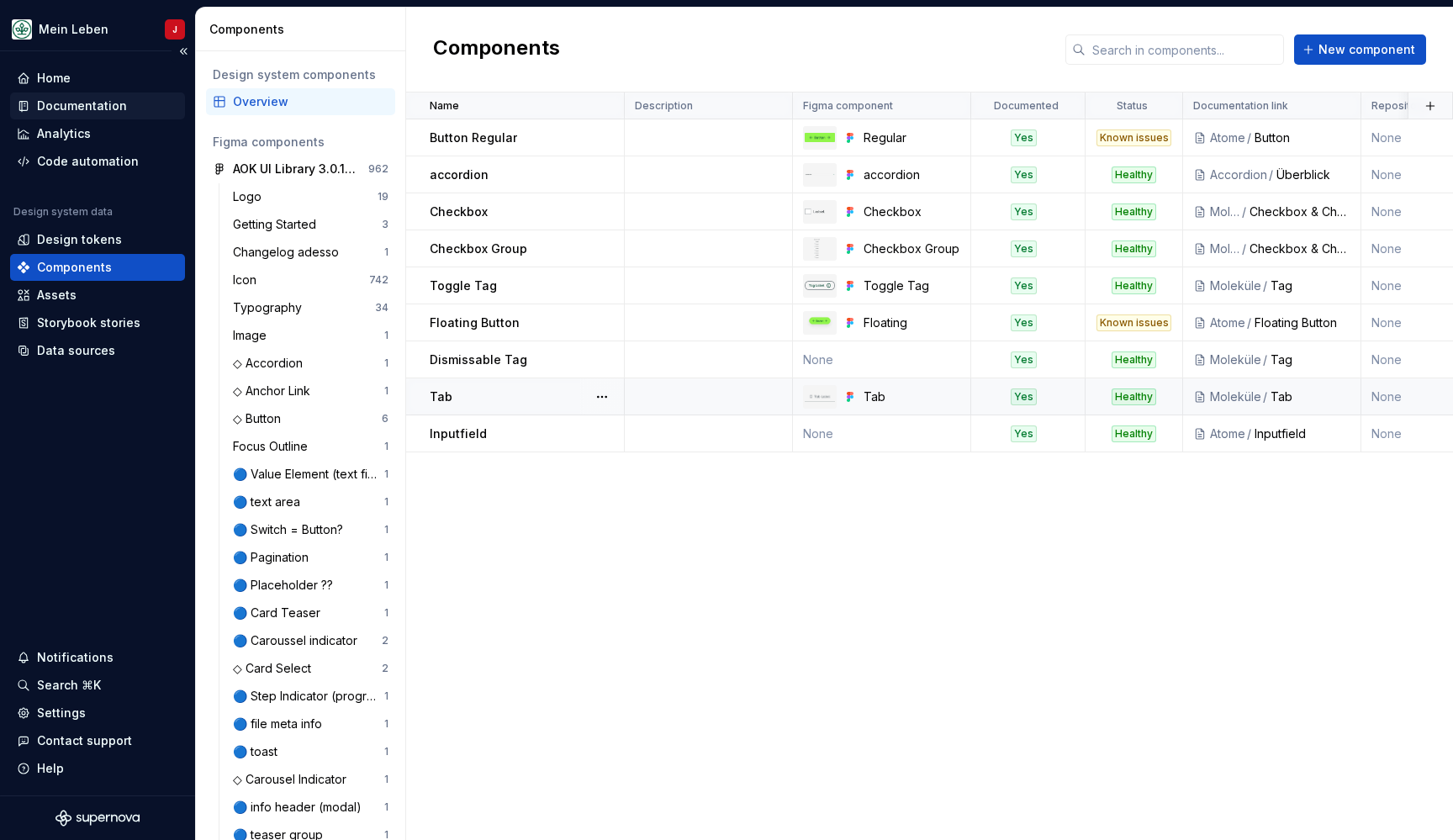
click at [112, 96] on div "Documentation" at bounding box center [98, 105] width 175 height 27
click at [93, 113] on div "Documentation" at bounding box center [82, 106] width 90 height 17
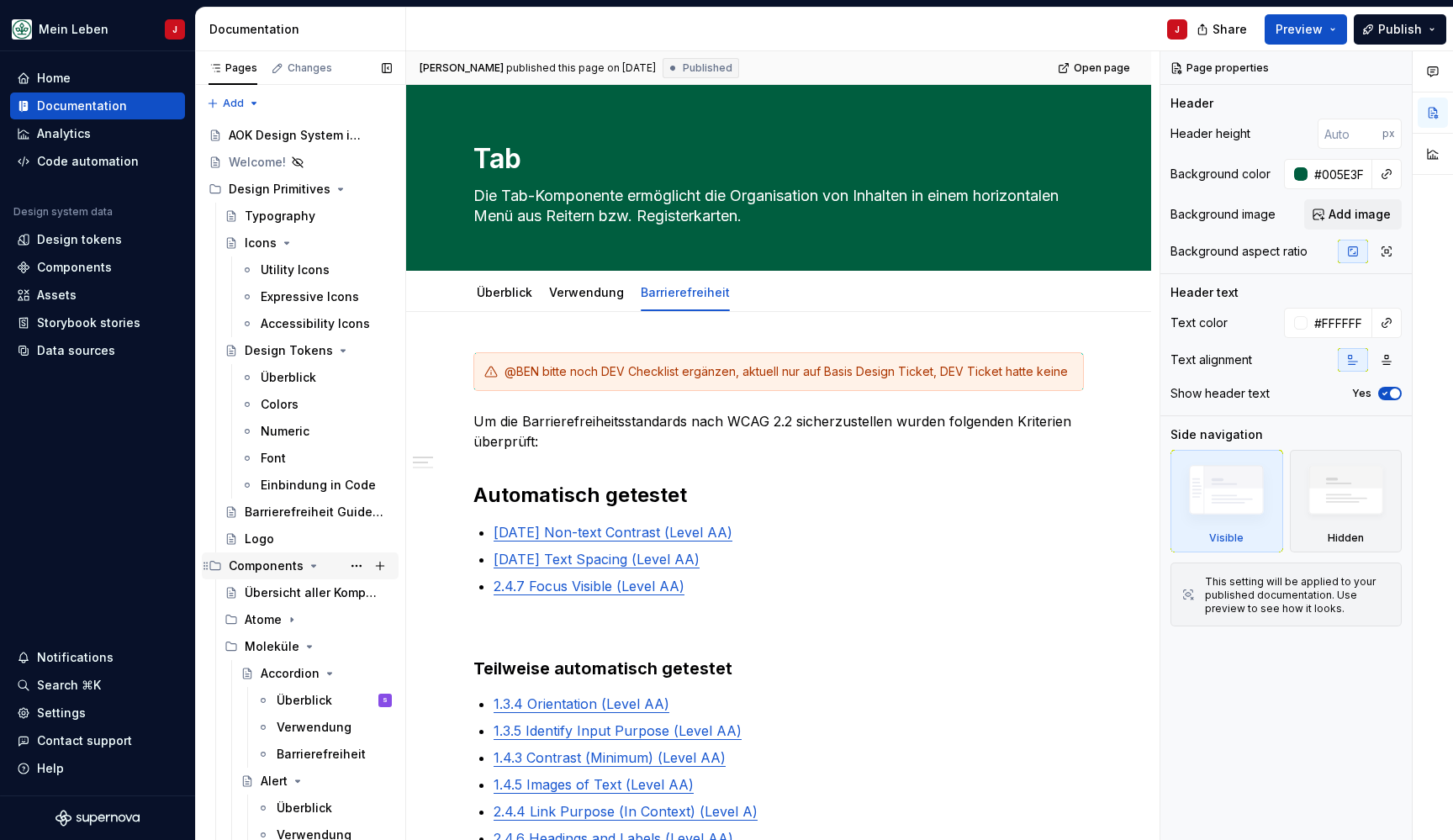
click at [283, 564] on div "Components" at bounding box center [266, 565] width 75 height 17
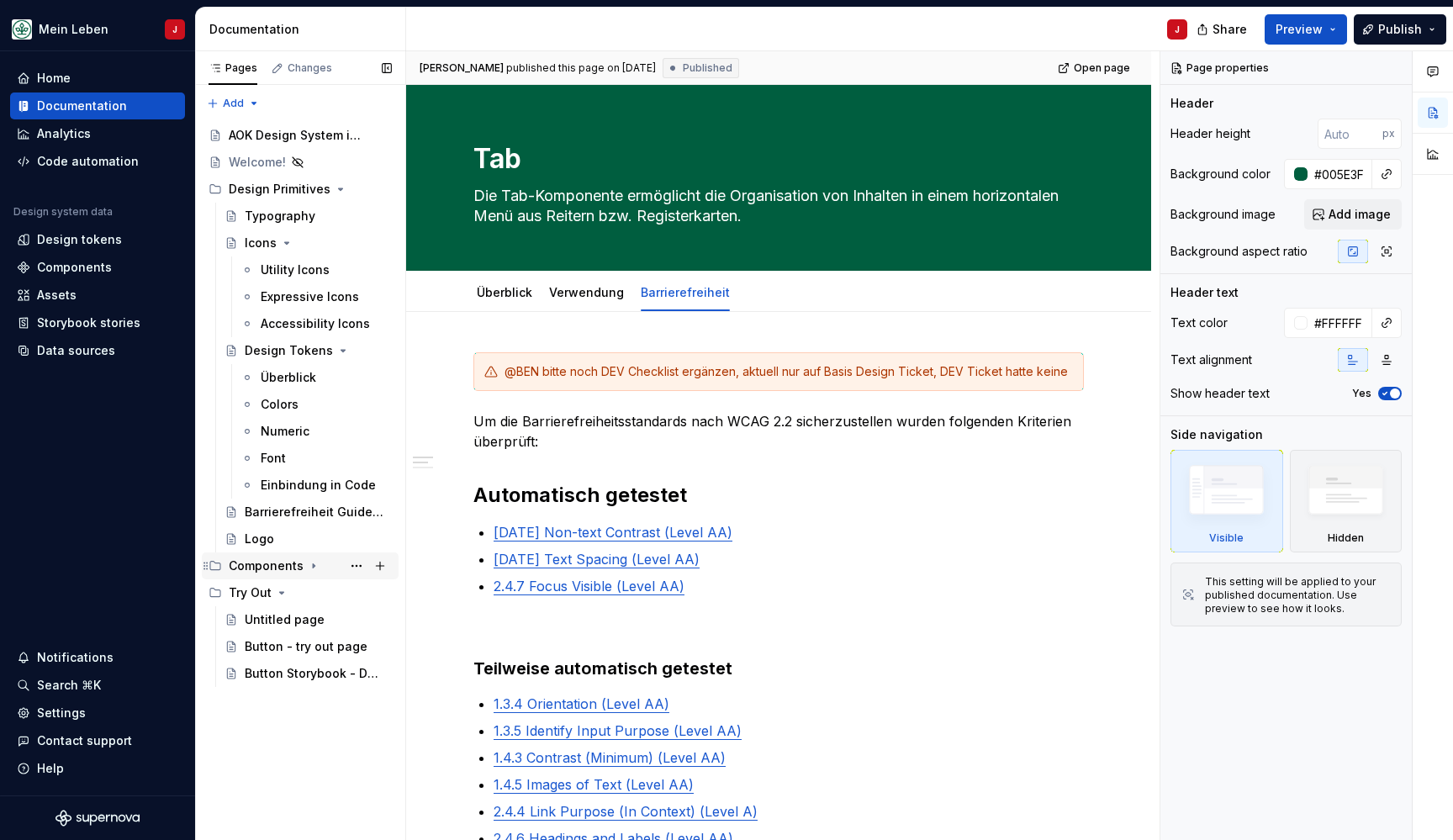
click at [285, 569] on div "Components" at bounding box center [266, 565] width 75 height 17
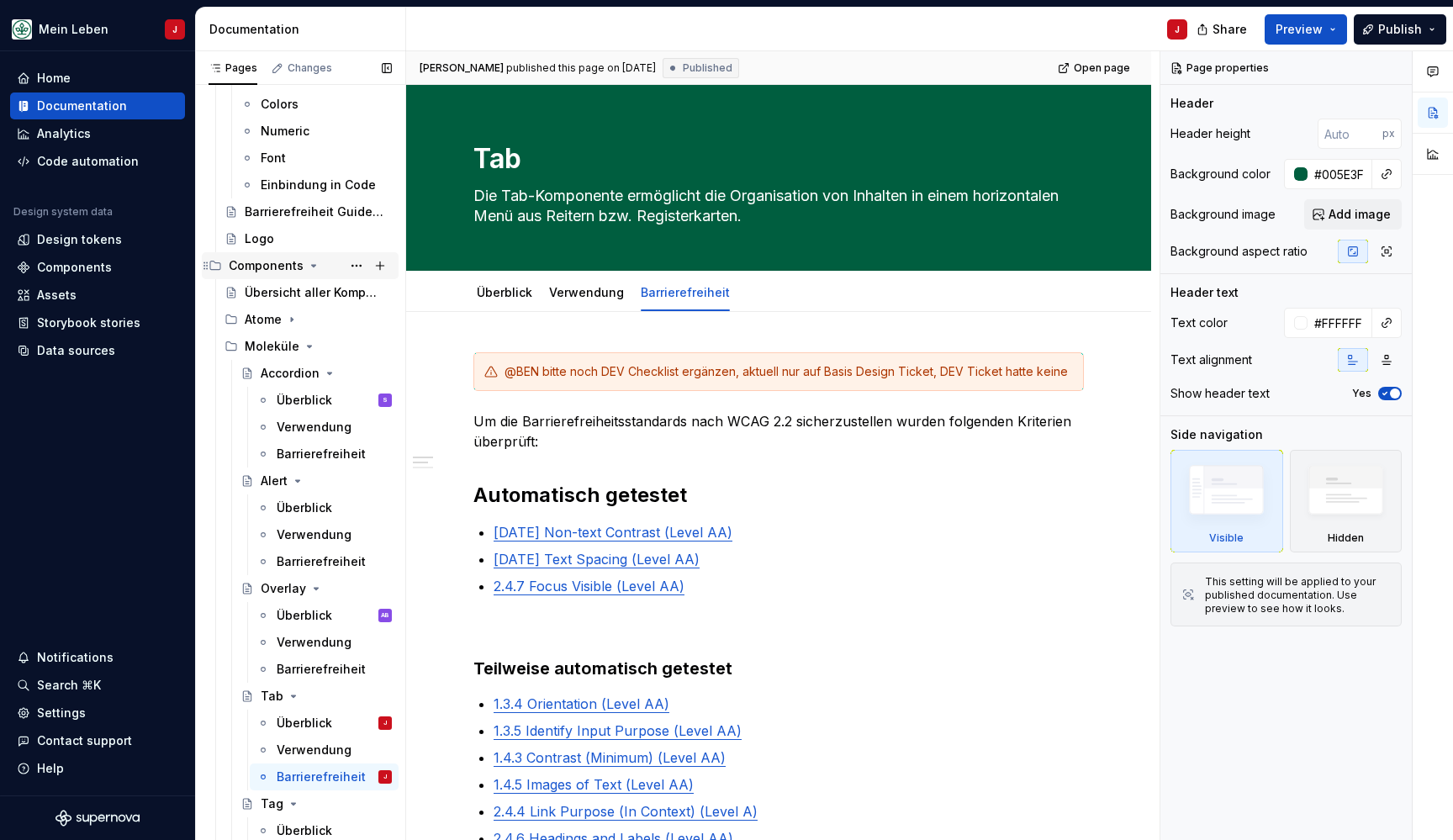
scroll to position [315, 0]
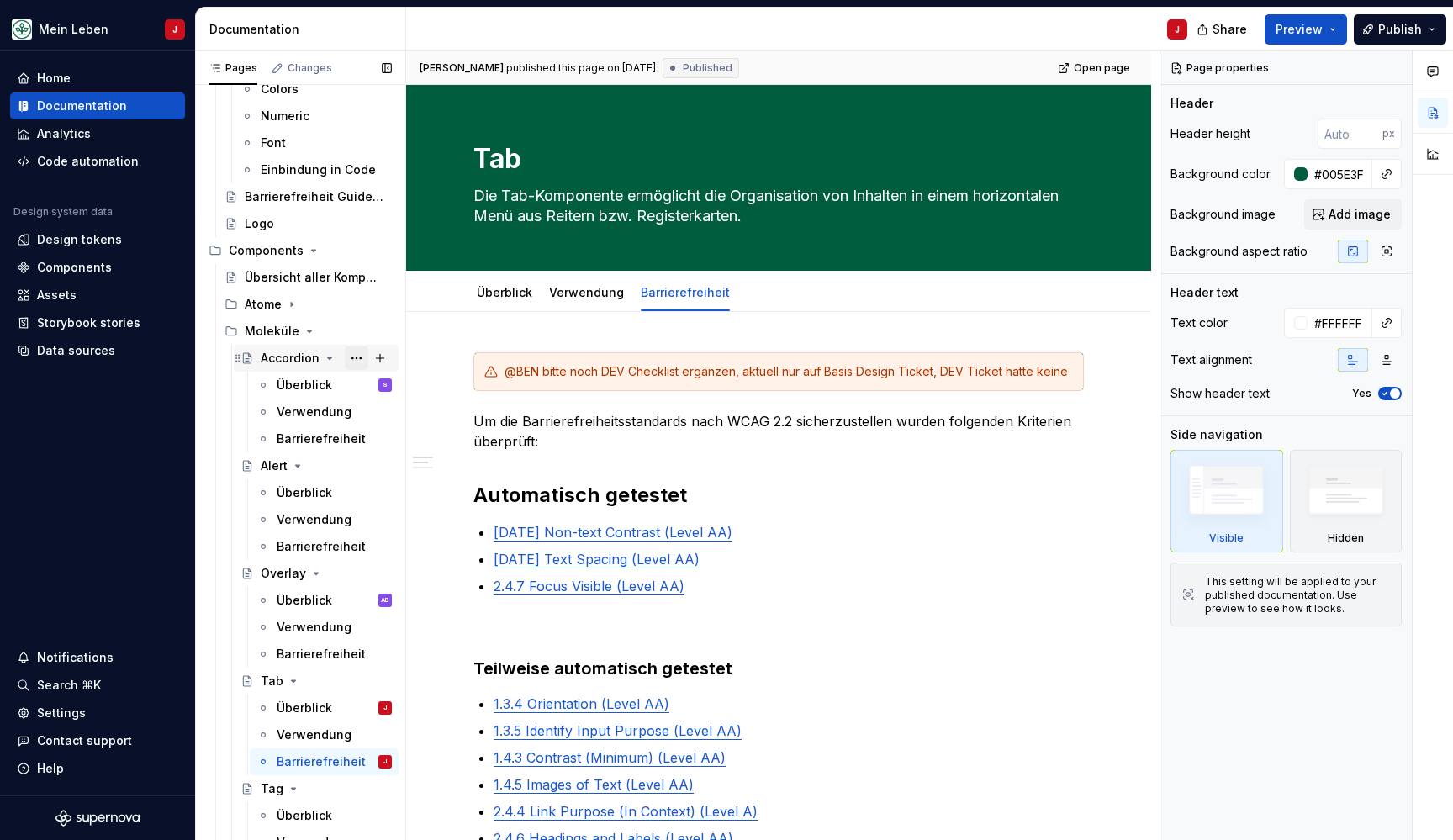
click at [351, 356] on button "Page tree" at bounding box center [356, 357] width 24 height 24
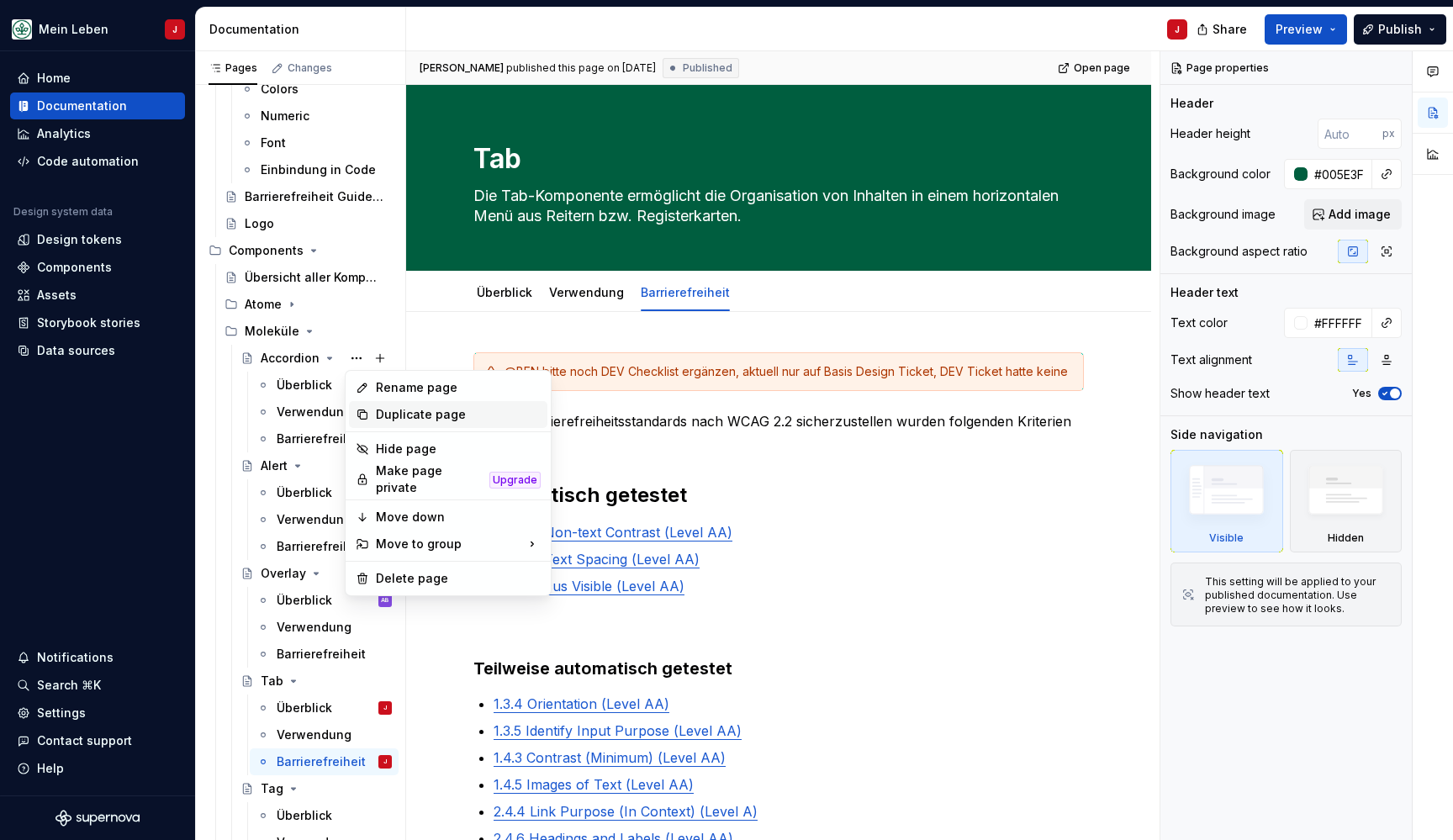
click at [433, 415] on div "Duplicate page" at bounding box center [457, 415] width 165 height 17
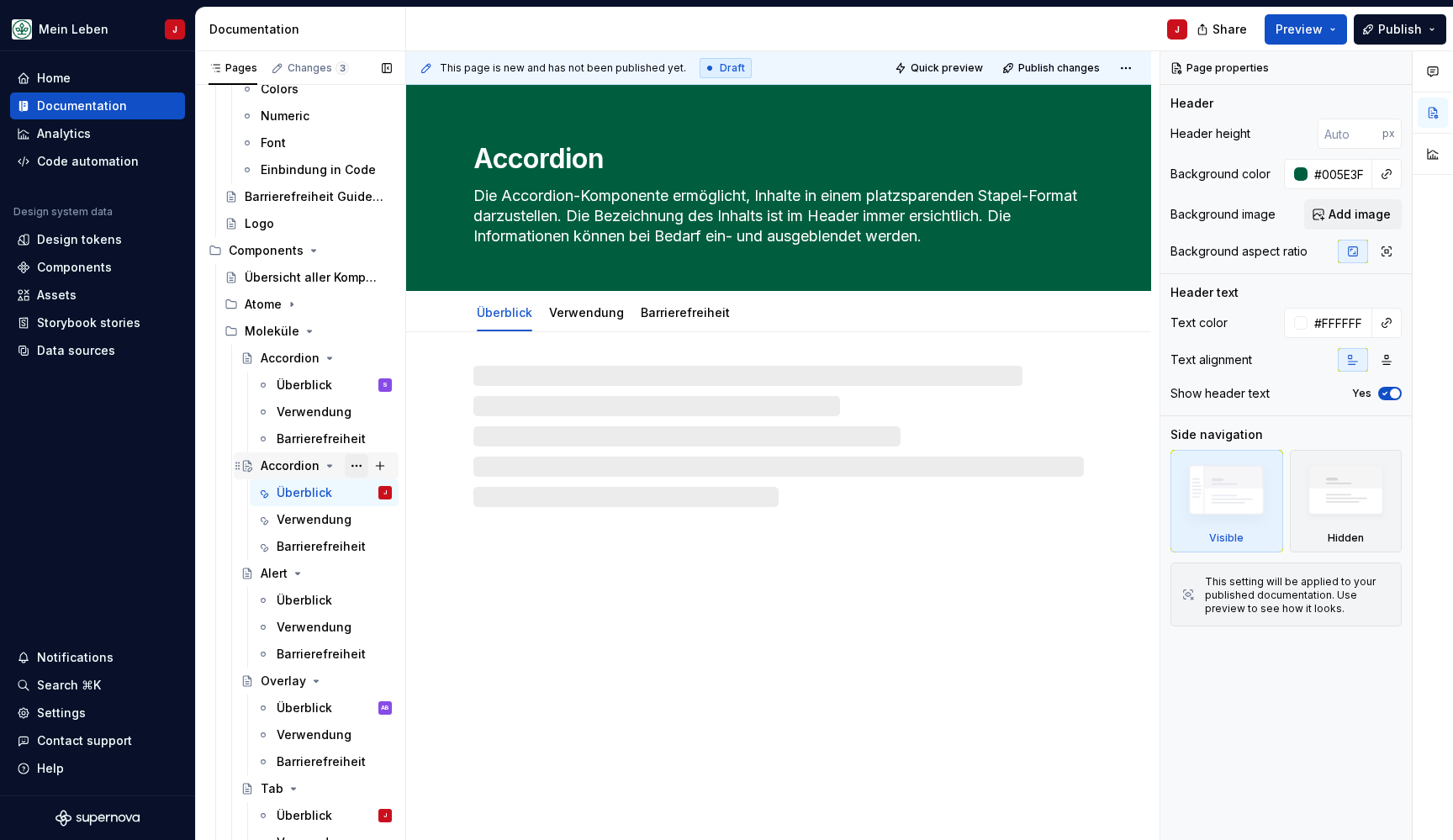
click at [355, 464] on button "Page tree" at bounding box center [356, 465] width 24 height 24
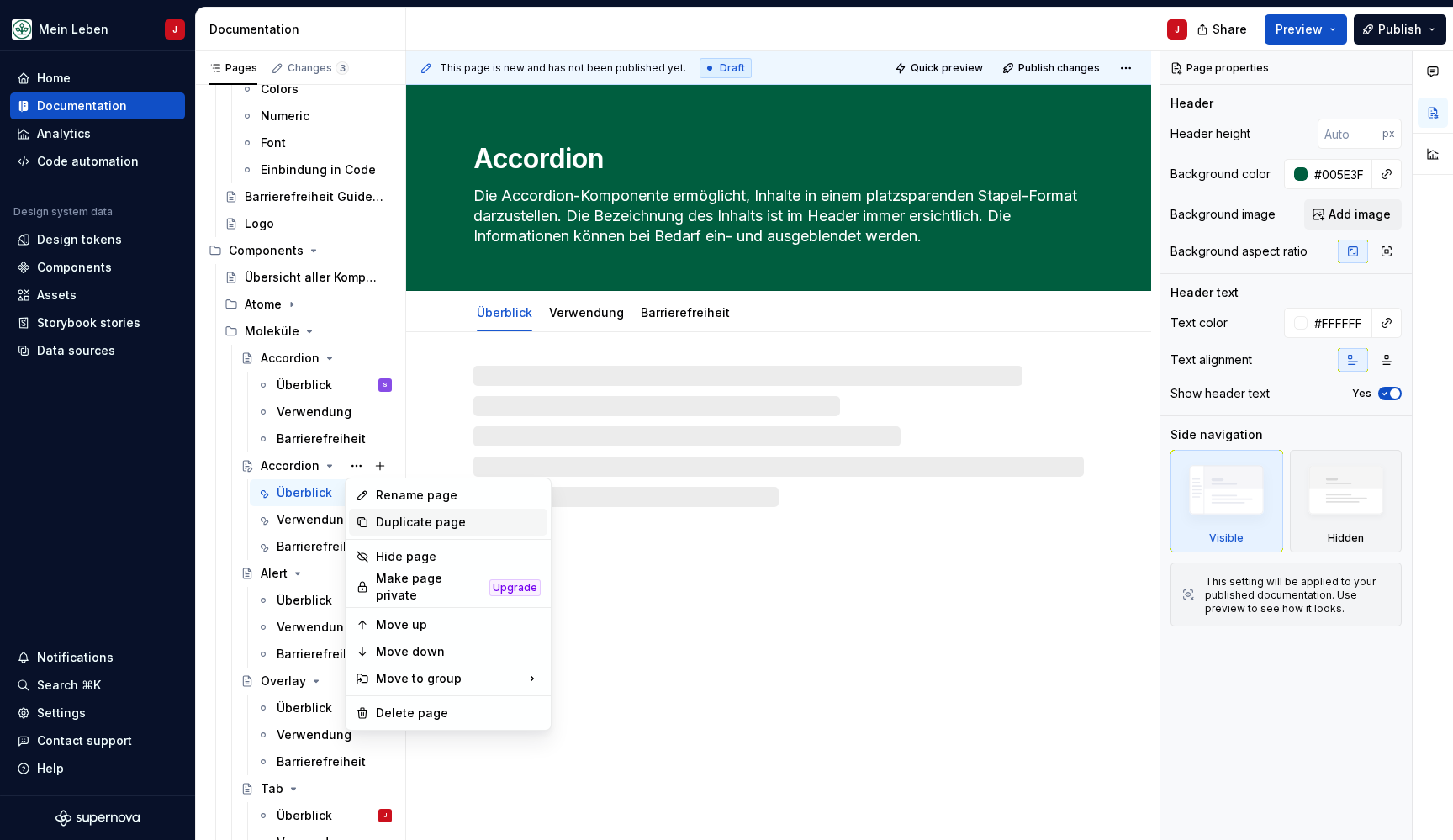
type textarea "*"
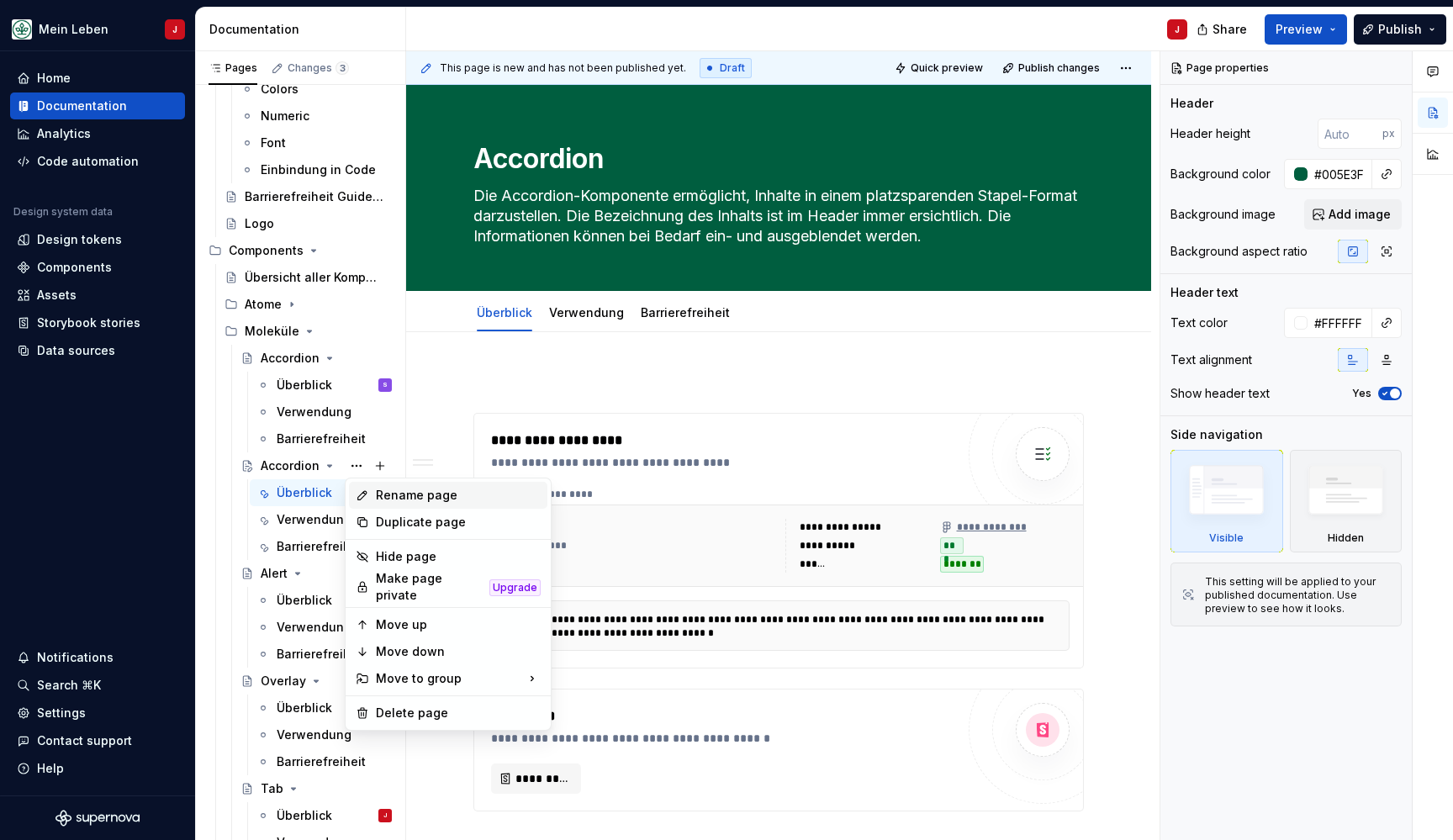
click at [441, 493] on div "Rename page" at bounding box center [457, 495] width 165 height 17
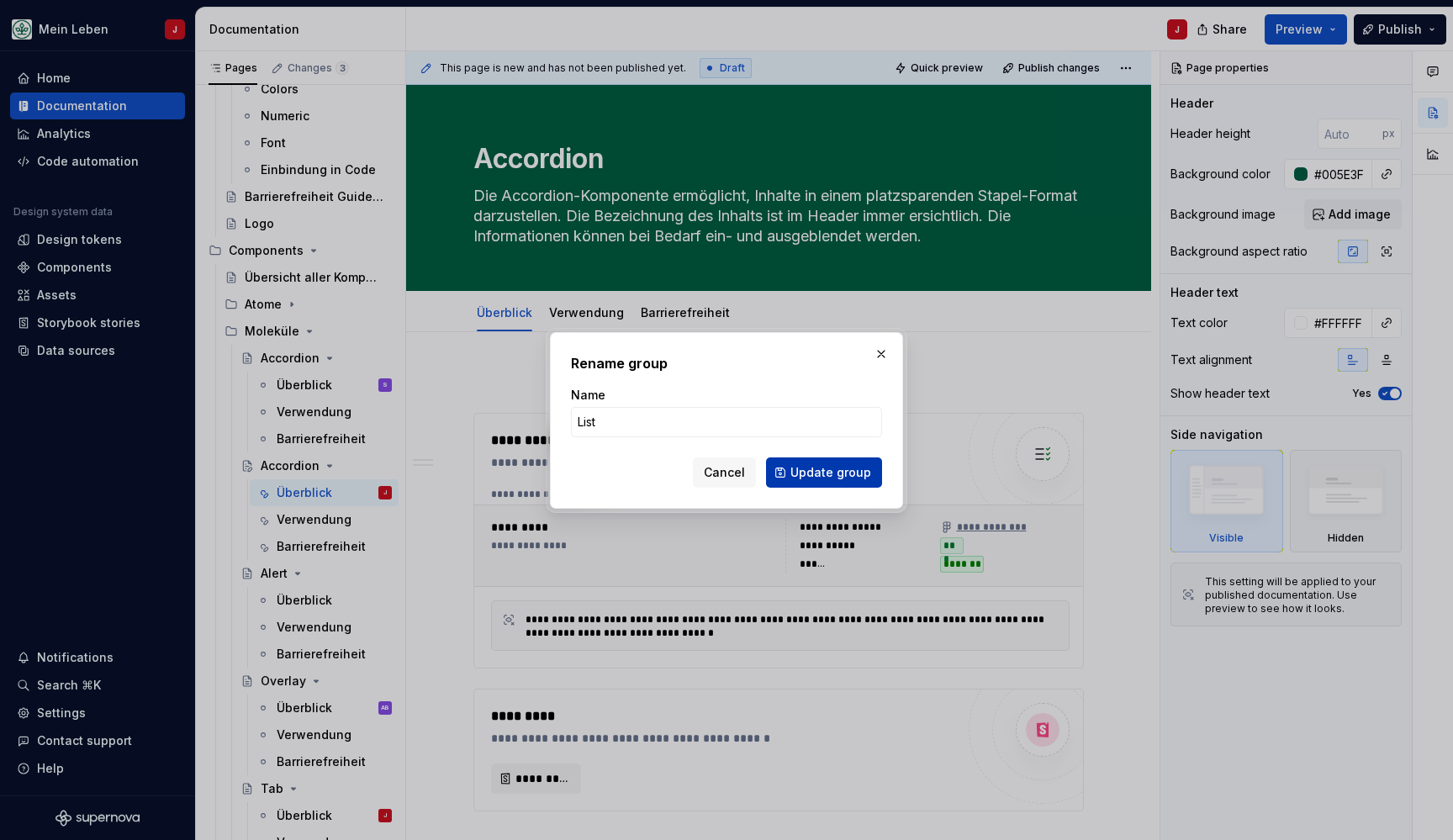
type input "List"
click at [808, 470] on span "Update group" at bounding box center [831, 472] width 81 height 17
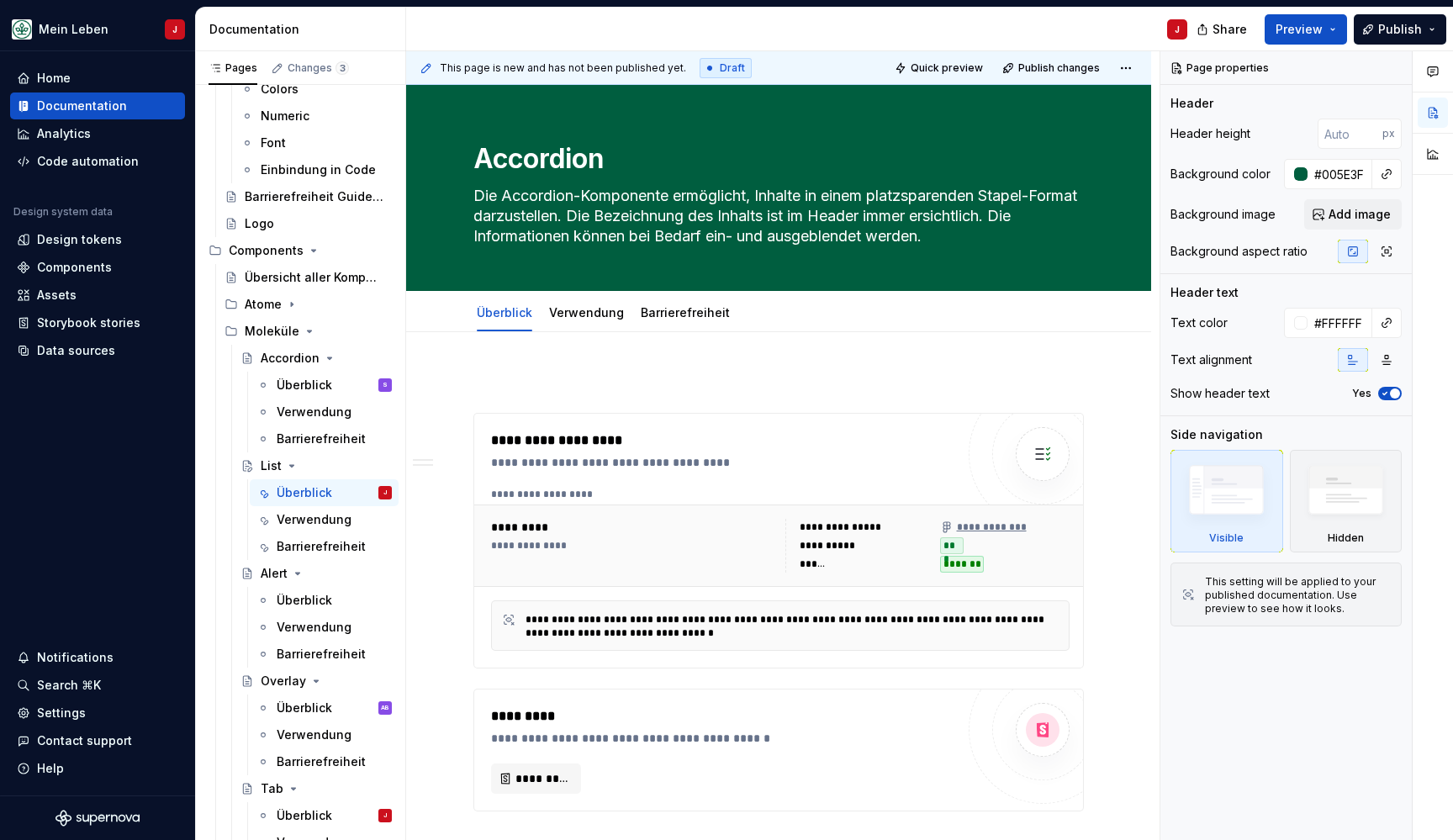
type textarea "*"
type textarea "List"
type textarea "*"
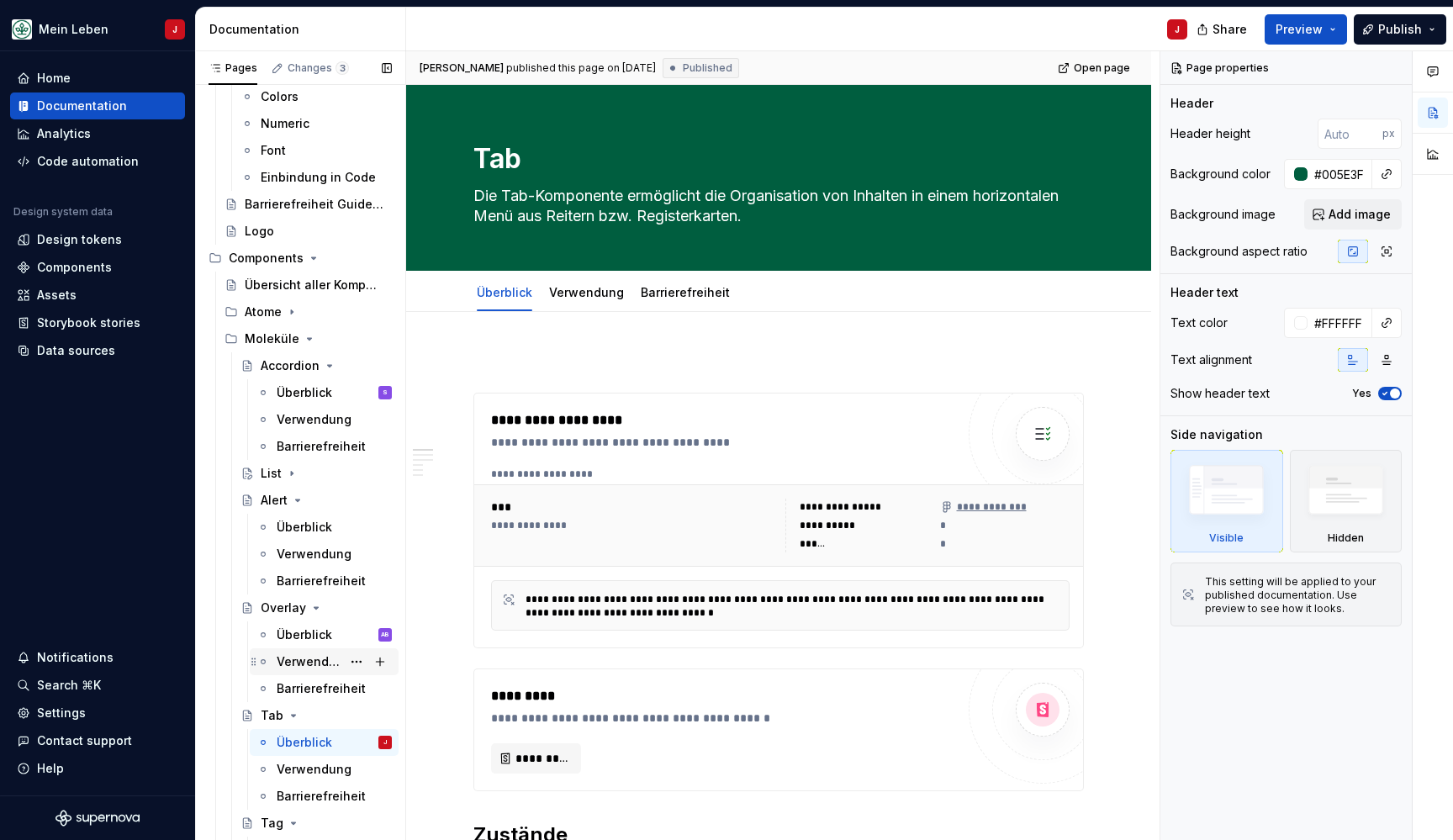
scroll to position [323, 0]
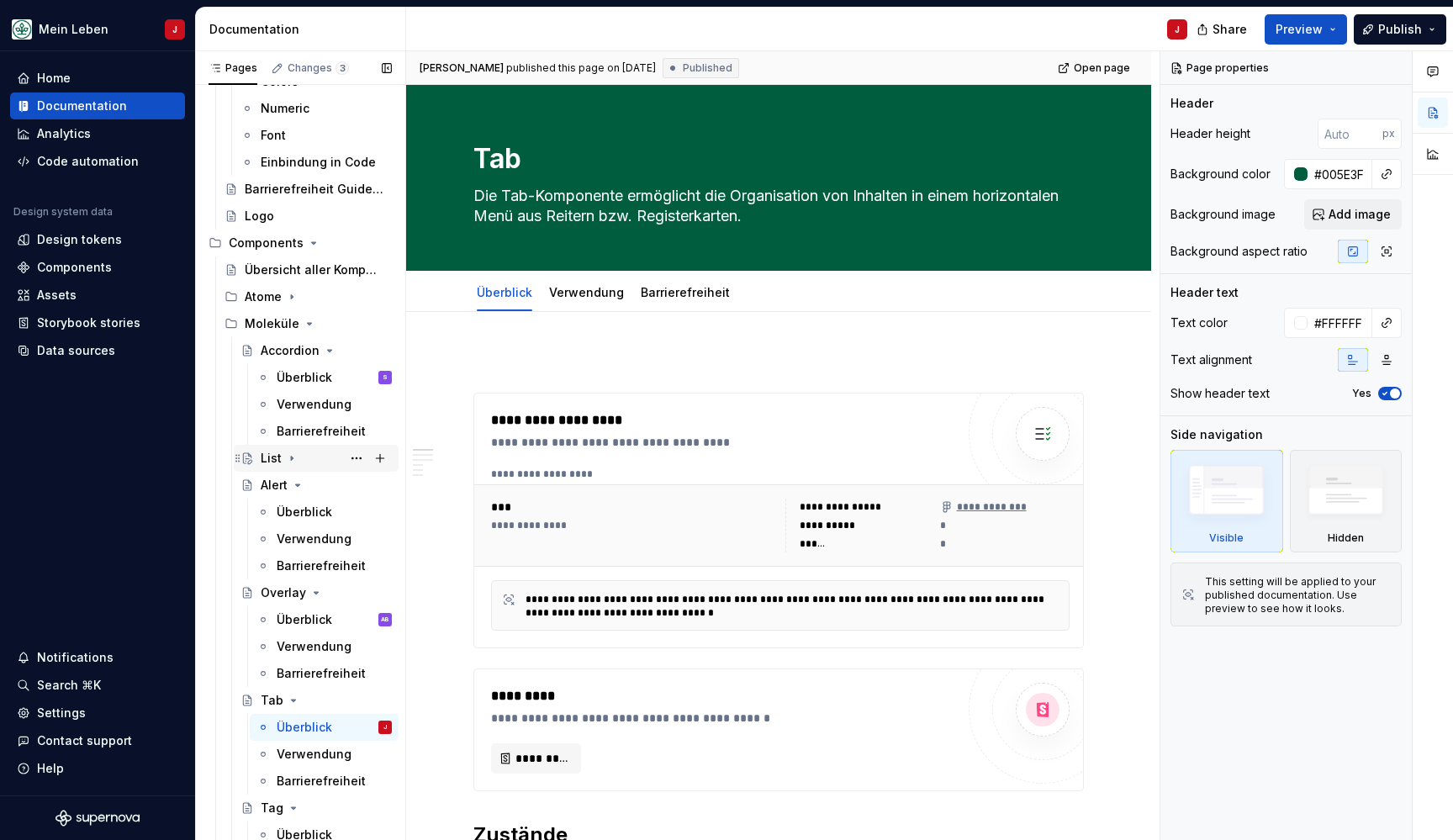
click at [307, 453] on div "List" at bounding box center [326, 457] width 131 height 24
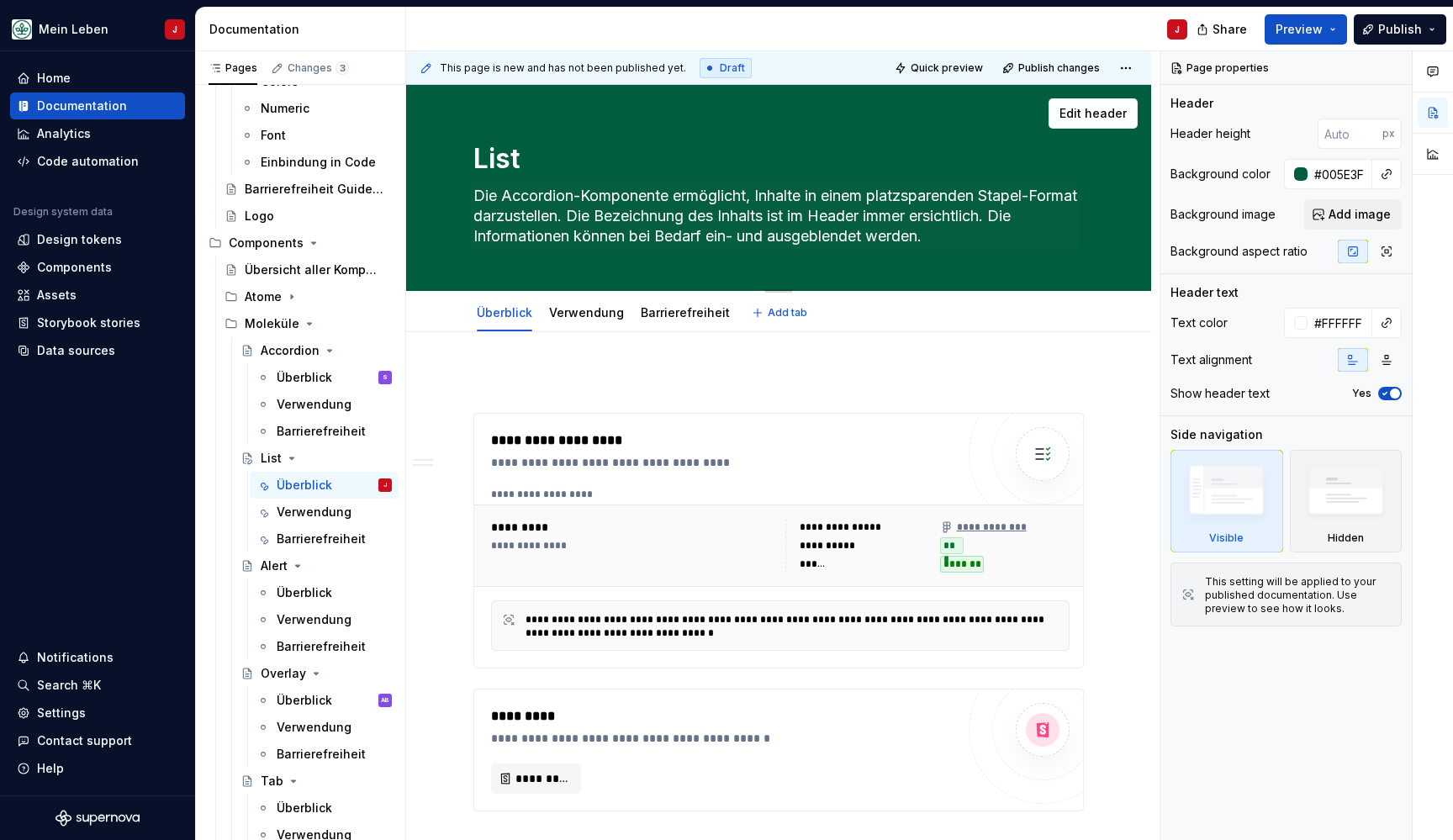
scroll to position [-1, 0]
click at [595, 198] on textarea "Die Accordion-Komponente ermöglicht, Inhalte in einem platzsparenden Stapel-For…" at bounding box center [774, 215] width 611 height 67
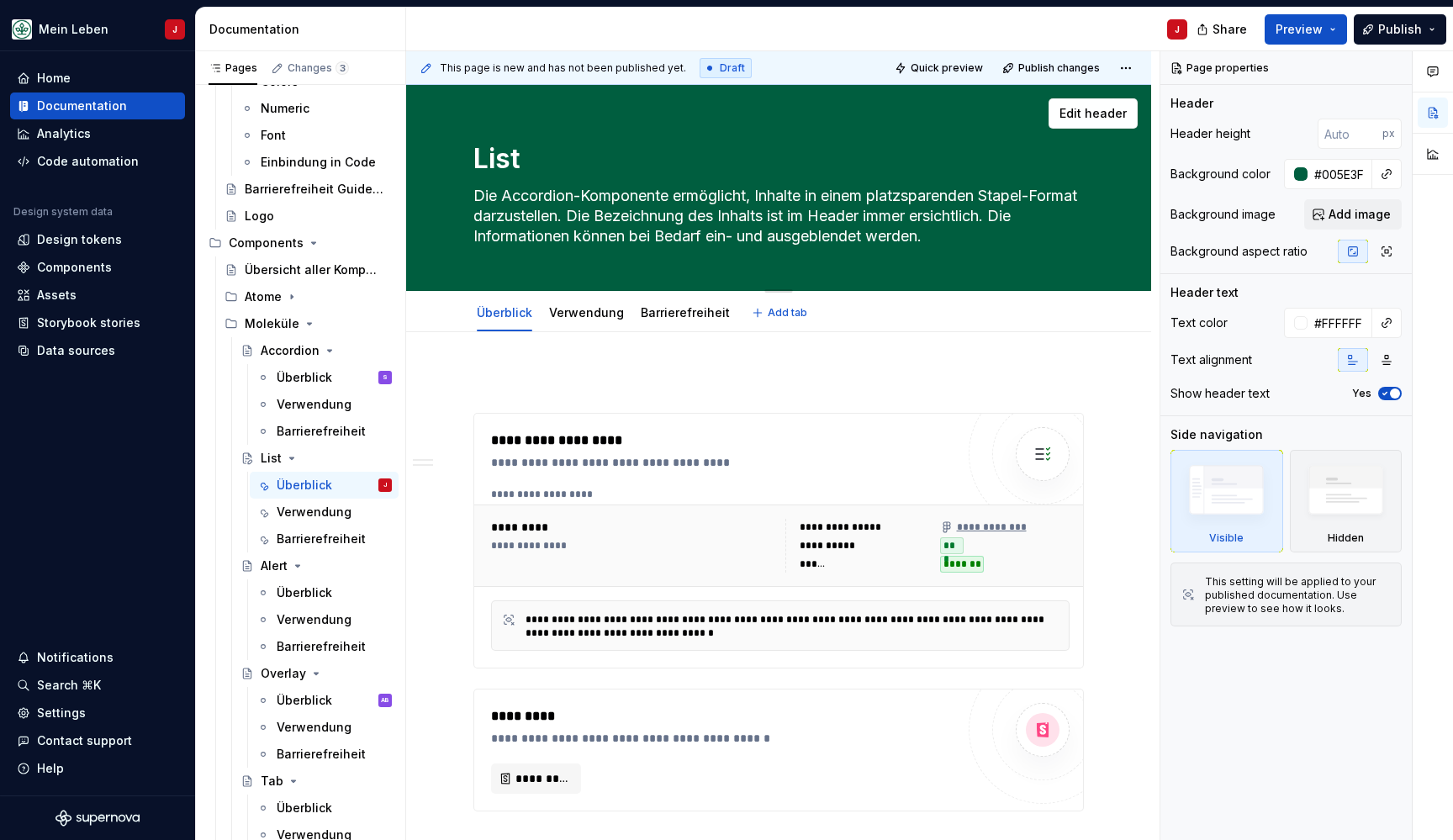
paste textarea "Listen-Komponente stellt die Formatierung von Text-Listen in zwei Hierarchiestu…"
type textarea "*"
type textarea "Die Listen-Komponente stellt die Formatierung von Text-Listen in zwei Hierarchi…"
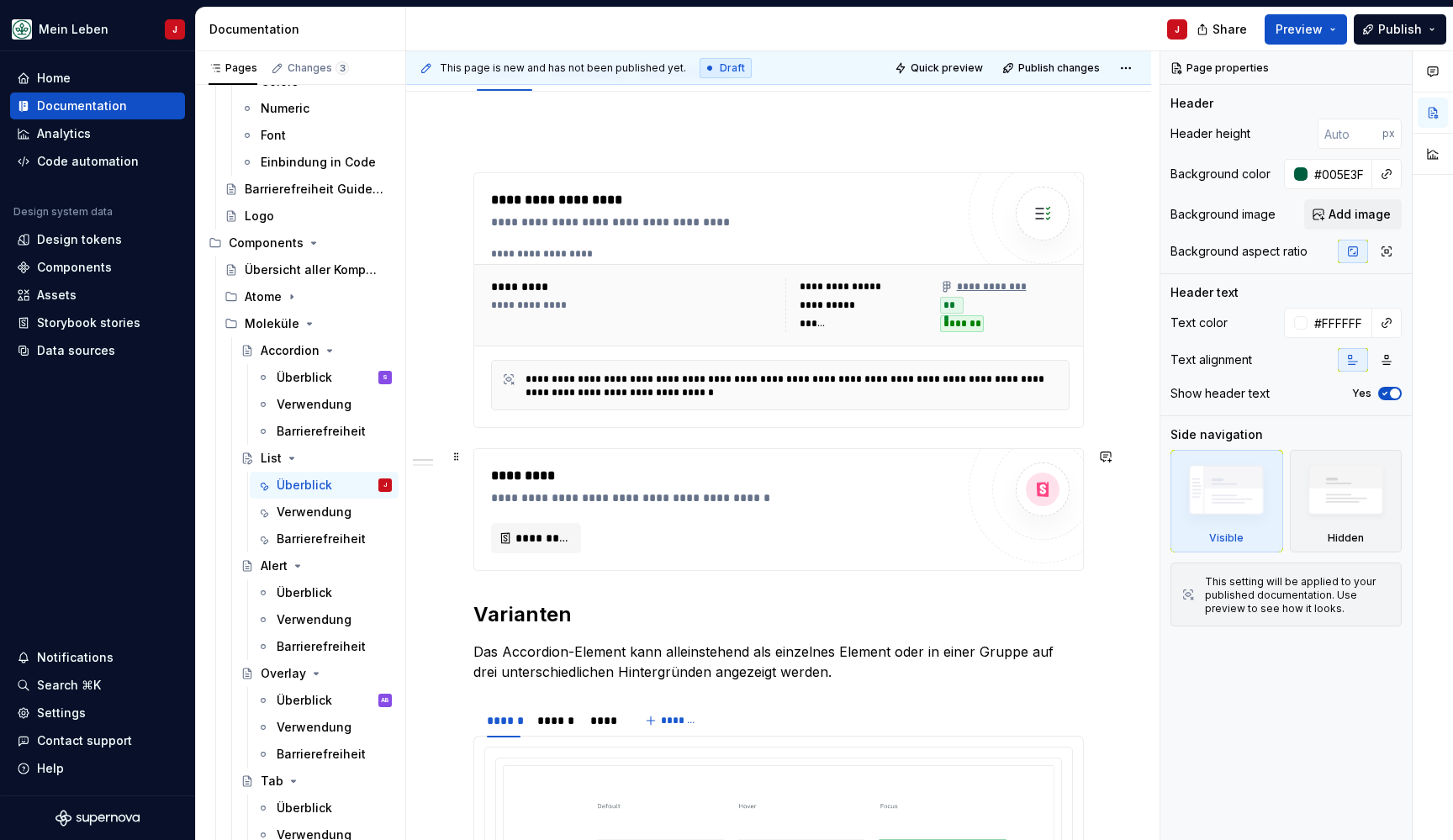
type textarea "*"
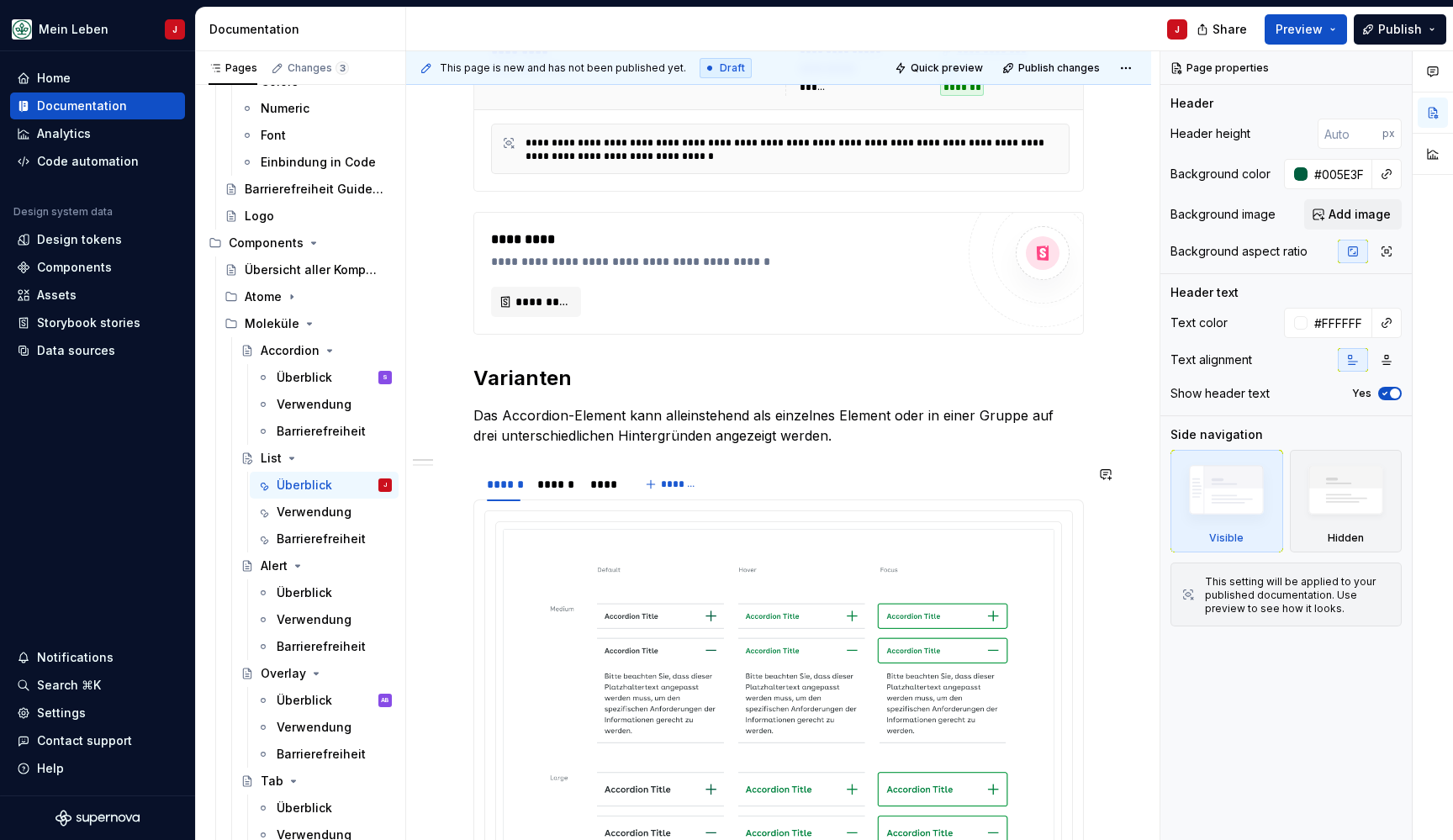
scroll to position [488, 0]
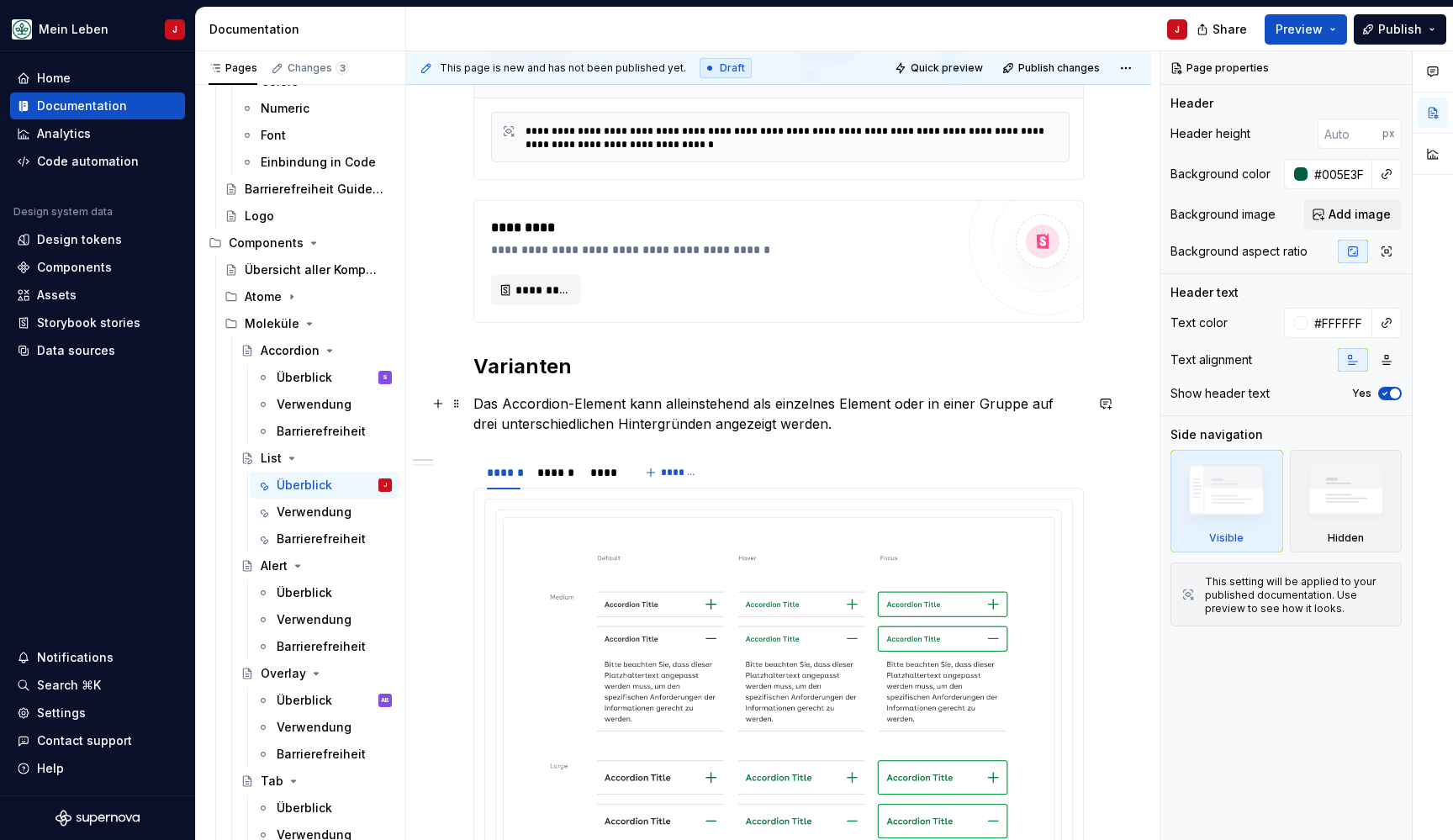
type textarea "Die Listen-Komponente stellt die Formatierung von Text-Listen in zwei Hierarchi…"
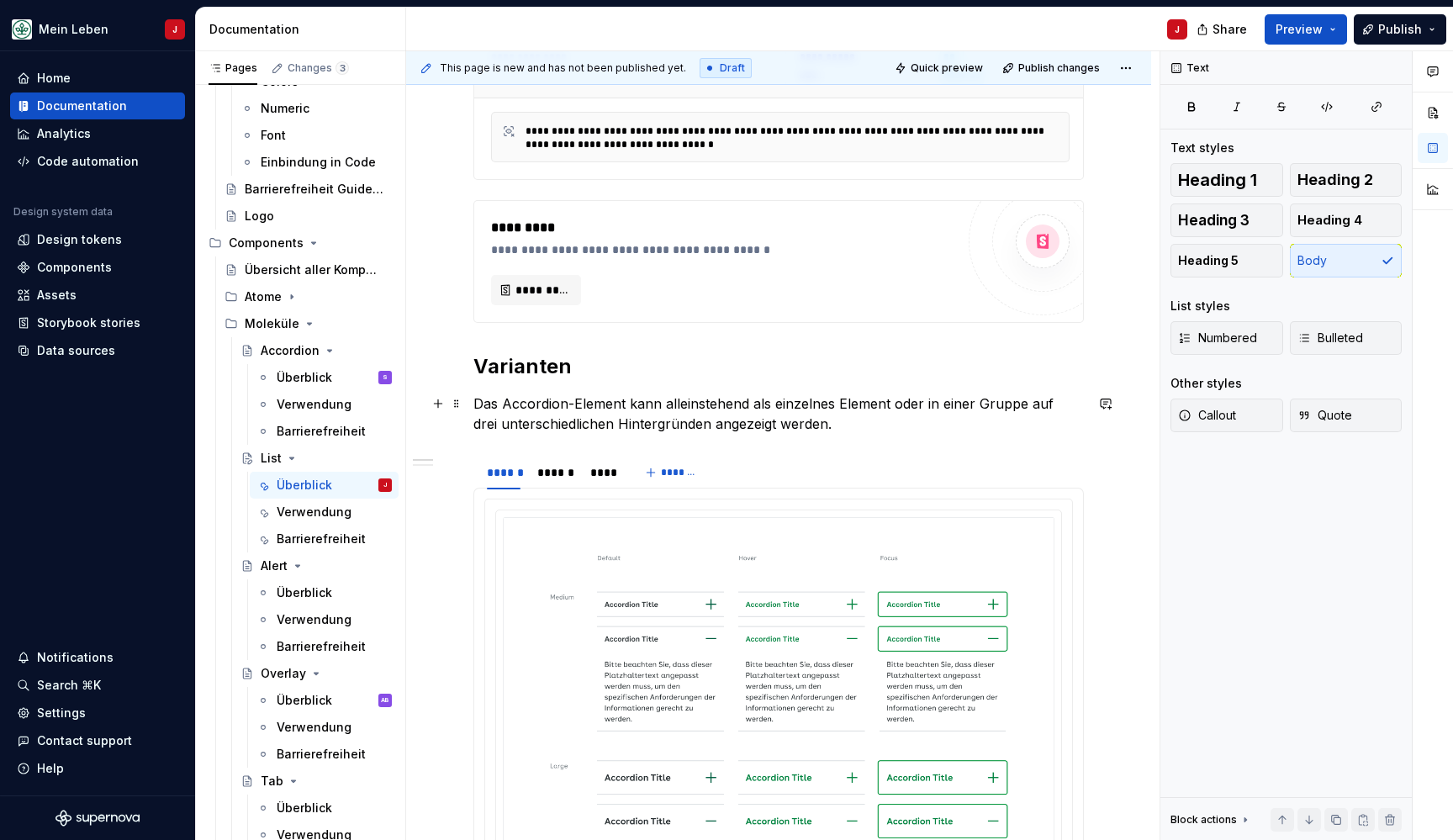
click at [624, 400] on p "Das Accordion-Element kann alleinstehend als einzelnes Element oder in einer Gr…" at bounding box center [778, 413] width 611 height 40
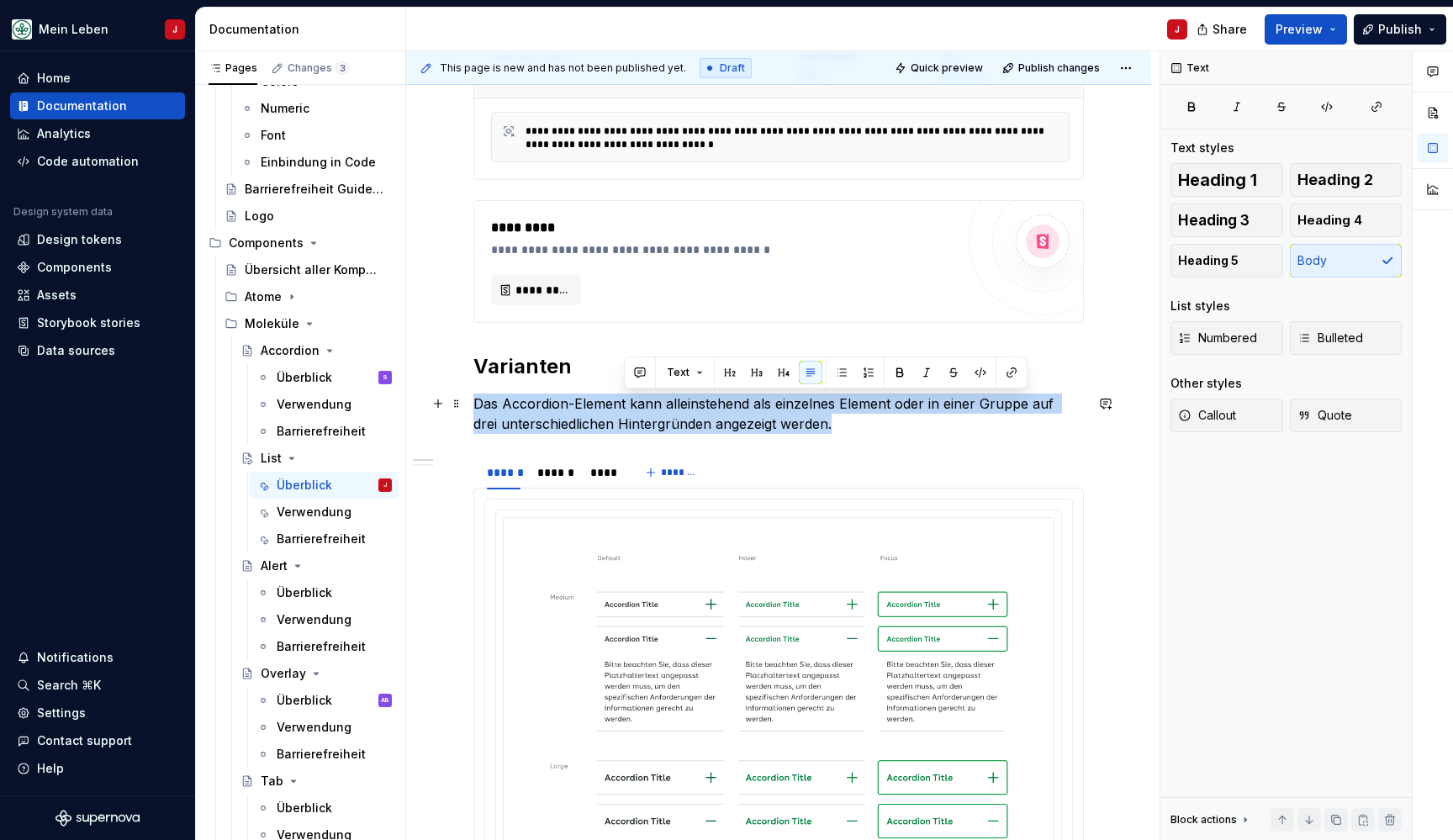
click at [624, 400] on p "Das Accordion-Element kann alleinstehend als einzelnes Element oder in einer Gr…" at bounding box center [778, 413] width 611 height 40
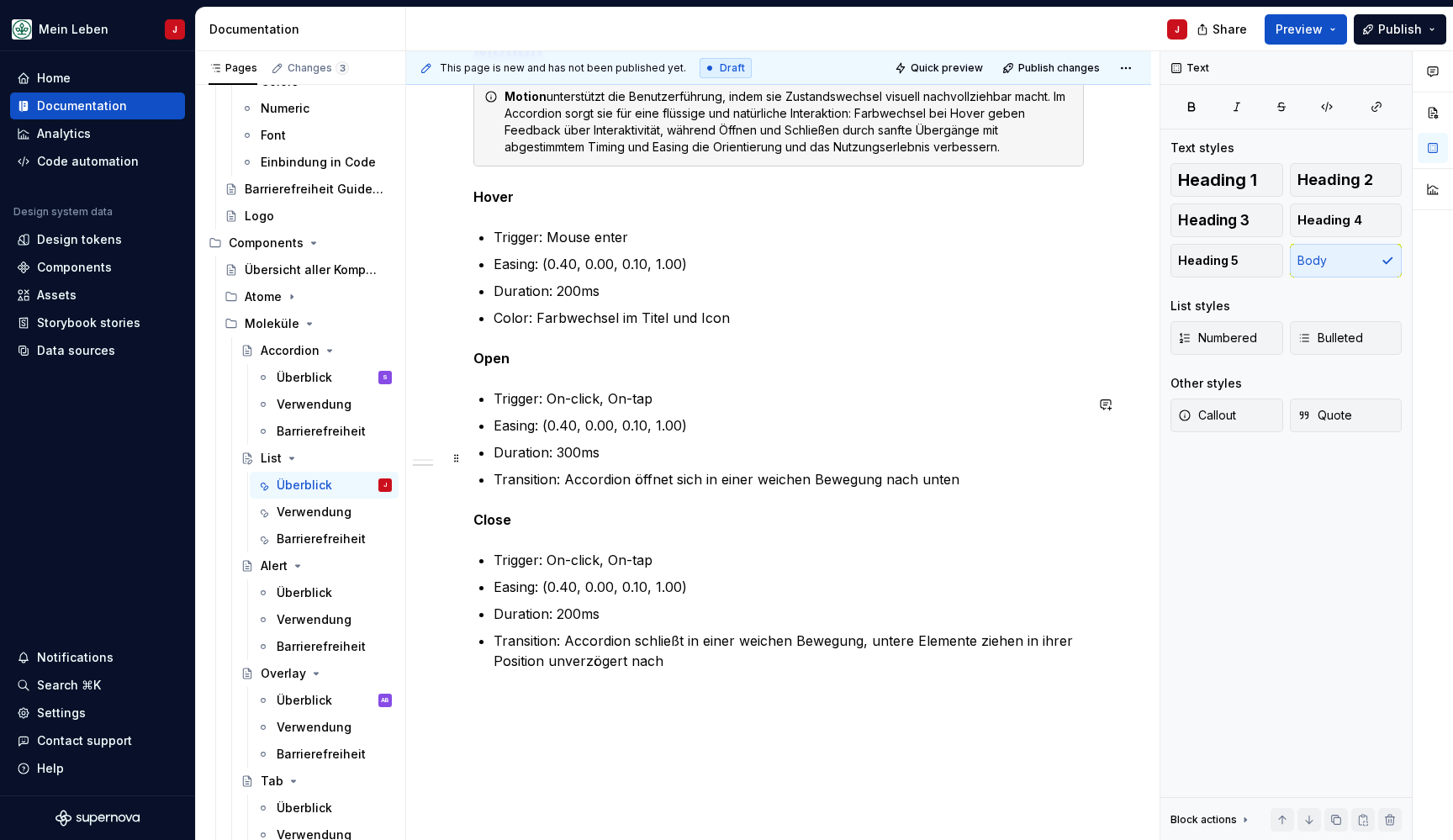
scroll to position [1578, 0]
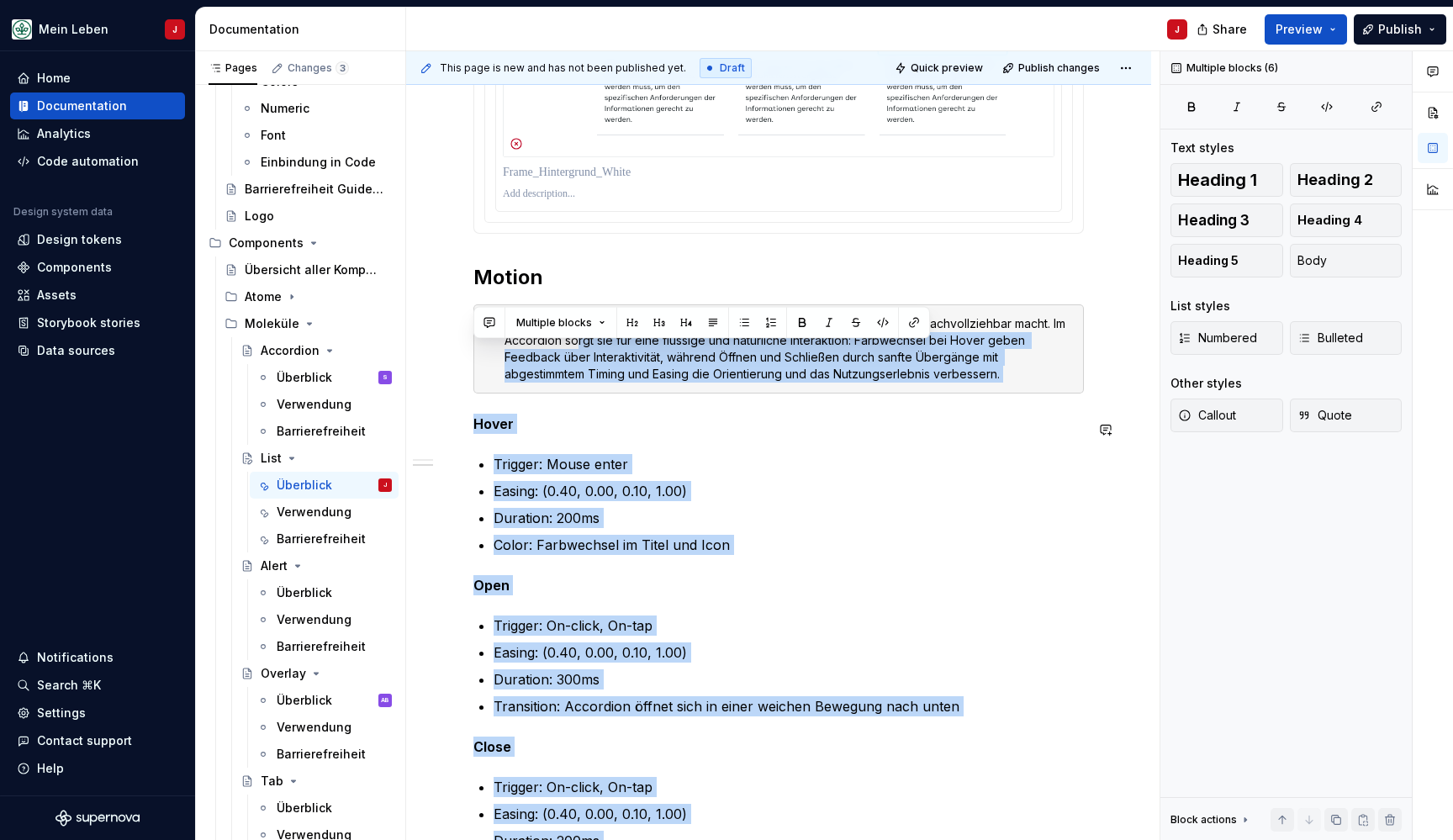
scroll to position [1342, 0]
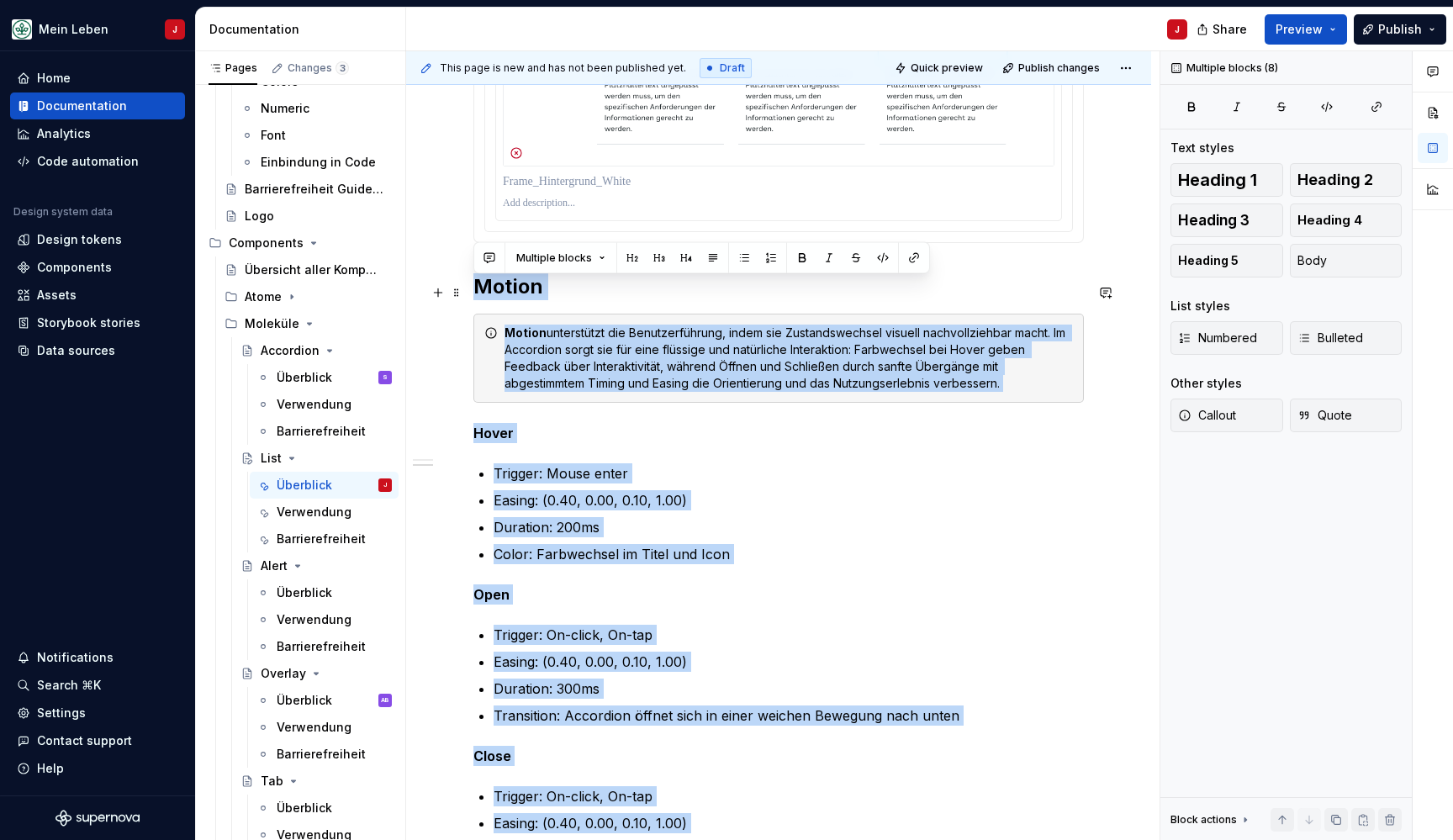
drag, startPoint x: 651, startPoint y: 573, endPoint x: 474, endPoint y: 286, distance: 337.2
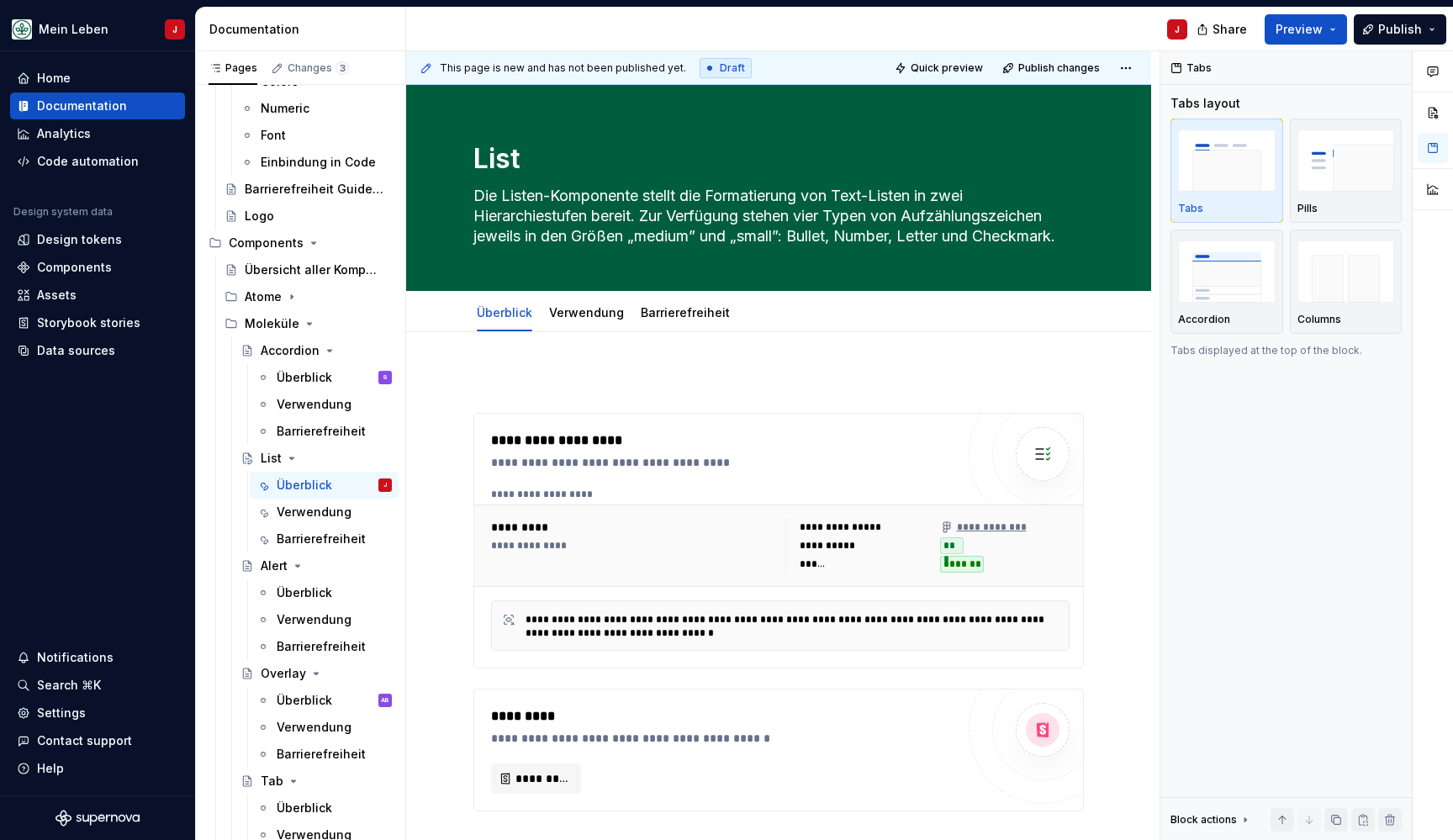
scroll to position [0, 0]
click at [575, 316] on link "Verwendung" at bounding box center [586, 311] width 75 height 14
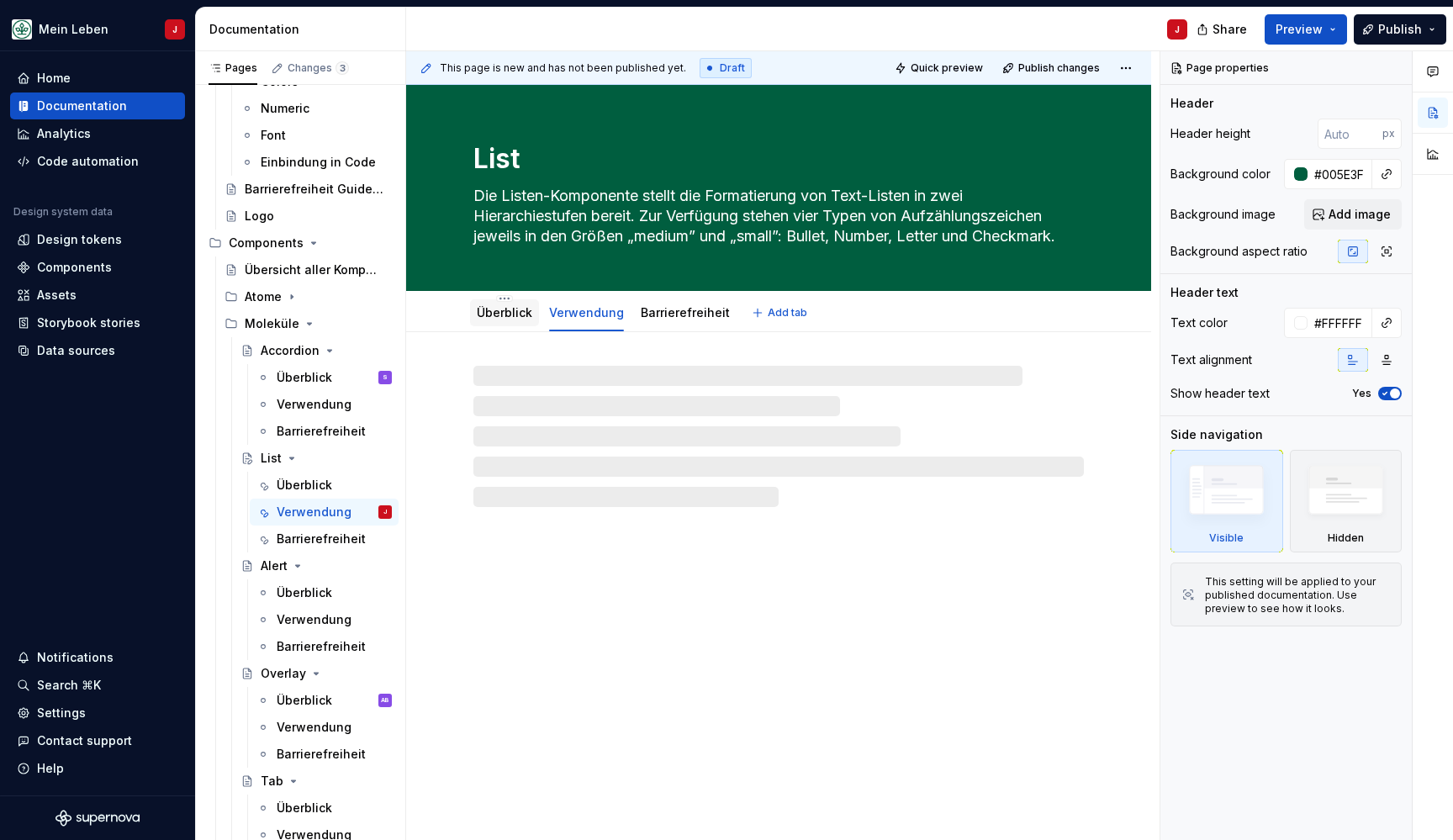
click at [508, 314] on link "Überblick" at bounding box center [504, 311] width 56 height 14
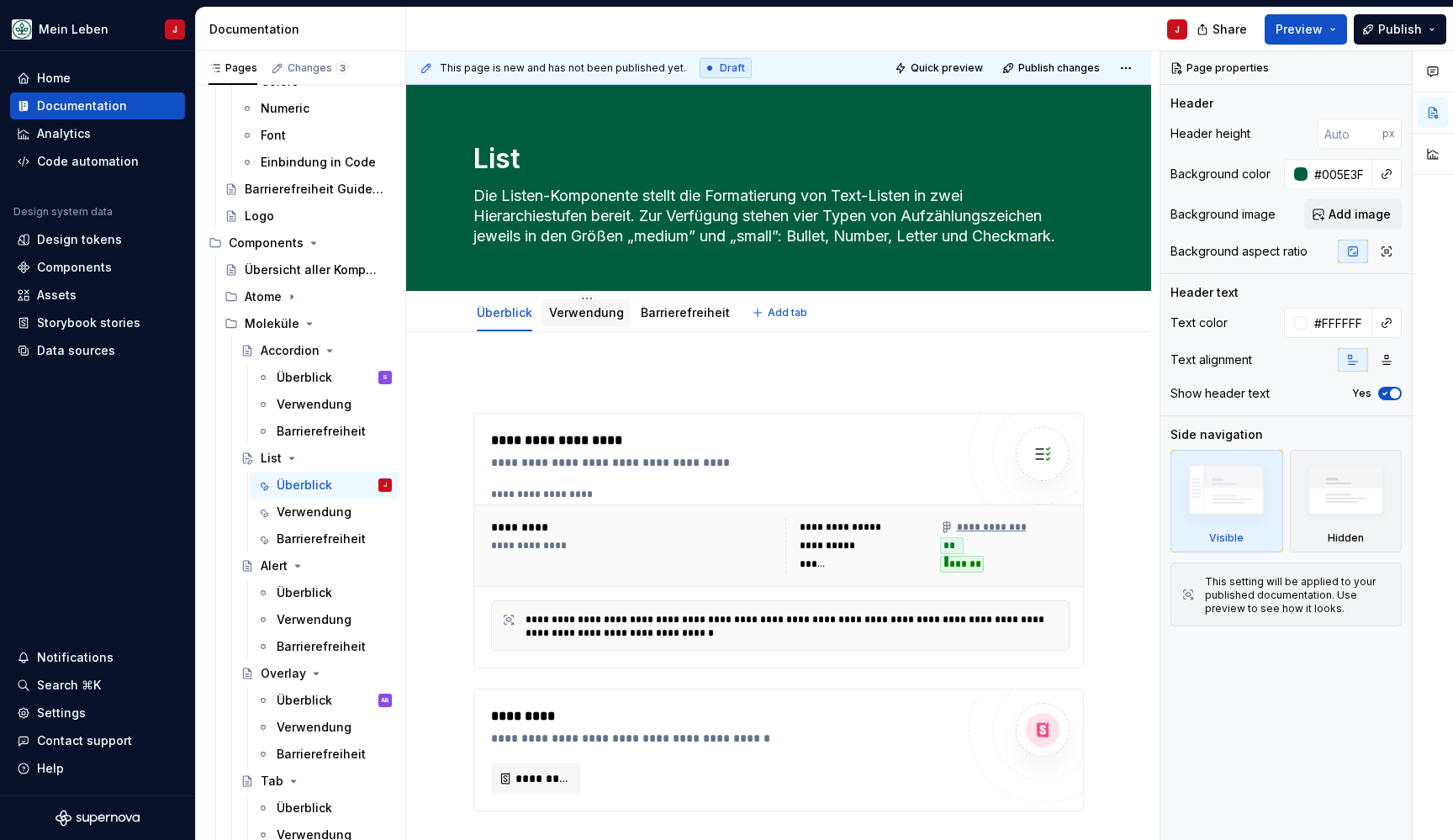
click at [573, 311] on link "Verwendung" at bounding box center [586, 311] width 75 height 14
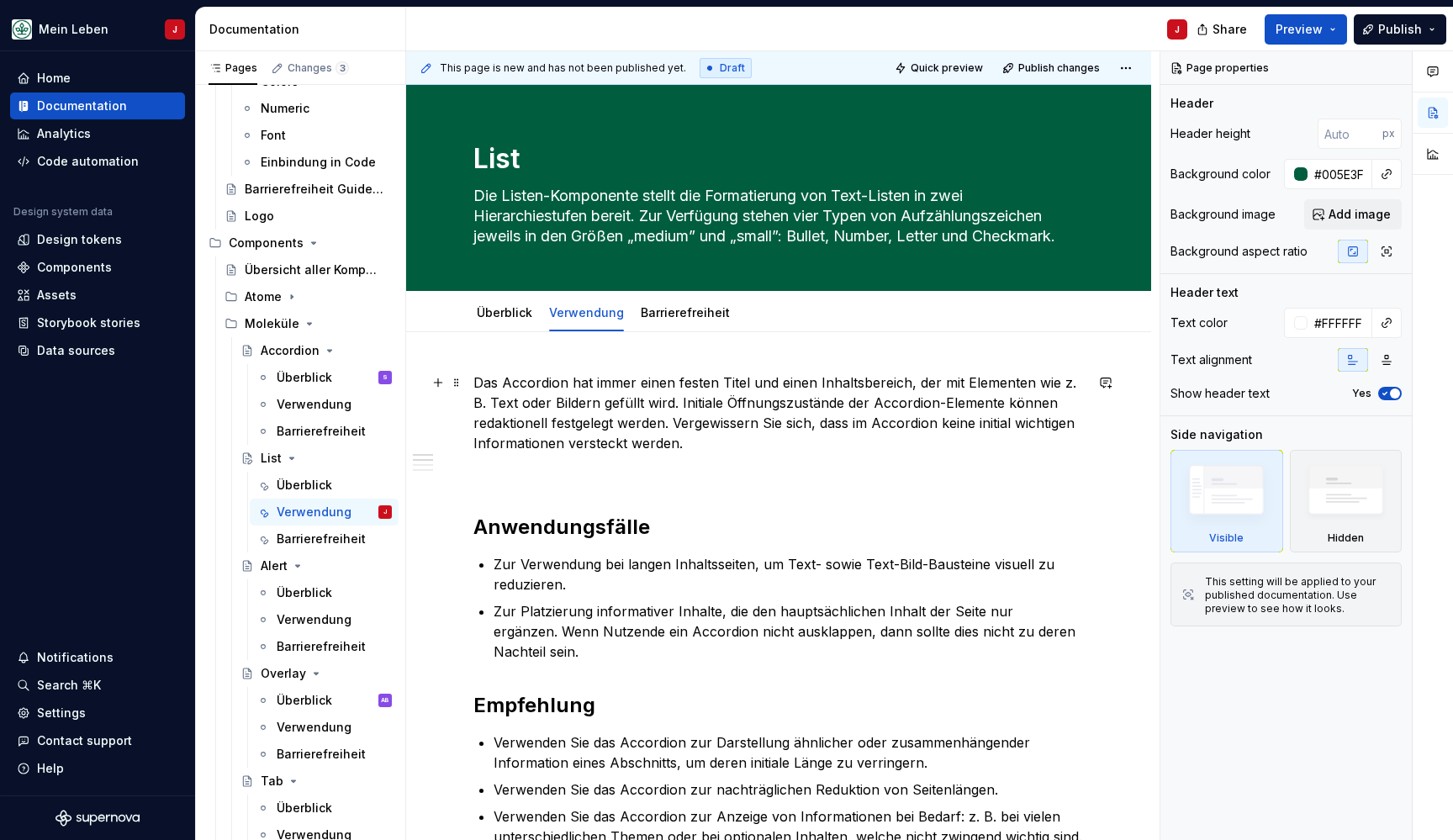
click at [607, 405] on p "Das Accordion hat immer einen festen Titel und einen Inhaltsbereich, der mit El…" at bounding box center [778, 413] width 611 height 81
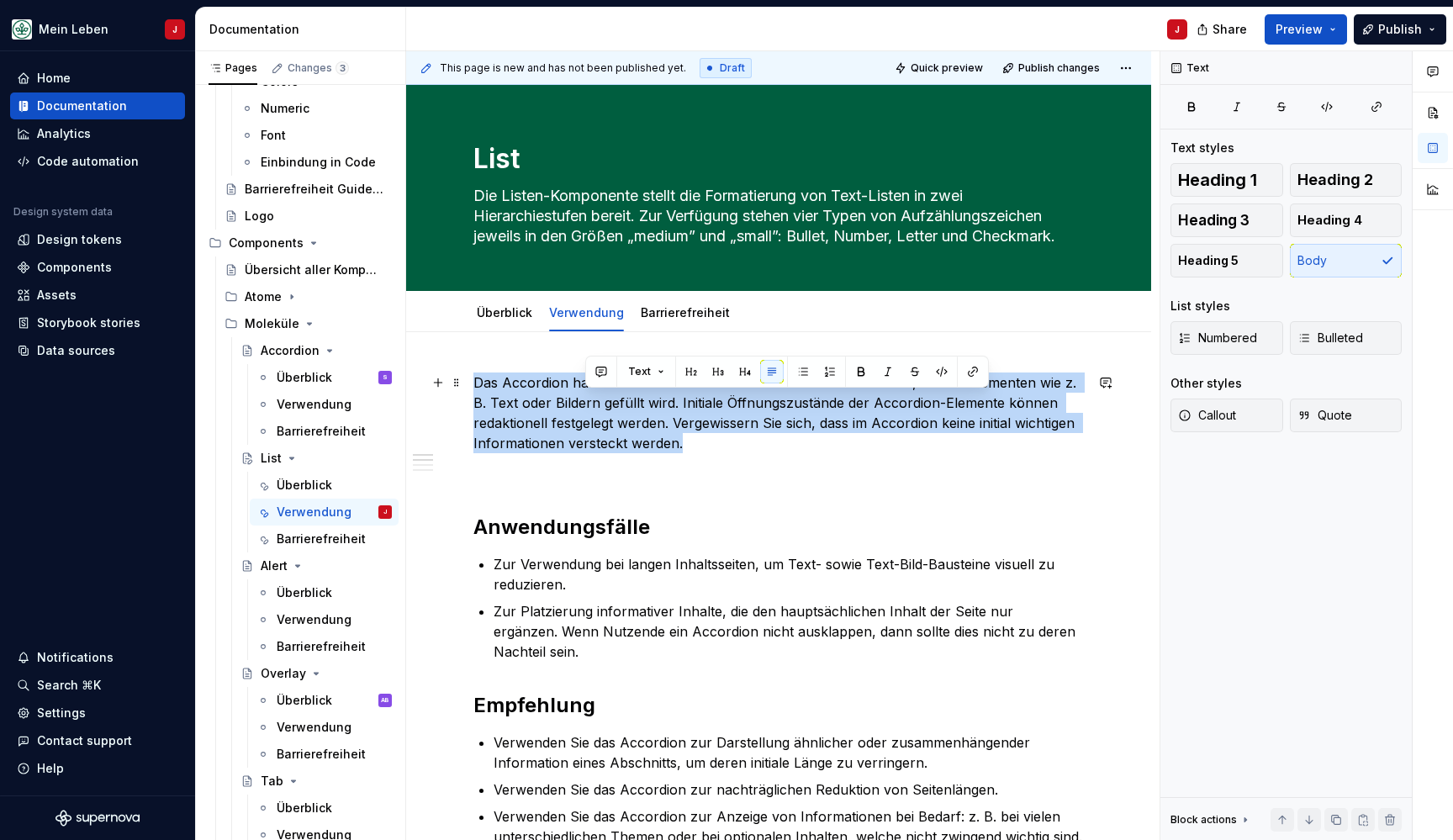
click at [607, 405] on p "Das Accordion hat immer einen festen Titel und einen Inhaltsbereich, der mit El…" at bounding box center [778, 413] width 611 height 81
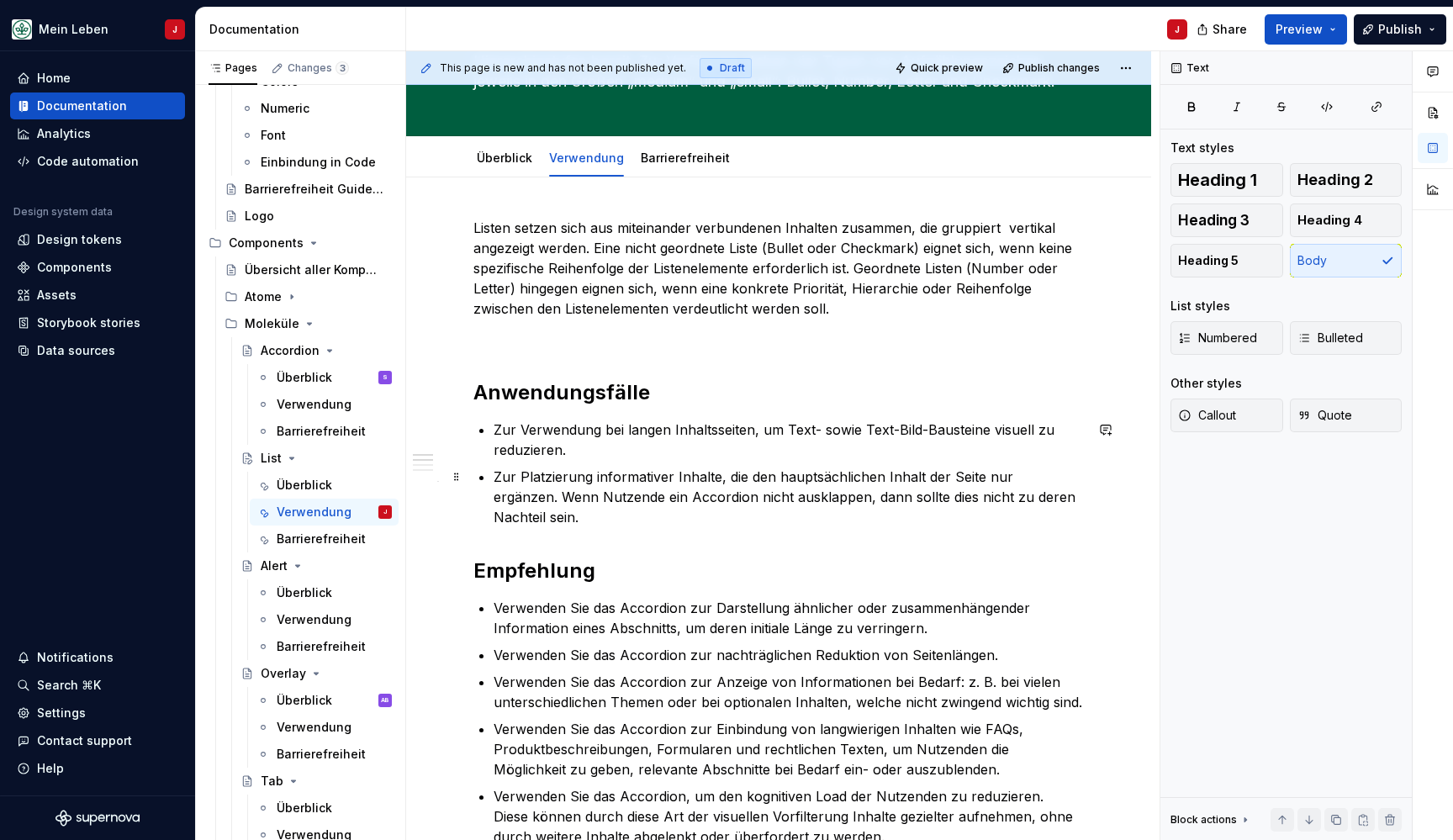
scroll to position [173, 0]
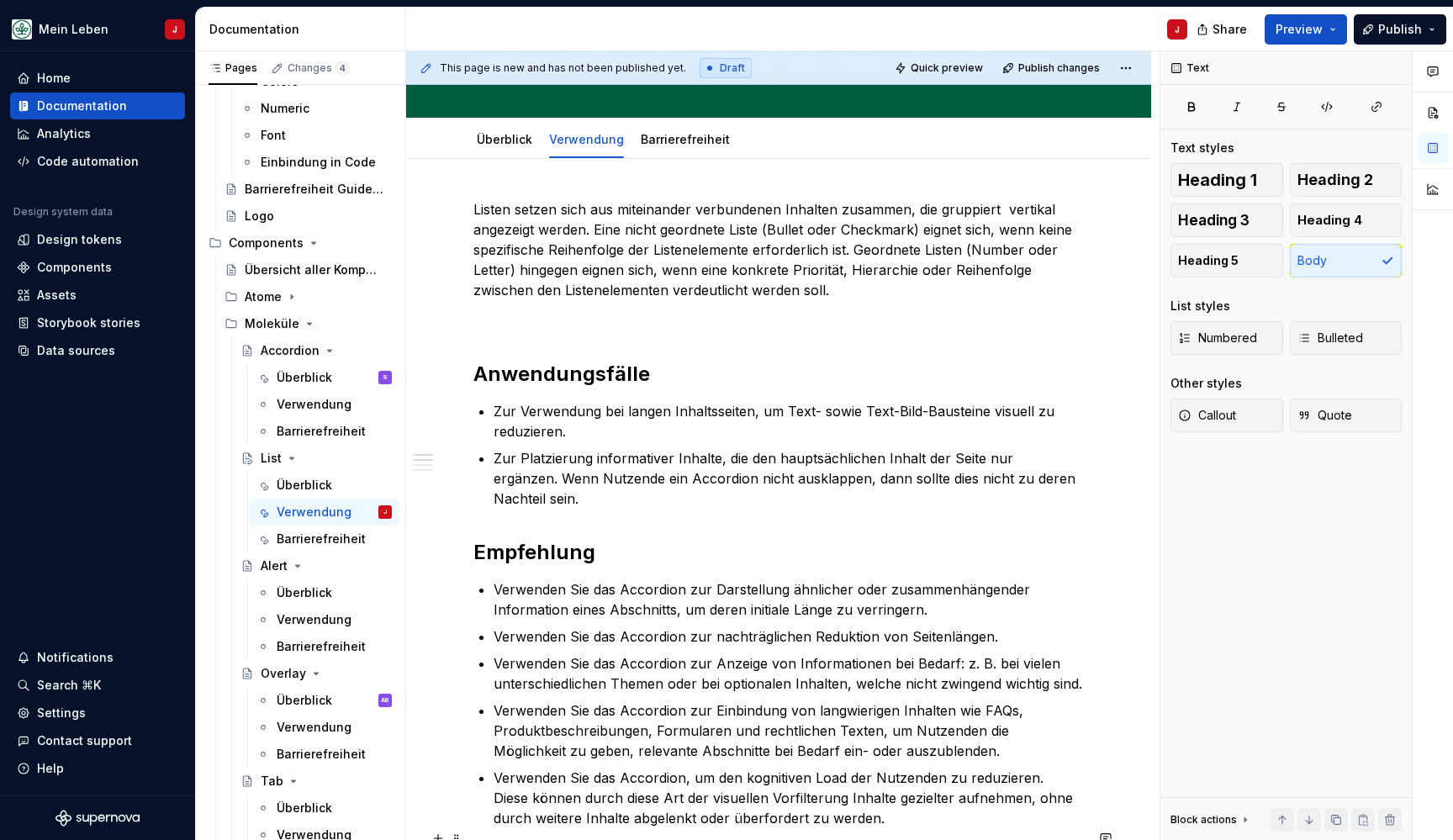
type textarea "*"
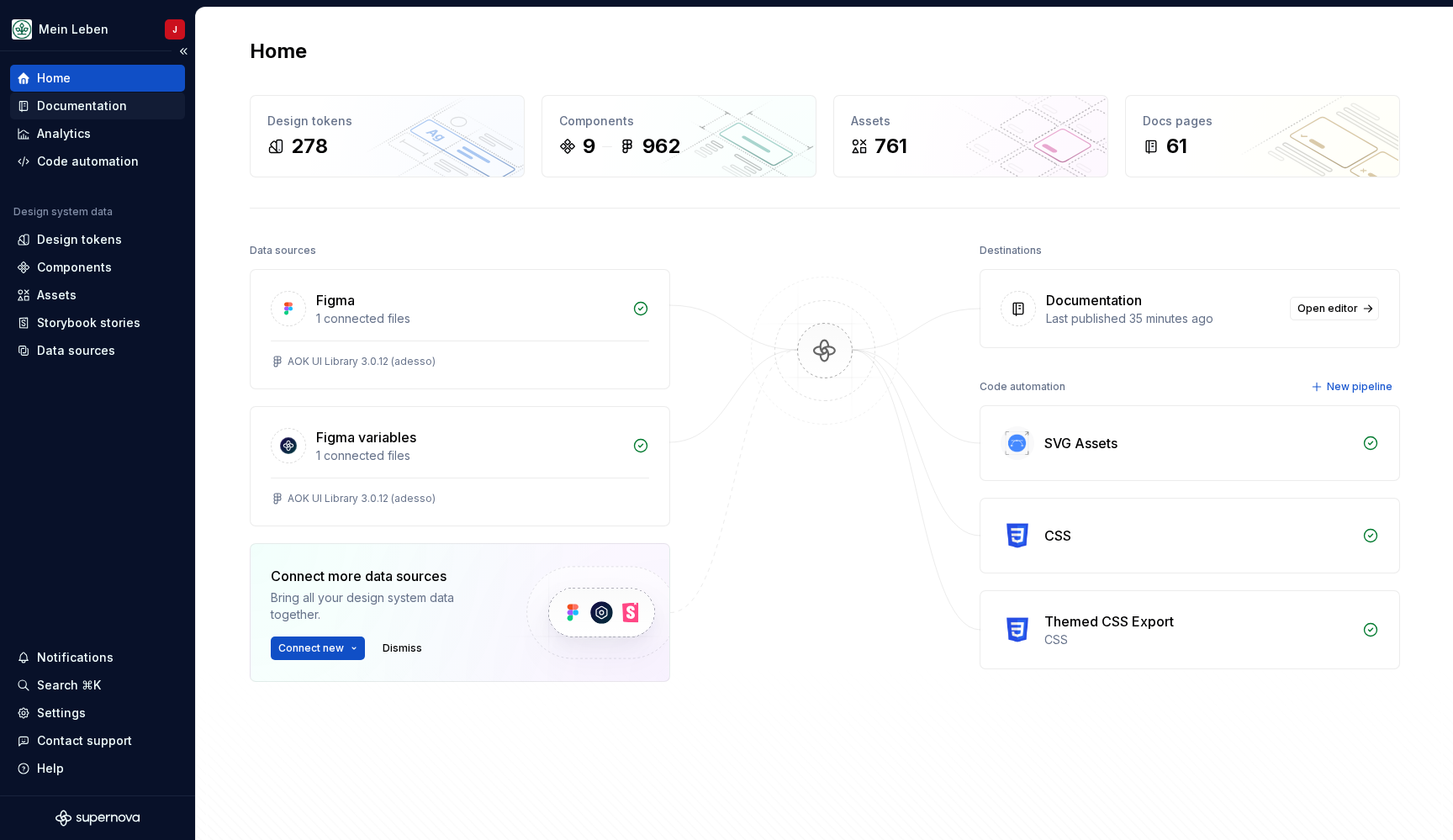
click at [69, 106] on div "Documentation" at bounding box center [82, 106] width 90 height 17
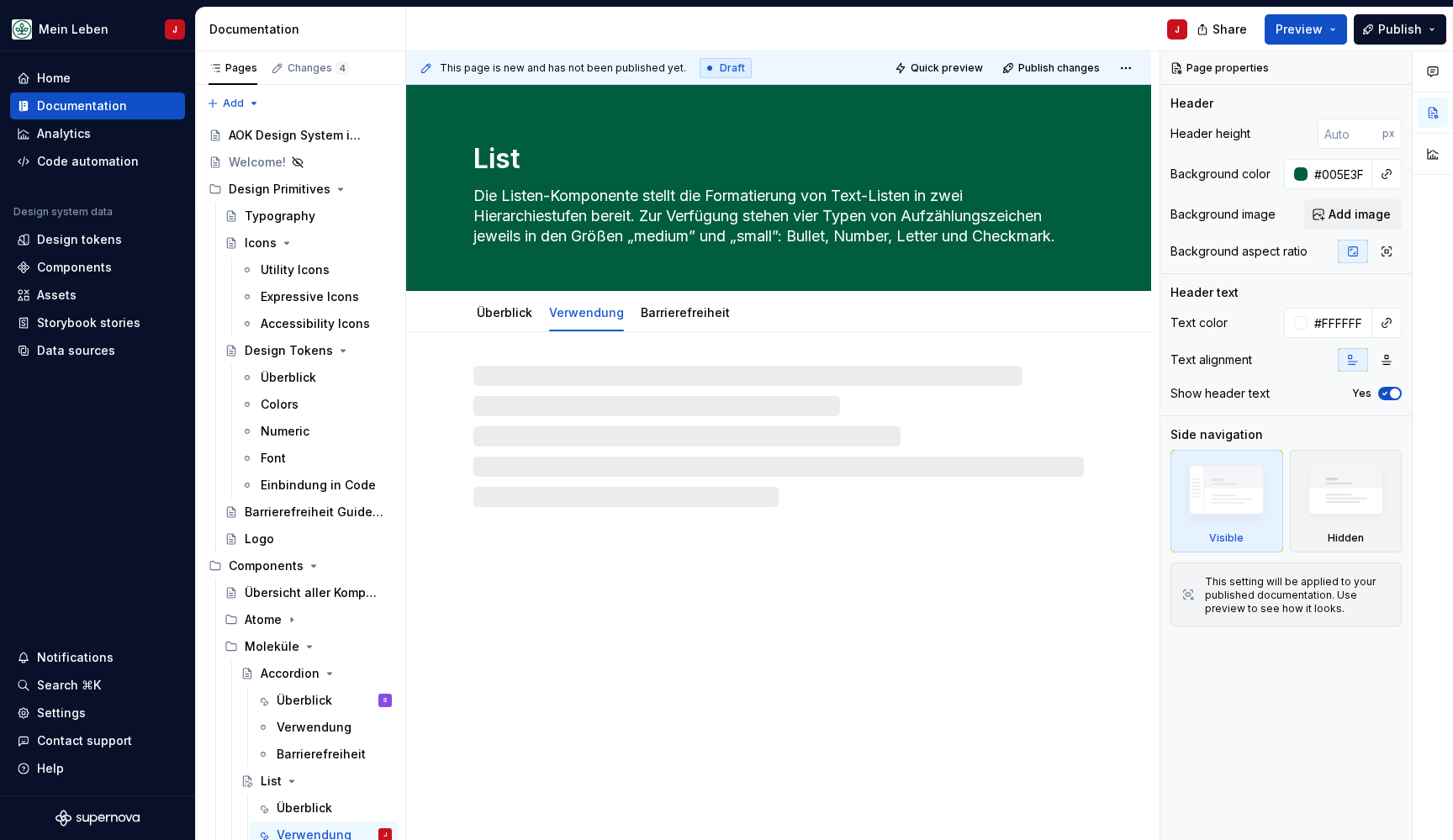
type textarea "*"
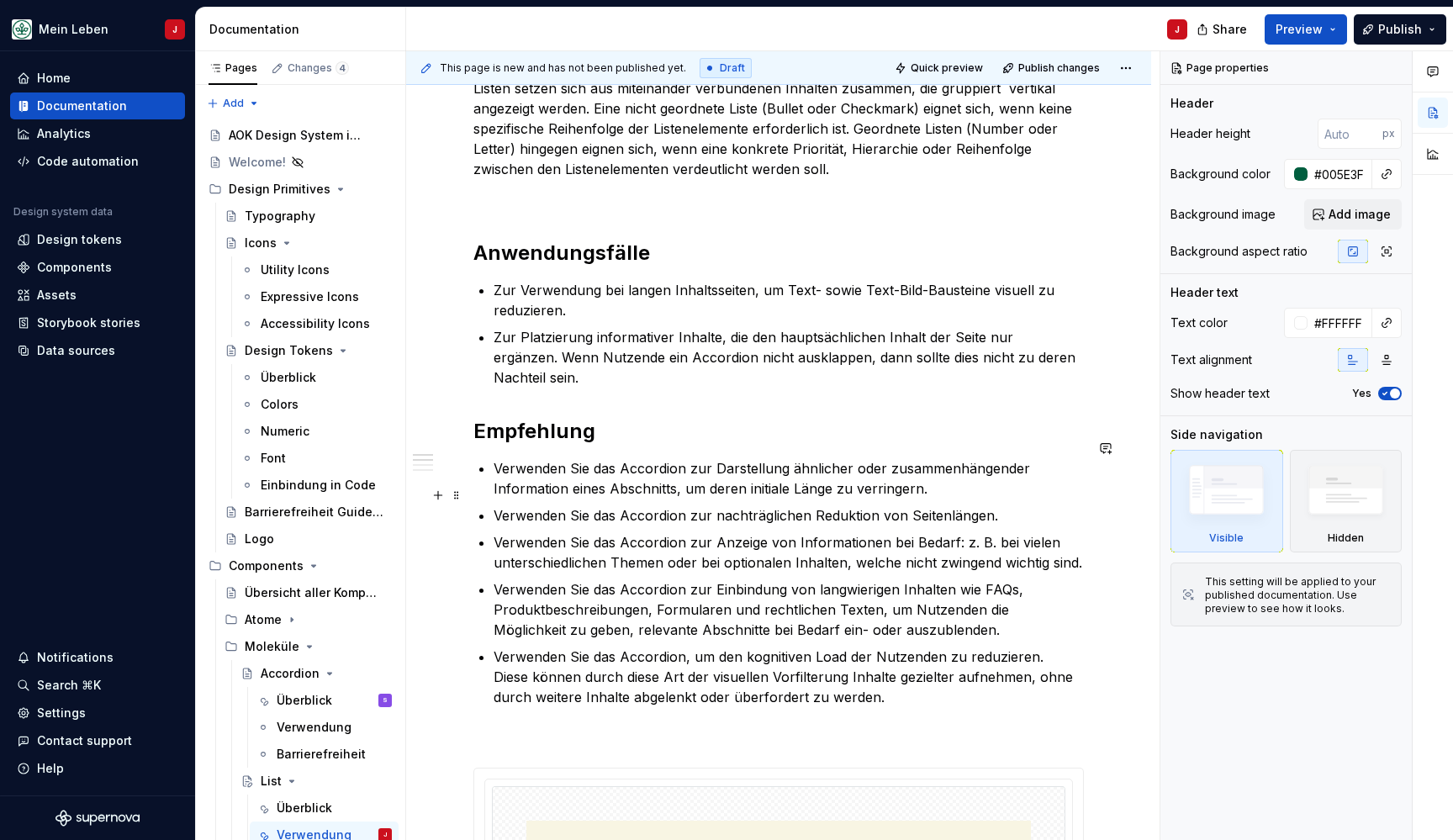
scroll to position [317, 0]
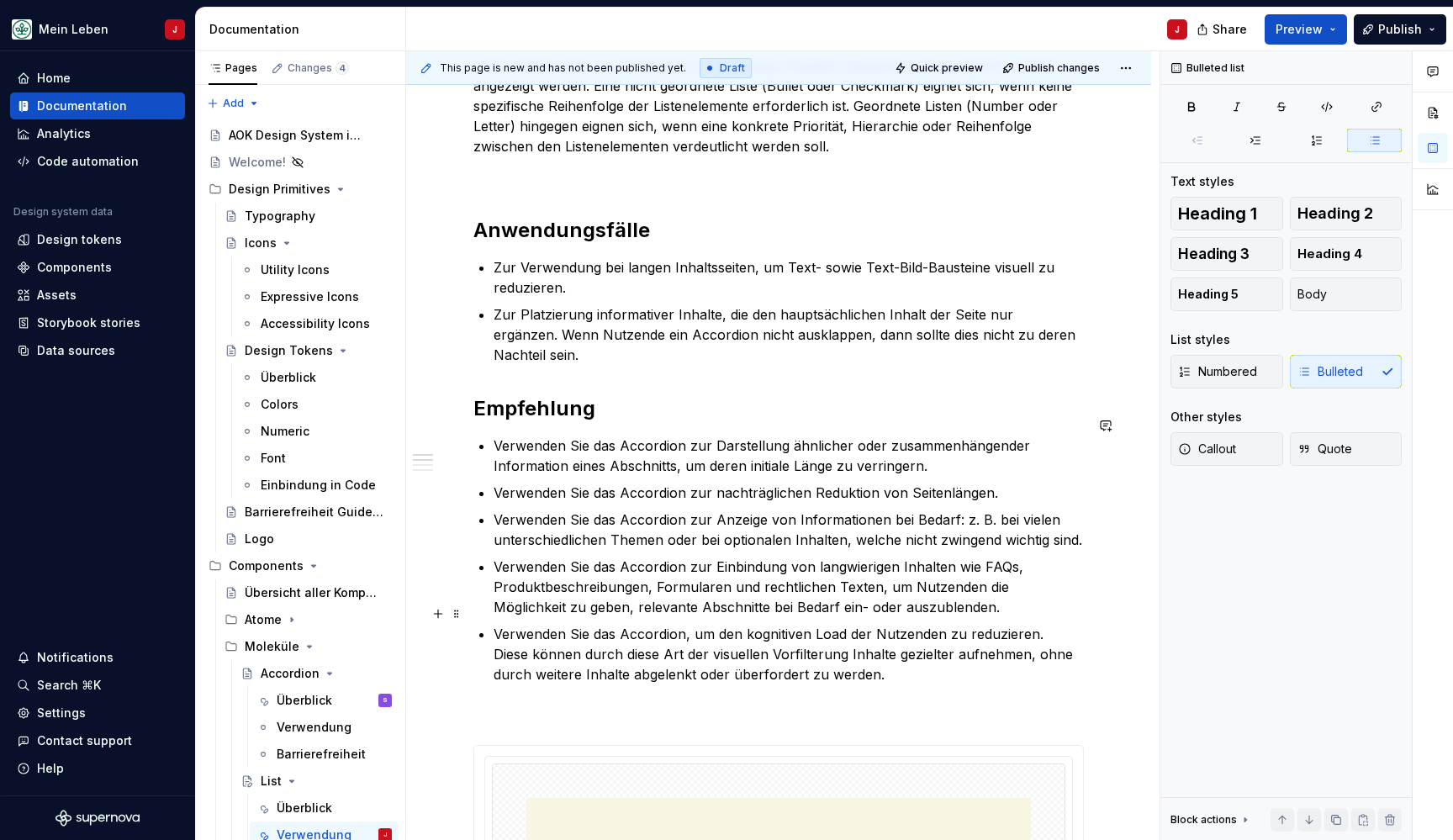
click at [886, 631] on p "Verwenden Sie das Accordion, um den kognitiven Load der Nutzenden zu reduzieren…" at bounding box center [788, 654] width 590 height 60
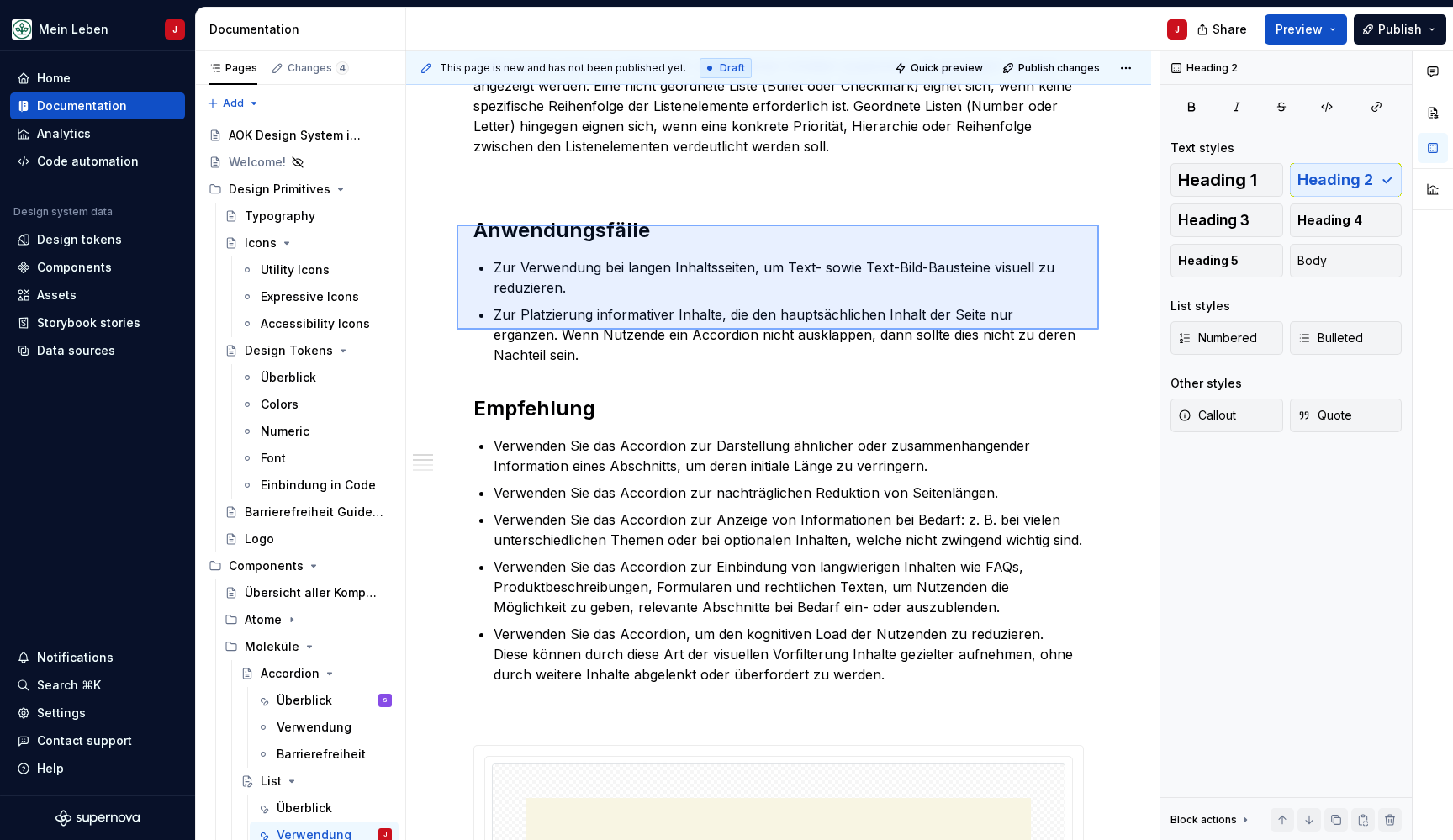
drag, startPoint x: 1099, startPoint y: 329, endPoint x: 506, endPoint y: 242, distance: 599.3
click at [456, 225] on div "This page is new and has not been published yet. Draft Quick preview Publish ch…" at bounding box center [783, 446] width 754 height 789
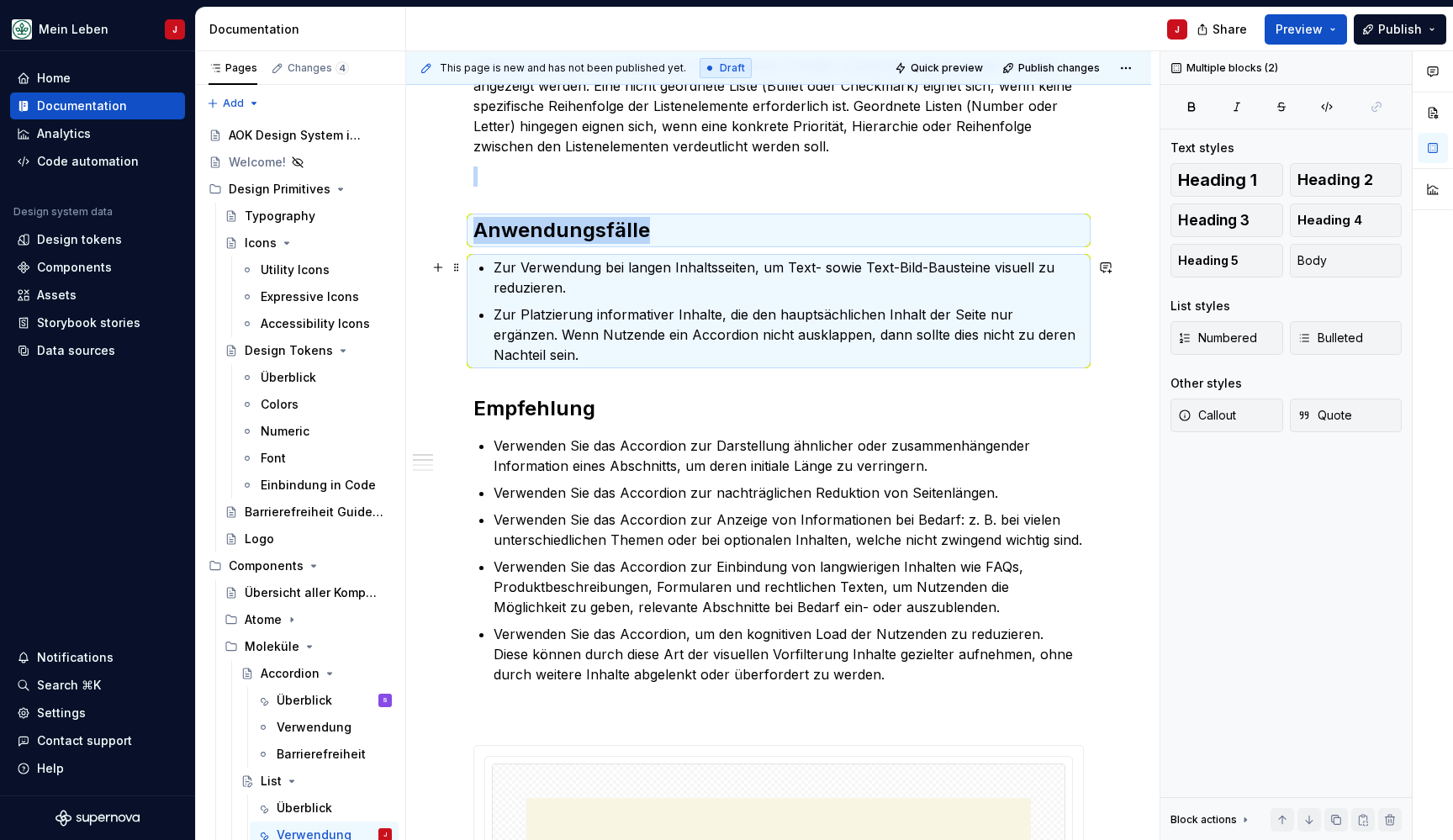
click at [599, 303] on ul "Zur Verwendung bei langen Inhaltsseiten, um Text- sowie Text-Bild-Bausteine vis…" at bounding box center [788, 310] width 590 height 107
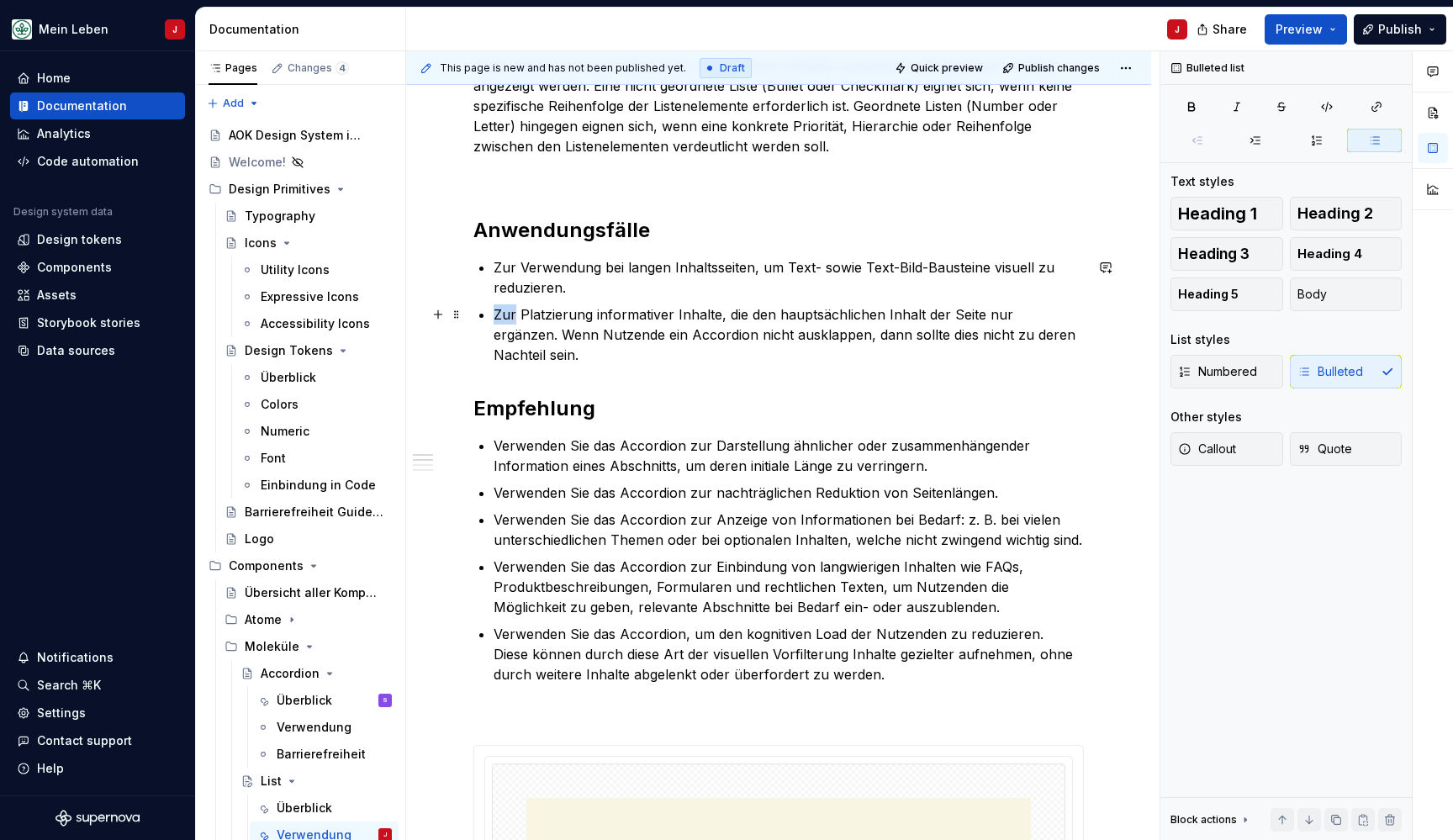
click at [599, 303] on ul "Zur Verwendung bei langen Inhaltsseiten, um Text- sowie Text-Bild-Bausteine vis…" at bounding box center [788, 310] width 590 height 107
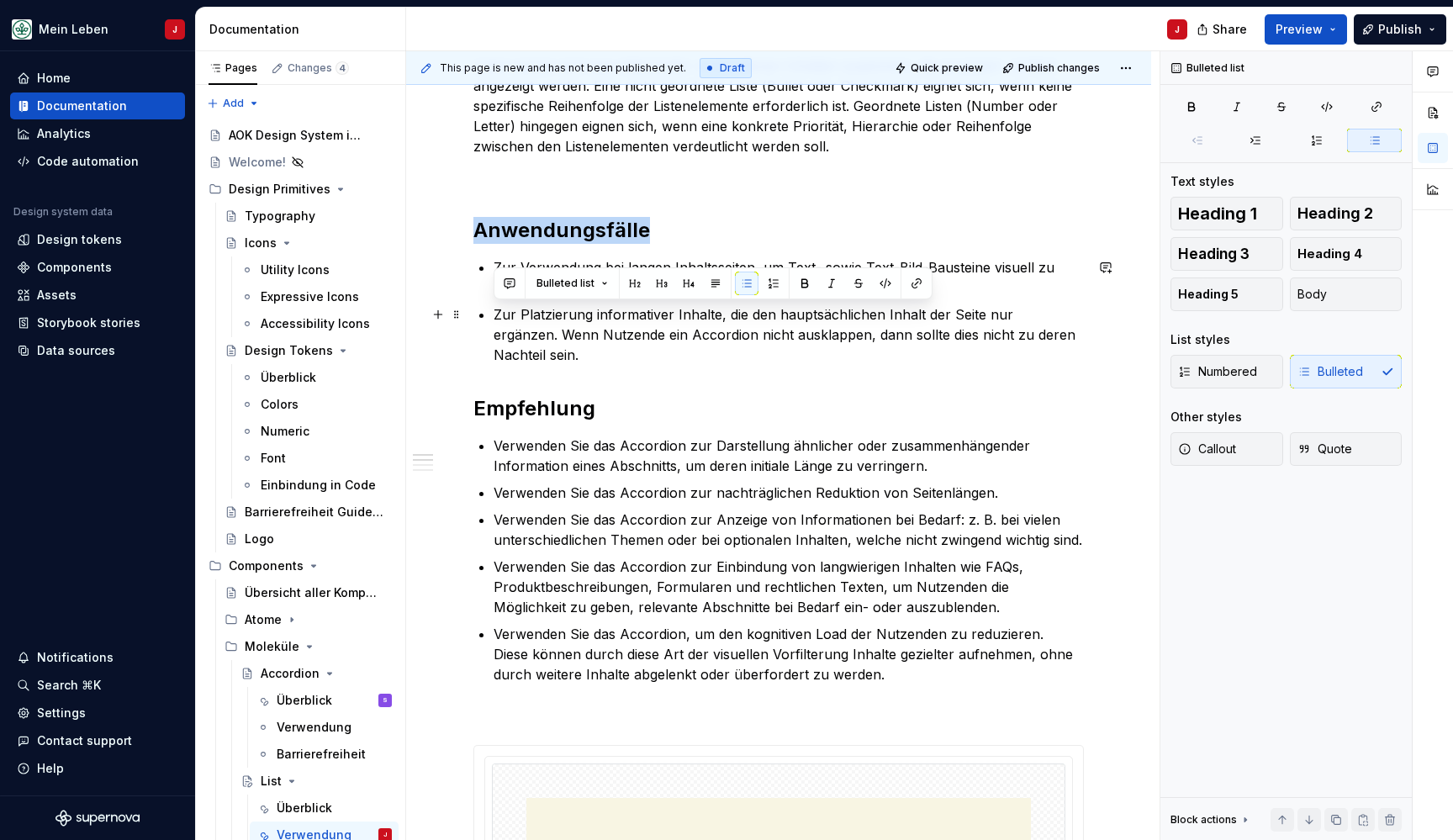
click at [599, 303] on ul "Zur Verwendung bei langen Inhaltsseiten, um Text- sowie Text-Bild-Bausteine vis…" at bounding box center [788, 310] width 590 height 107
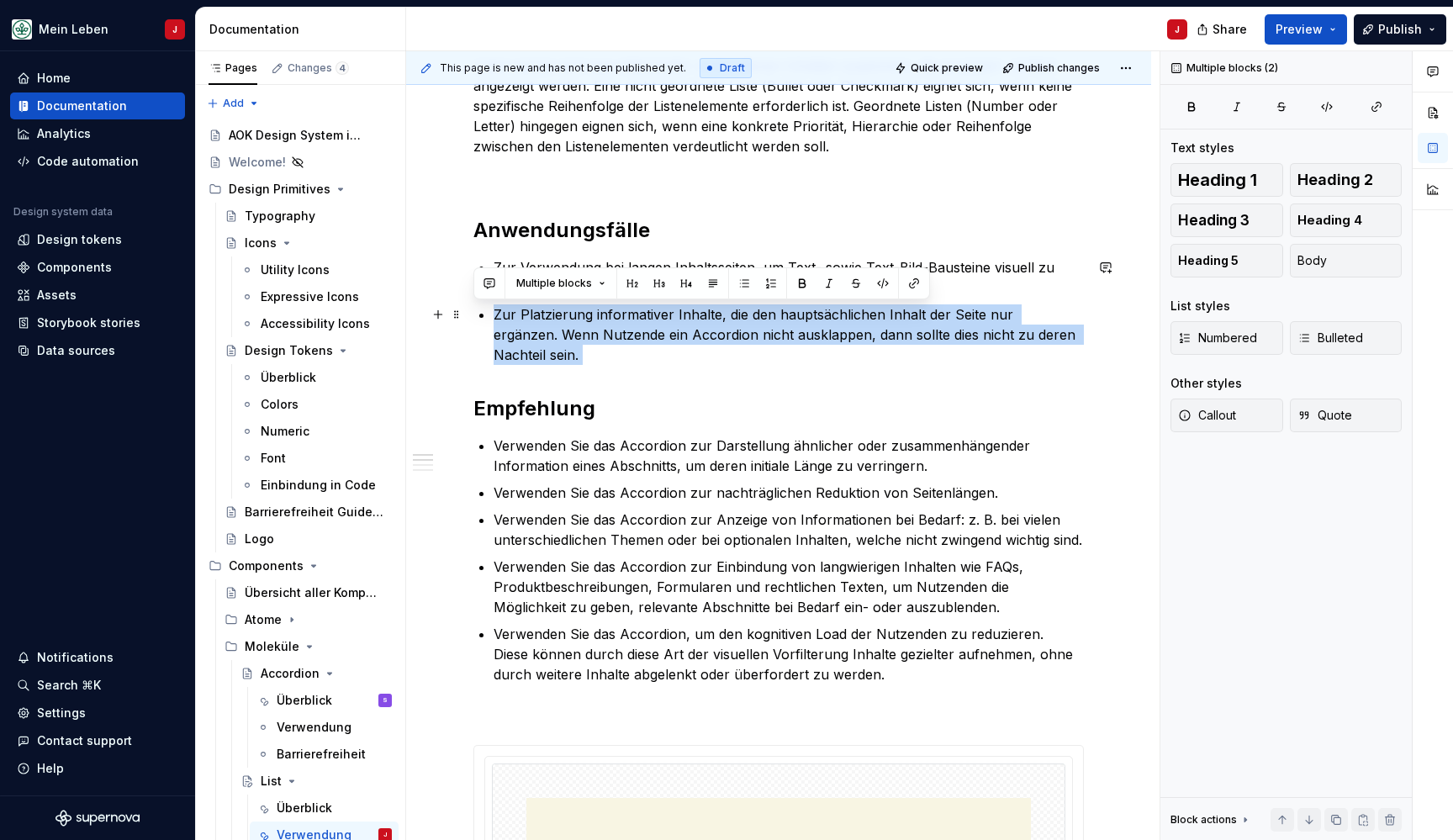
click at [599, 303] on ul "Zur Verwendung bei langen Inhaltsseiten, um Text- sowie Text-Bild-Bausteine vis…" at bounding box center [788, 310] width 590 height 107
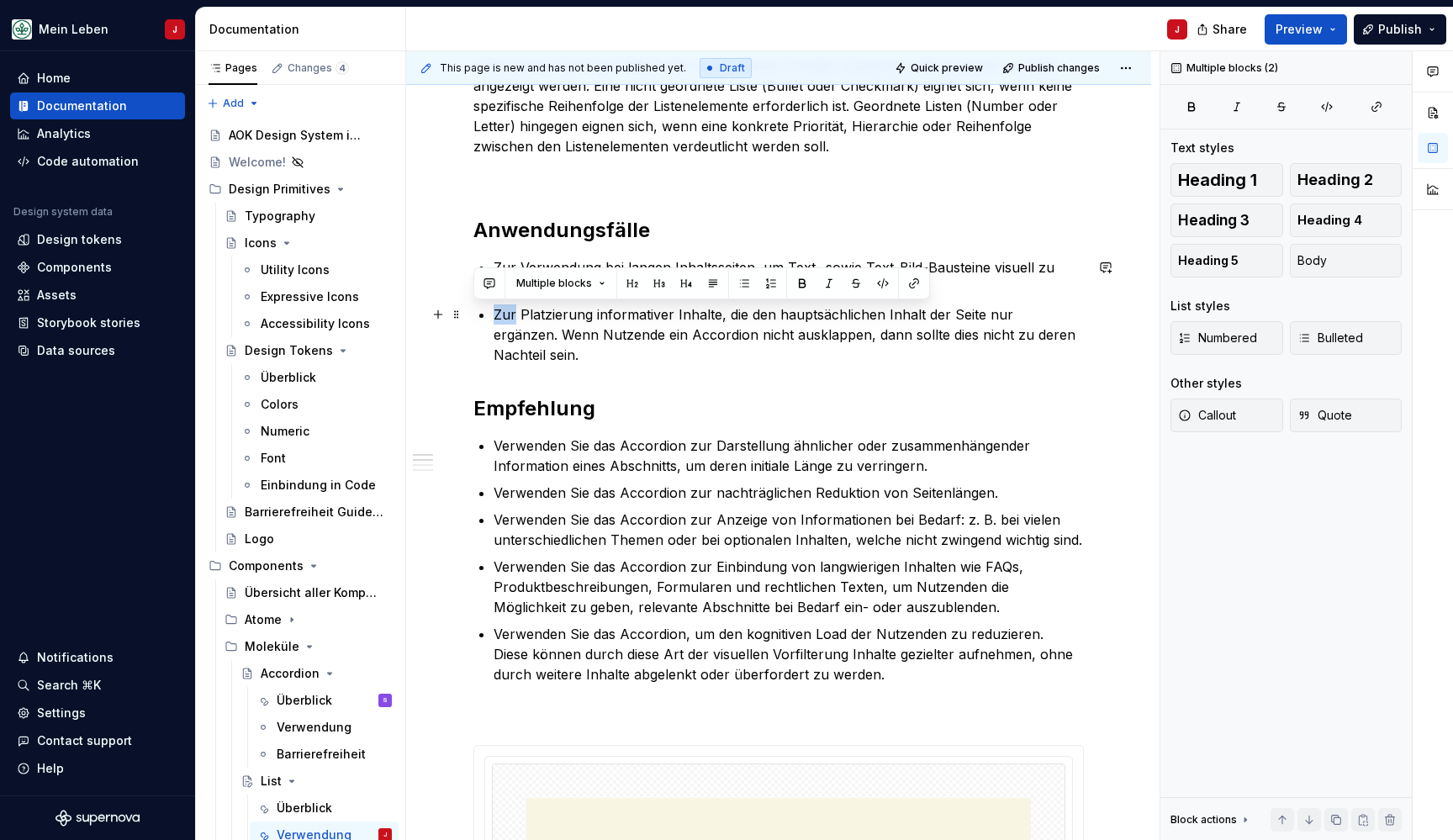
click at [599, 303] on ul "Zur Verwendung bei langen Inhaltsseiten, um Text- sowie Text-Bild-Bausteine vis…" at bounding box center [788, 310] width 590 height 107
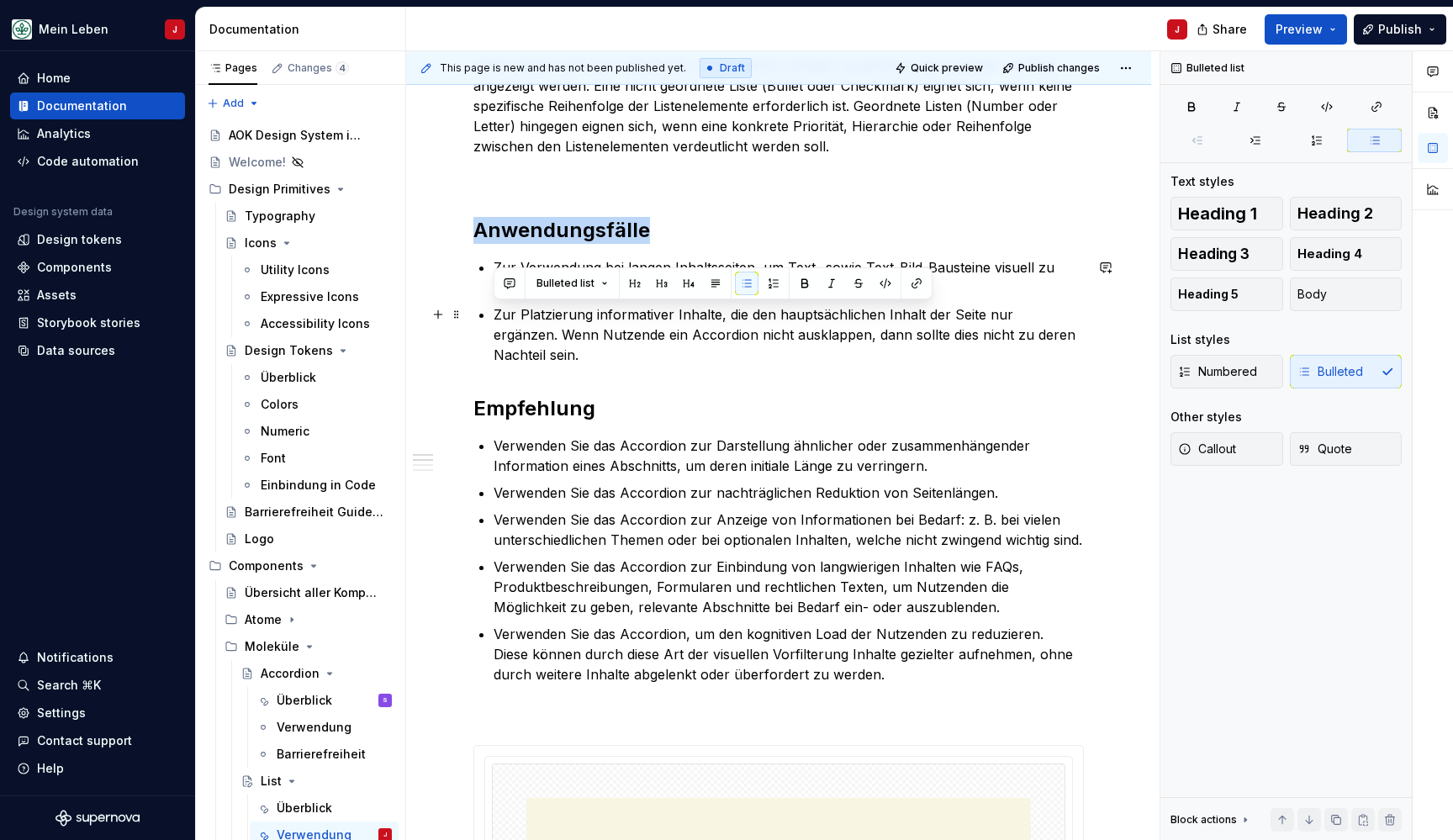
click at [599, 303] on ul "Zur Verwendung bei langen Inhaltsseiten, um Text- sowie Text-Bild-Bausteine vis…" at bounding box center [788, 310] width 590 height 107
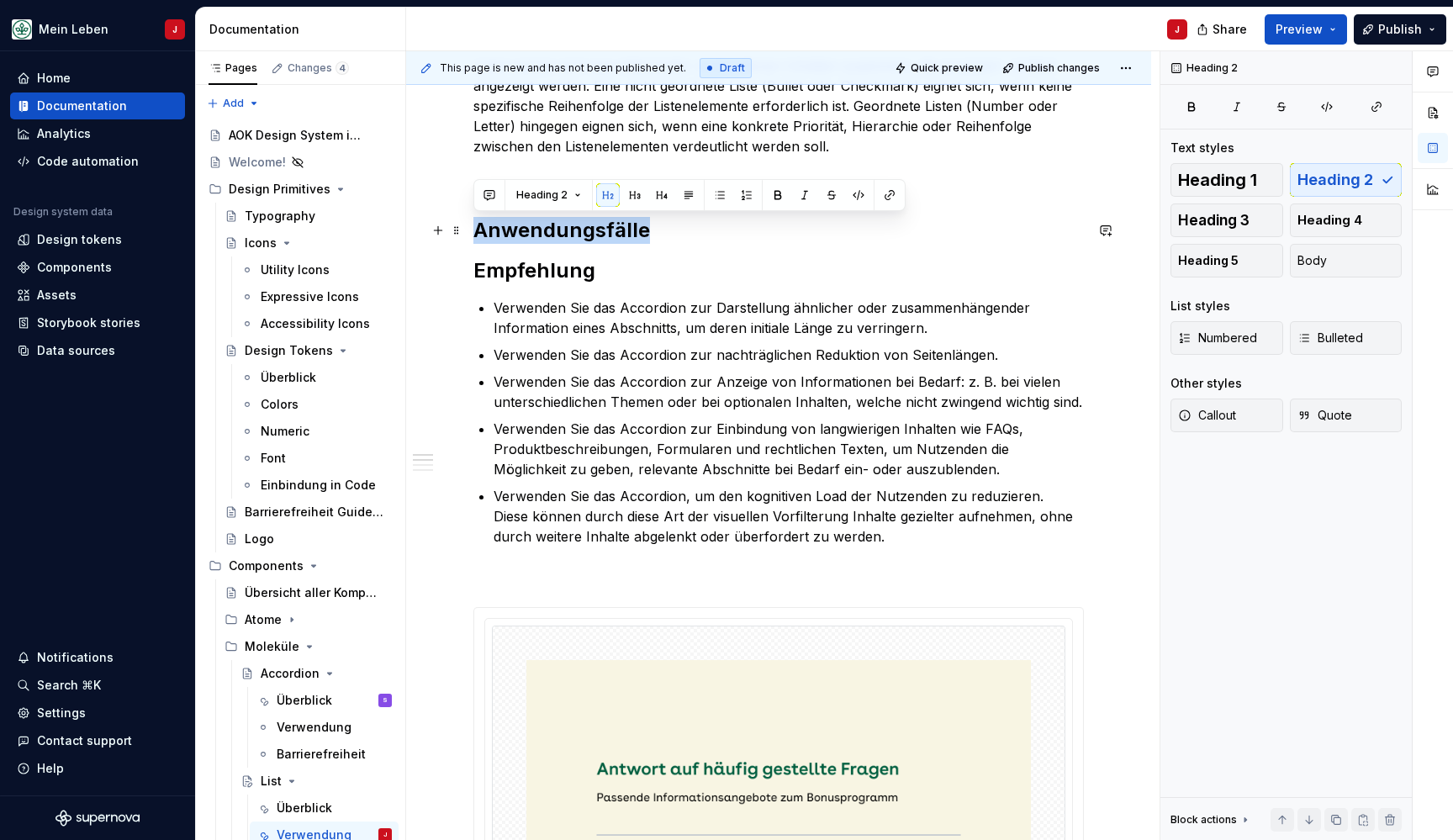
drag, startPoint x: 660, startPoint y: 229, endPoint x: 415, endPoint y: 223, distance: 245.1
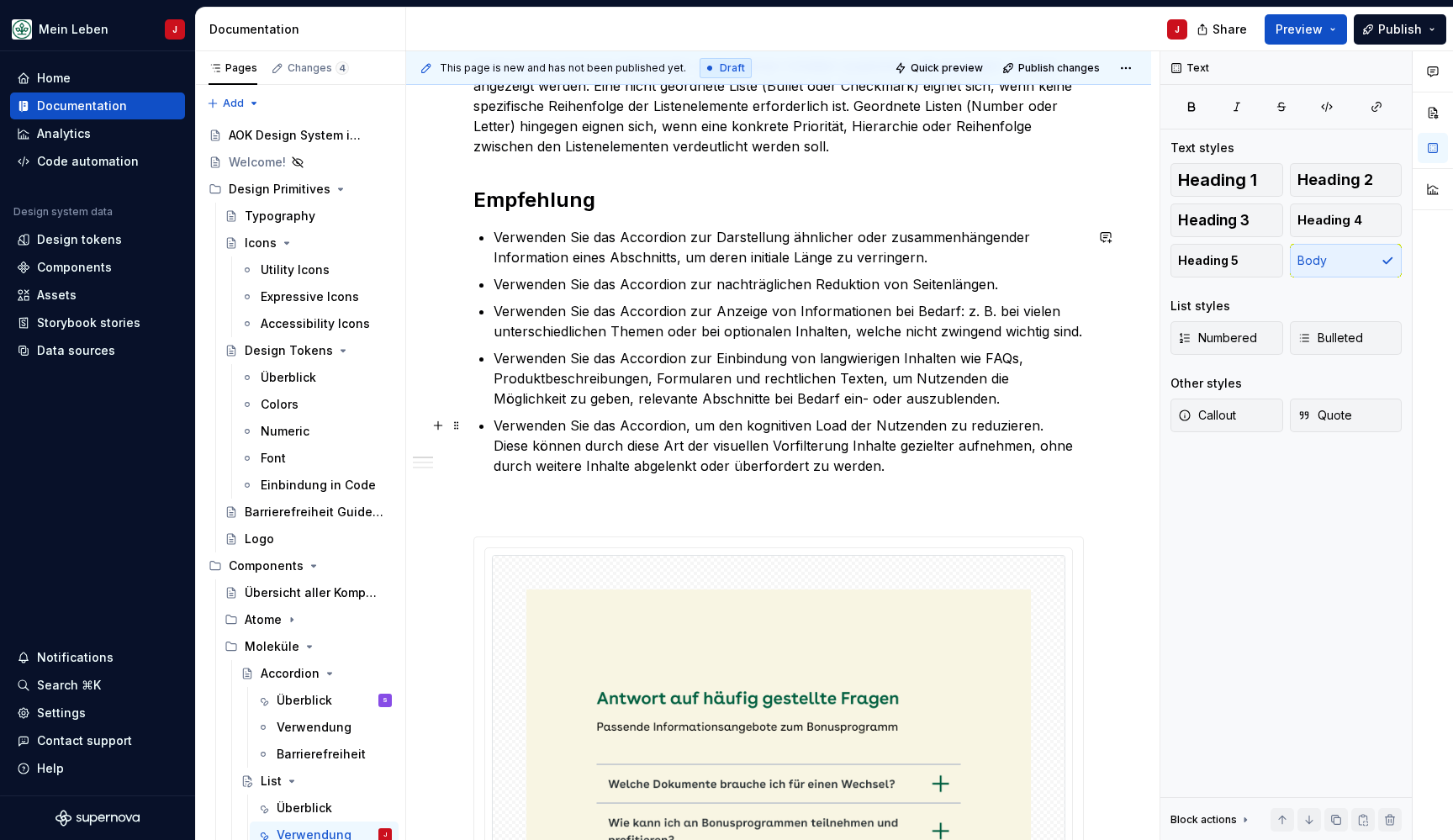
click at [882, 472] on p "Verwenden Sie das Accordion, um den kognitiven Load der Nutzenden zu reduzieren…" at bounding box center [788, 445] width 590 height 60
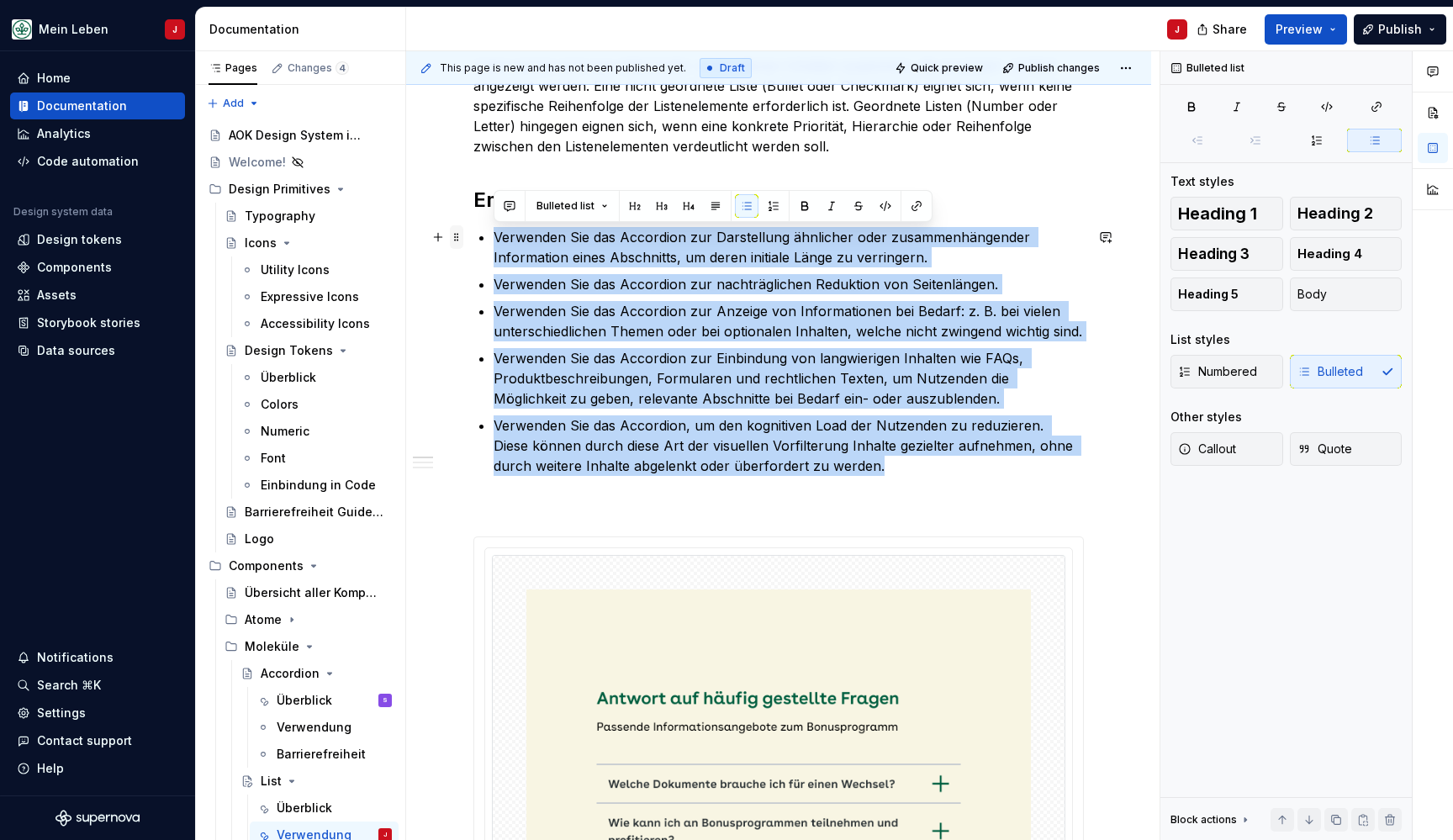
drag, startPoint x: 912, startPoint y: 472, endPoint x: 454, endPoint y: 232, distance: 517.1
click at [473, 232] on div "**********" at bounding box center [778, 834] width 611 height 1559
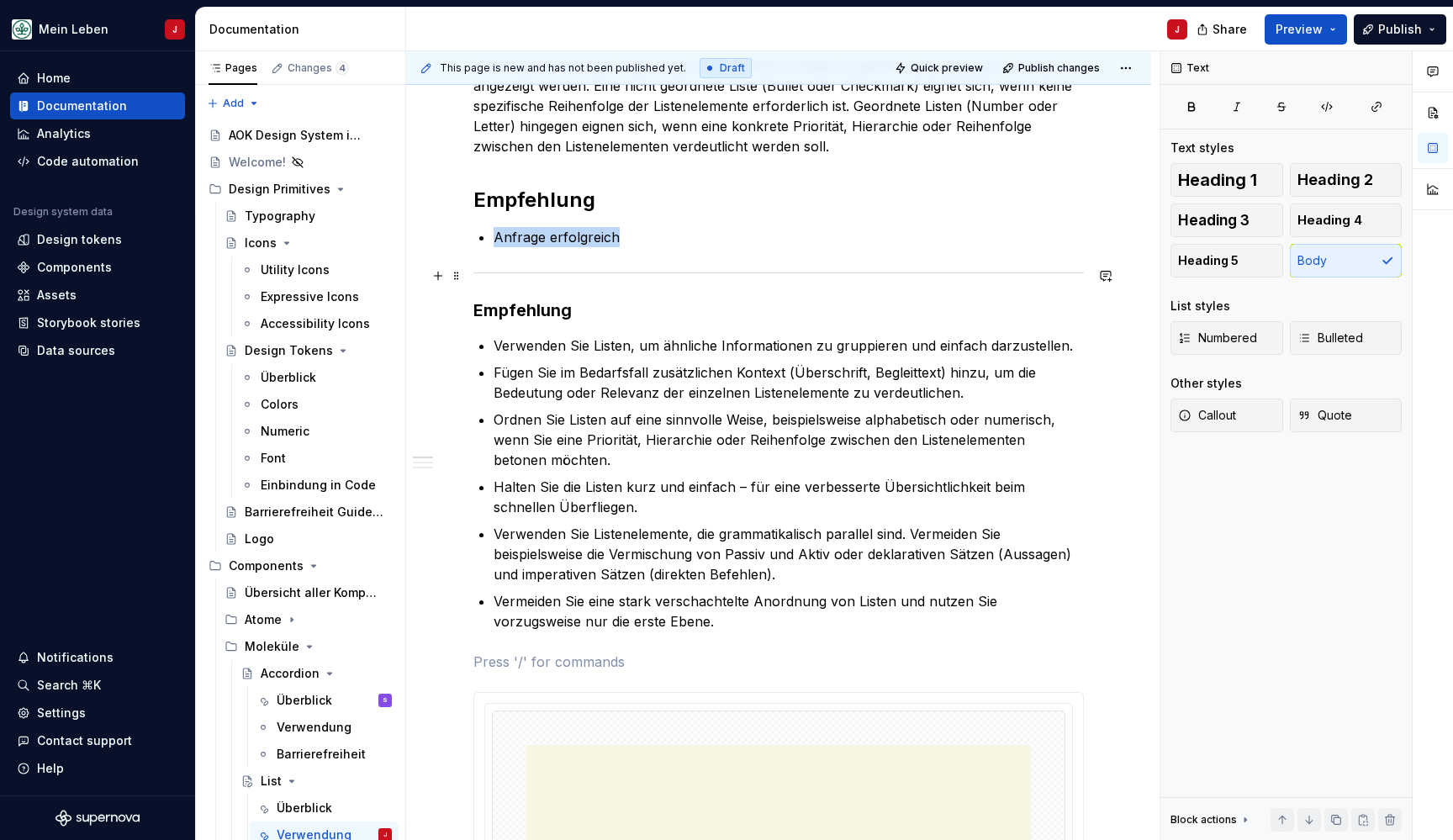
click at [516, 271] on div at bounding box center [778, 273] width 611 height 11
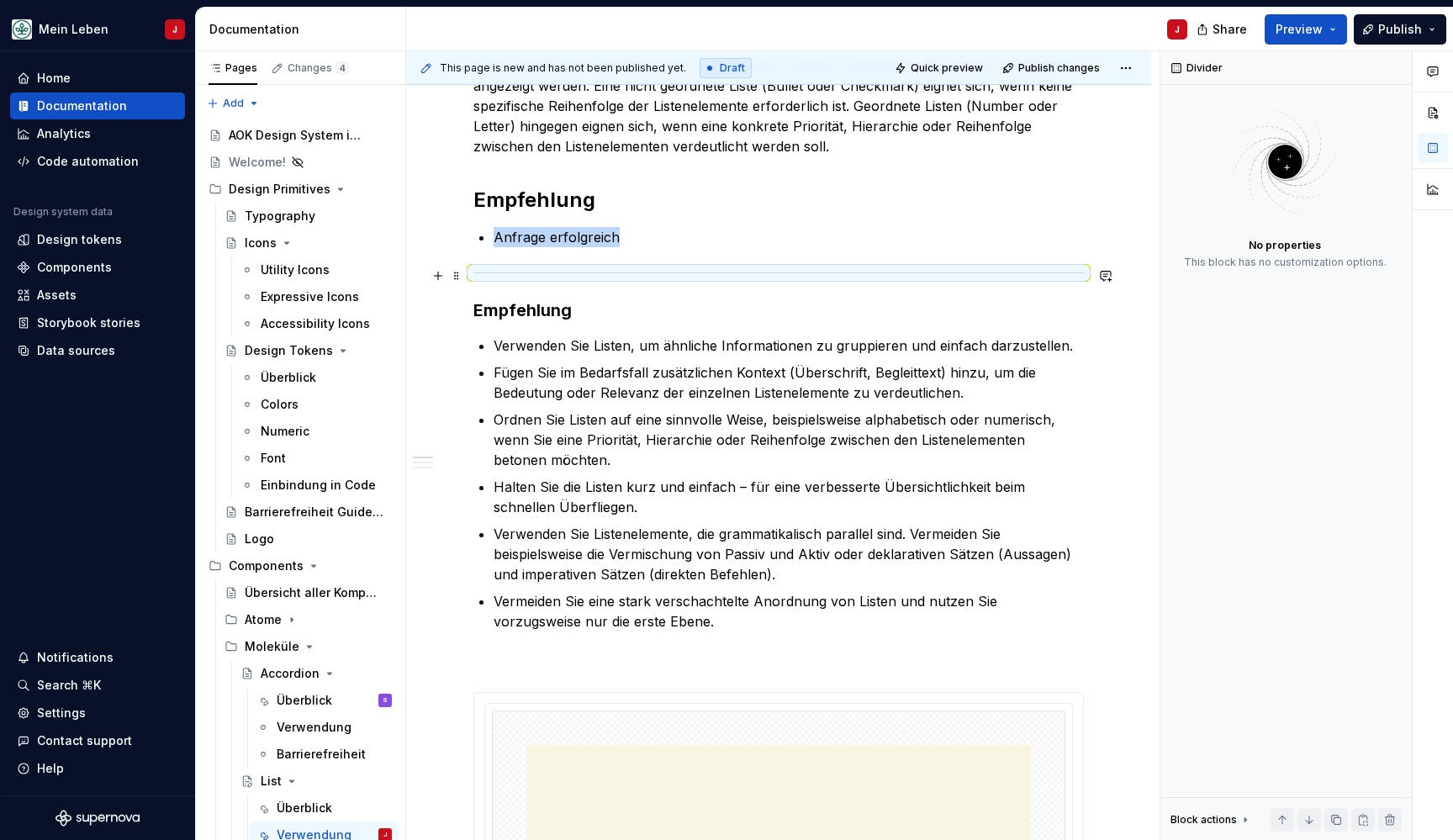
click at [516, 271] on div at bounding box center [778, 273] width 611 height 11
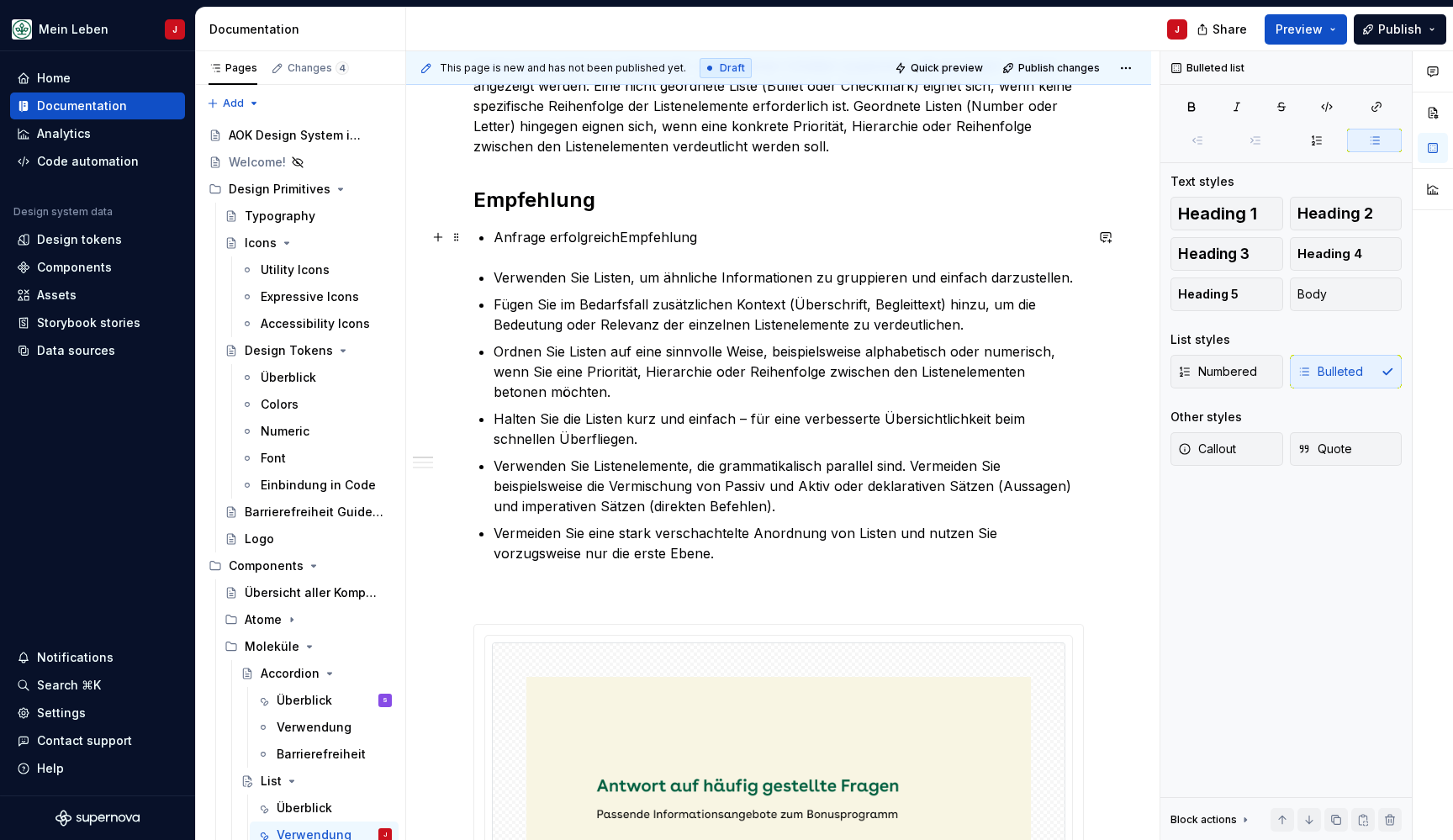
click at [615, 236] on p "Anfrage erfolgreichEmpfehlung" at bounding box center [788, 236] width 590 height 20
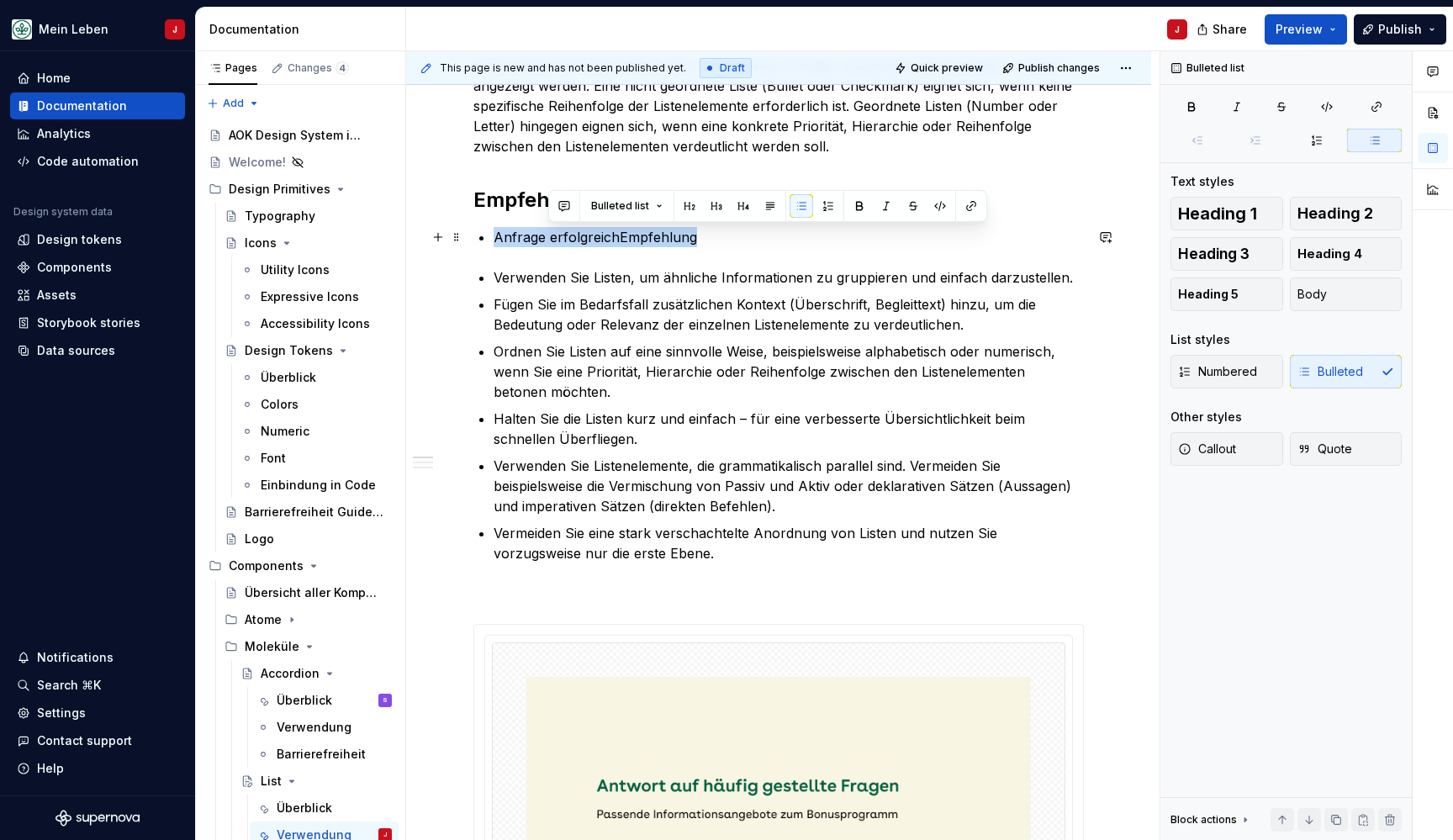
click at [615, 236] on p "Anfrage erfolgreichEmpfehlung" at bounding box center [788, 236] width 590 height 20
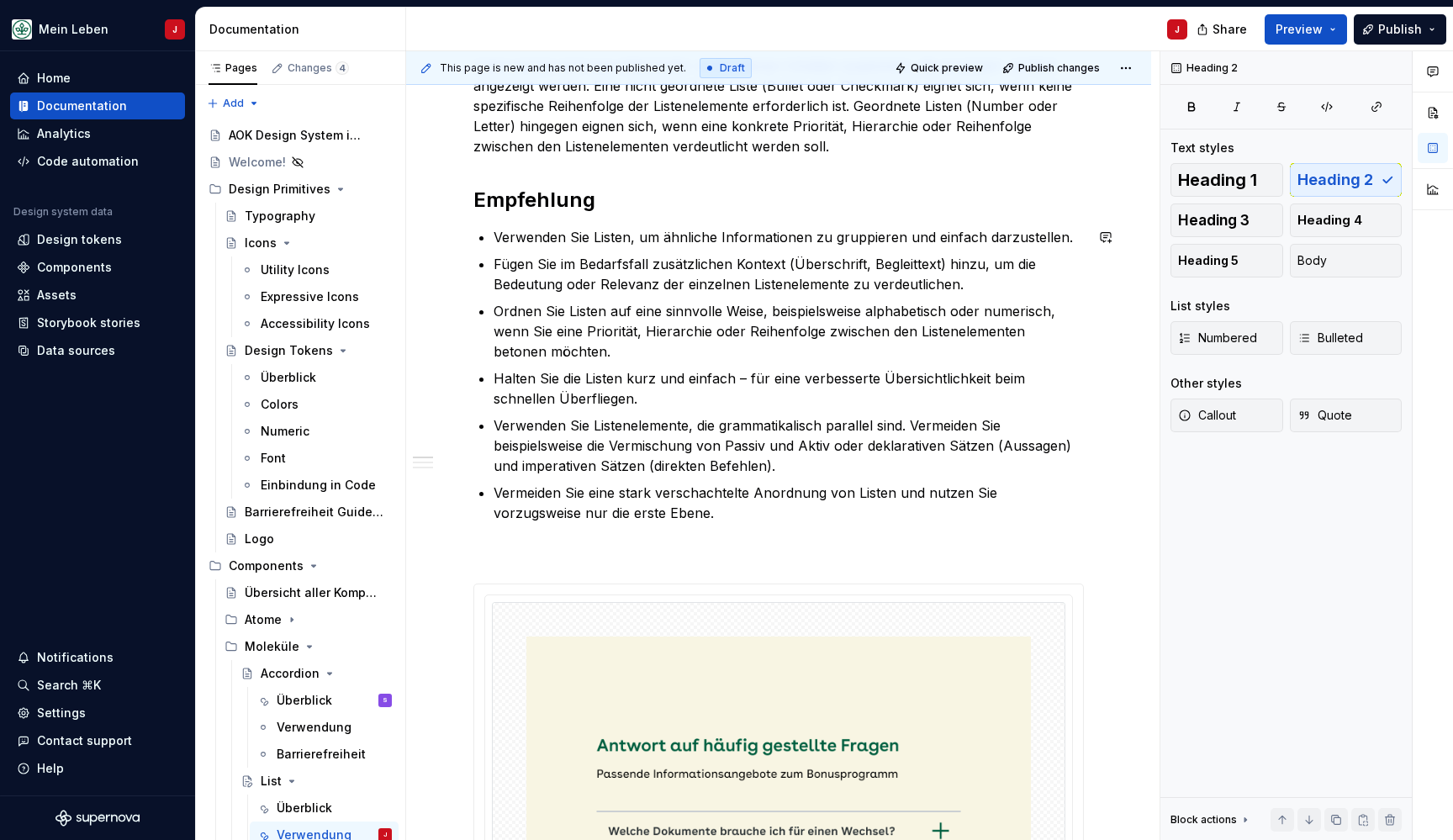
click at [626, 532] on div "Listen setzen sich aus miteinander verbundenen Inhalten zusammen, die gruppiert…" at bounding box center [778, 848] width 611 height 1586
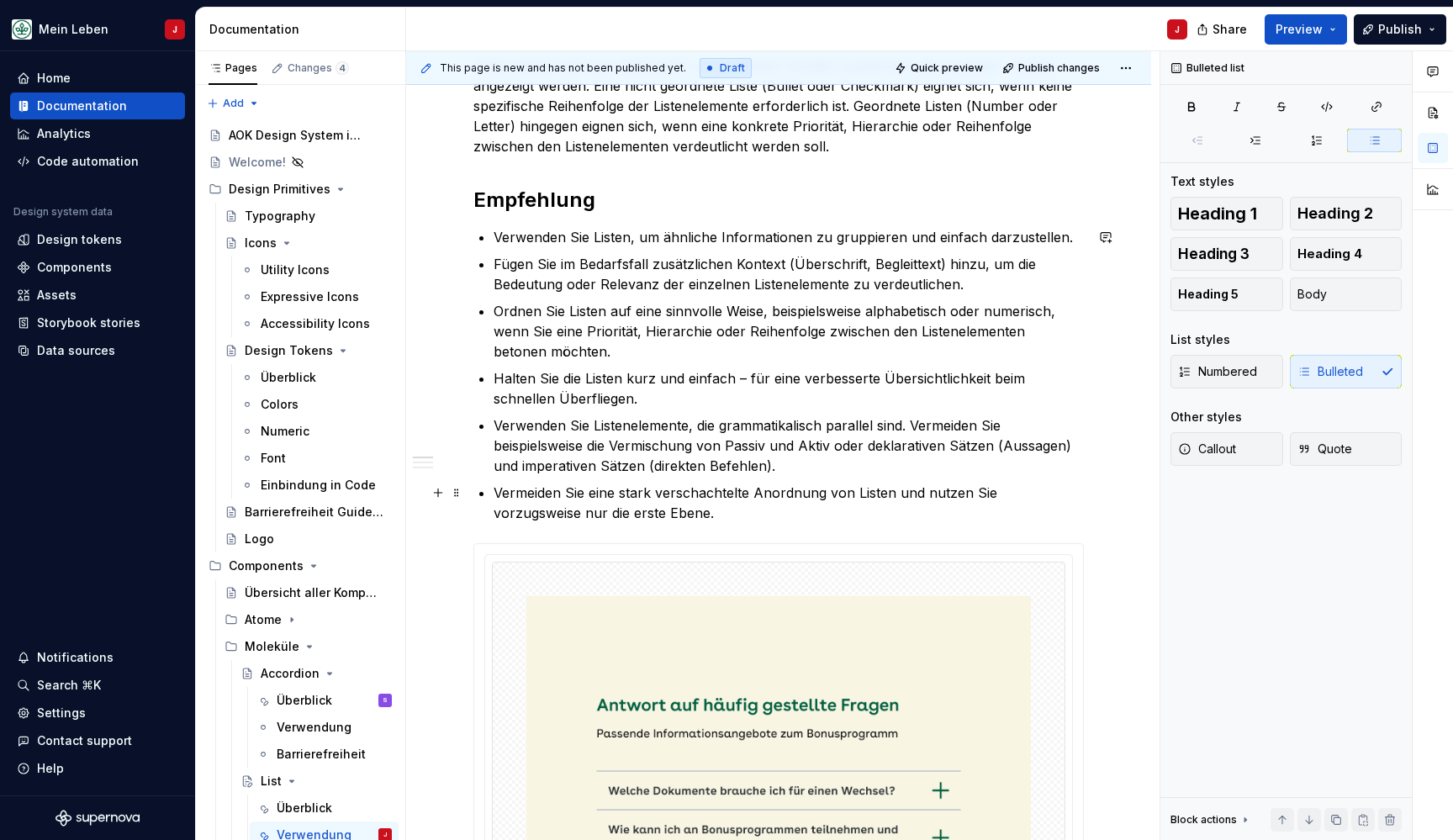
click at [642, 508] on p "Vermeiden Sie eine stark verschachtelte Anordnung von Listen und nutzen Sie vor…" at bounding box center [788, 502] width 590 height 40
click at [779, 471] on p "Verwenden Sie Listenelemente, die grammatikalisch parallel sind. Vermeiden Sie …" at bounding box center [788, 445] width 590 height 60
click at [607, 395] on p "Halten Sie die Listen kurz und einfach – für eine verbesserte Übersichtlichkeit…" at bounding box center [788, 388] width 590 height 40
click at [573, 343] on p "Ordnen Sie Listen auf eine sinnvolle Weise, beispielsweise alphabetisch oder nu…" at bounding box center [788, 331] width 590 height 60
click at [998, 283] on p "Fügen Sie im Bedarfsfall zusätzlichen Kontext (Überschrift, Begleittext) hinzu,…" at bounding box center [788, 274] width 590 height 40
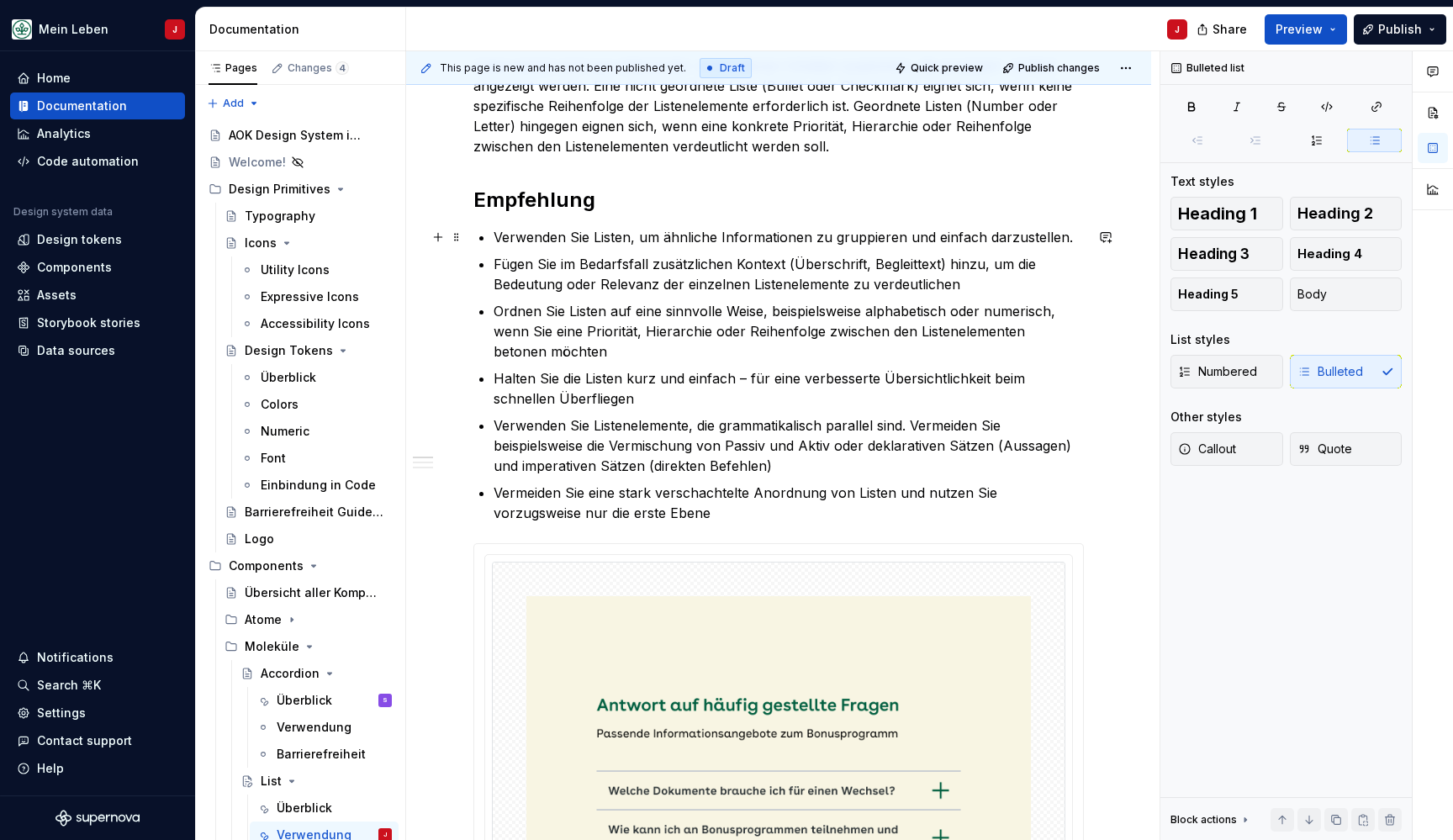
click at [1068, 237] on p "Verwenden Sie Listen, um ähnliche Informationen zu gruppieren und einfach darzu…" at bounding box center [788, 236] width 590 height 20
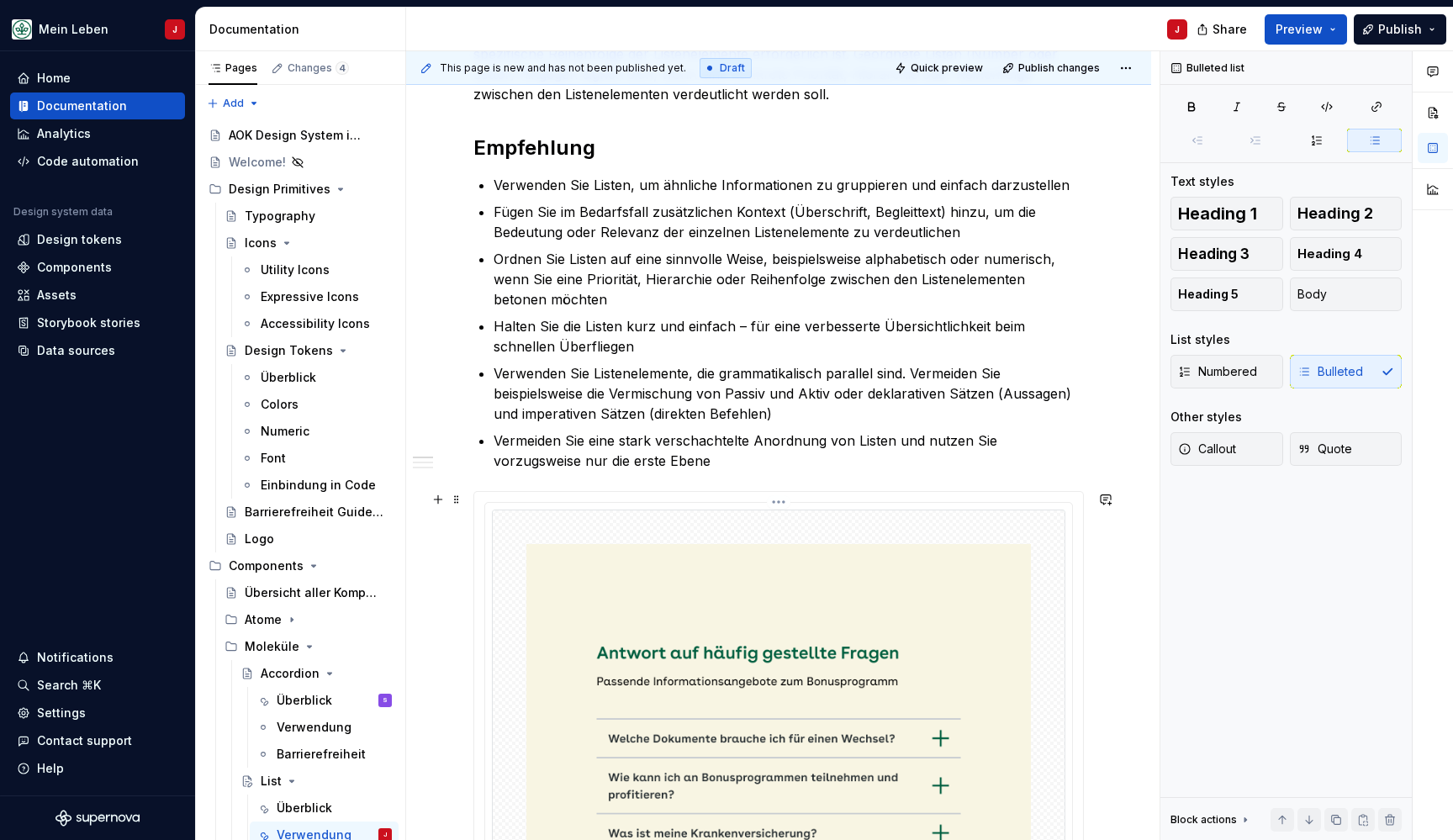
scroll to position [372, 0]
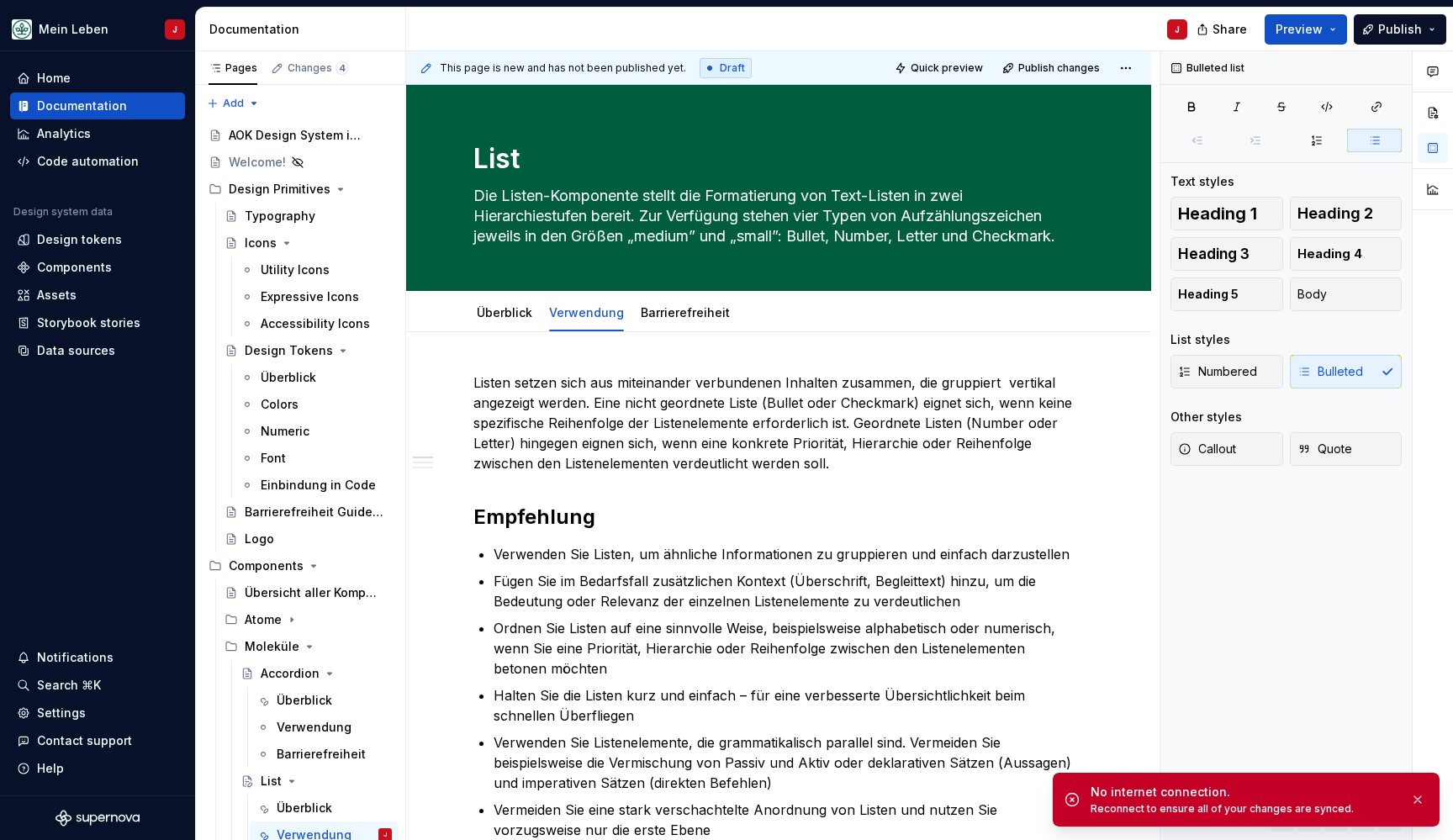
scroll to position [372, 0]
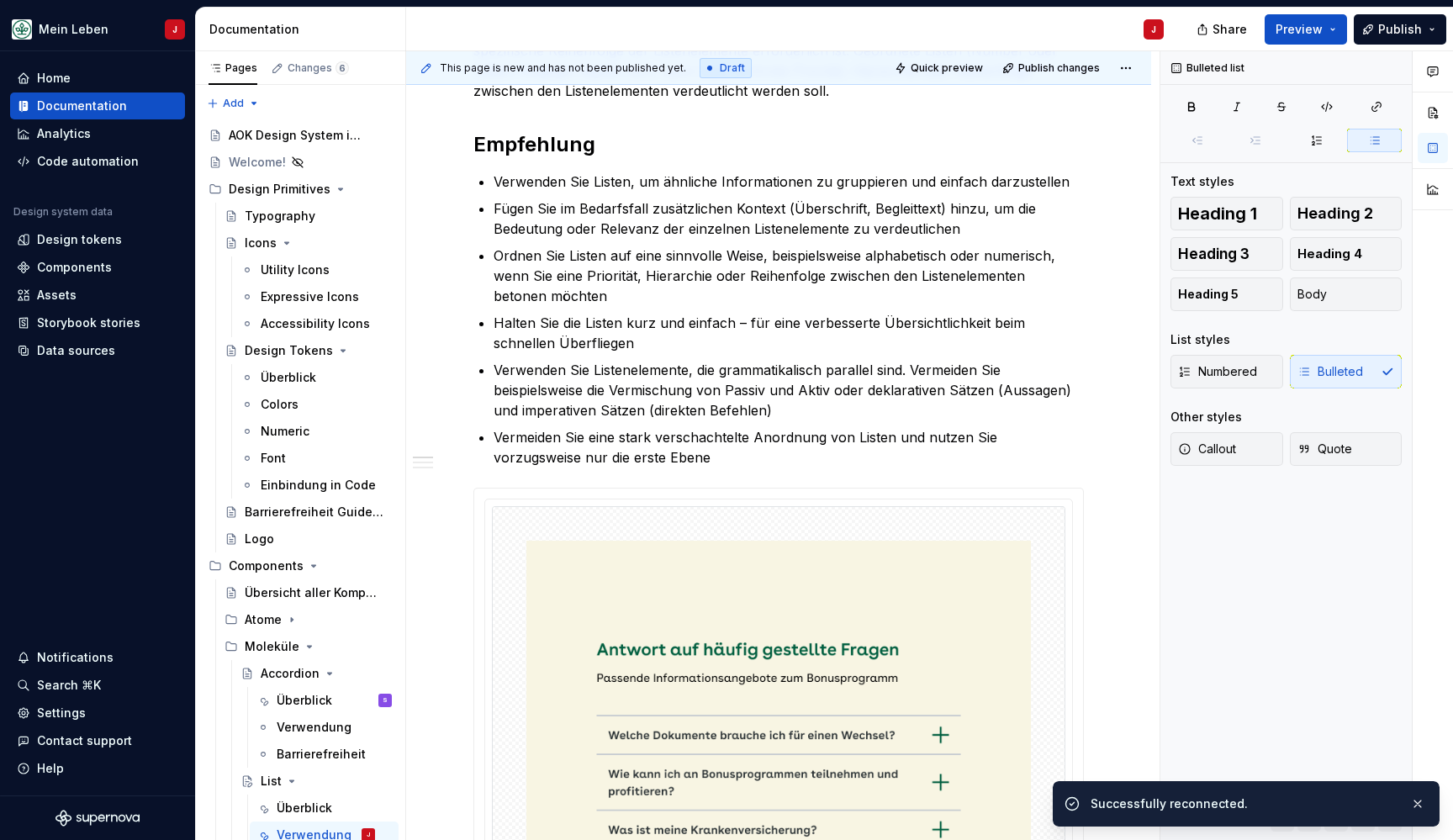
type textarea "*"
